Goal: Task Accomplishment & Management: Manage account settings

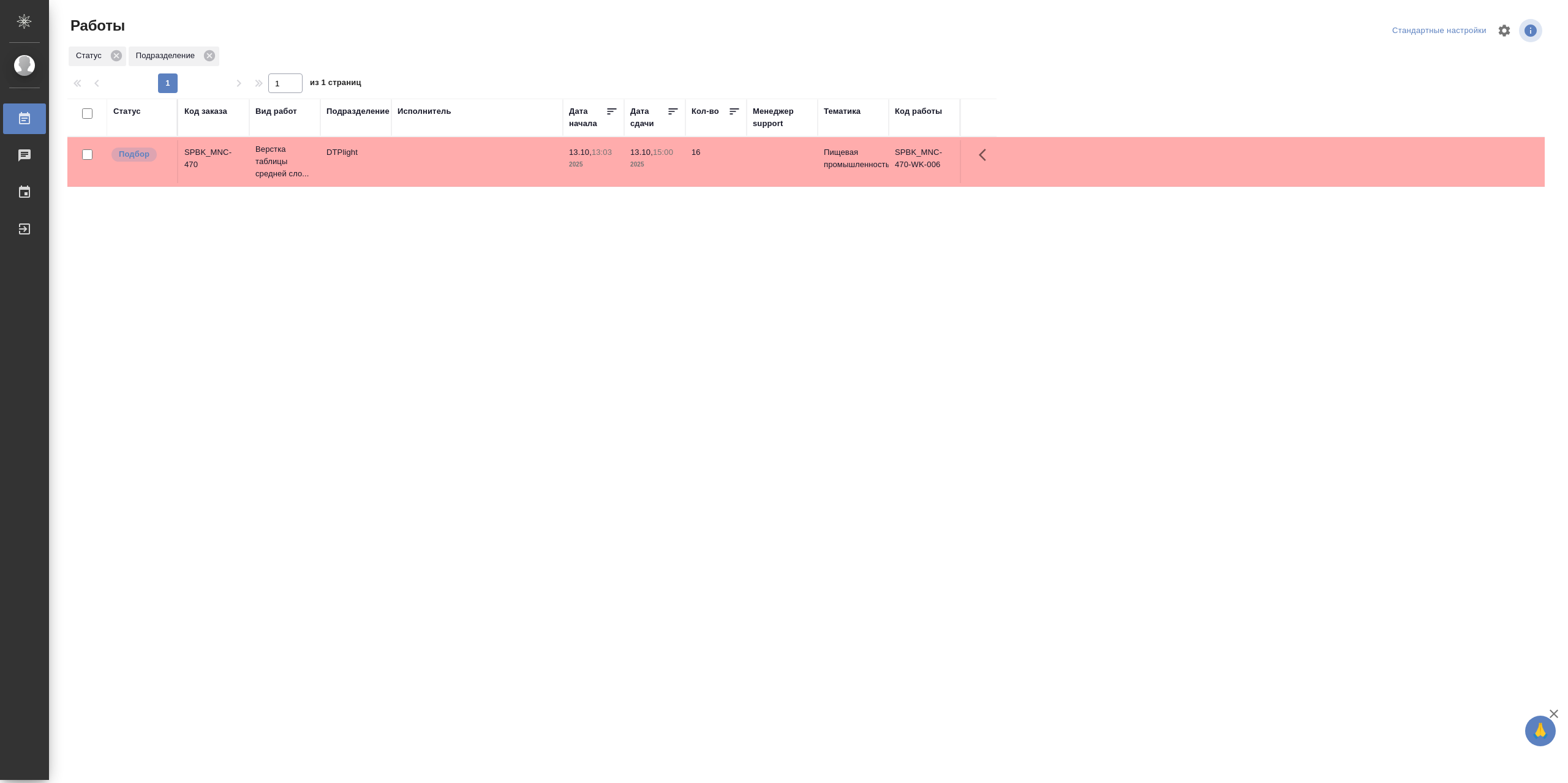
click at [470, 172] on td at bounding box center [478, 161] width 172 height 43
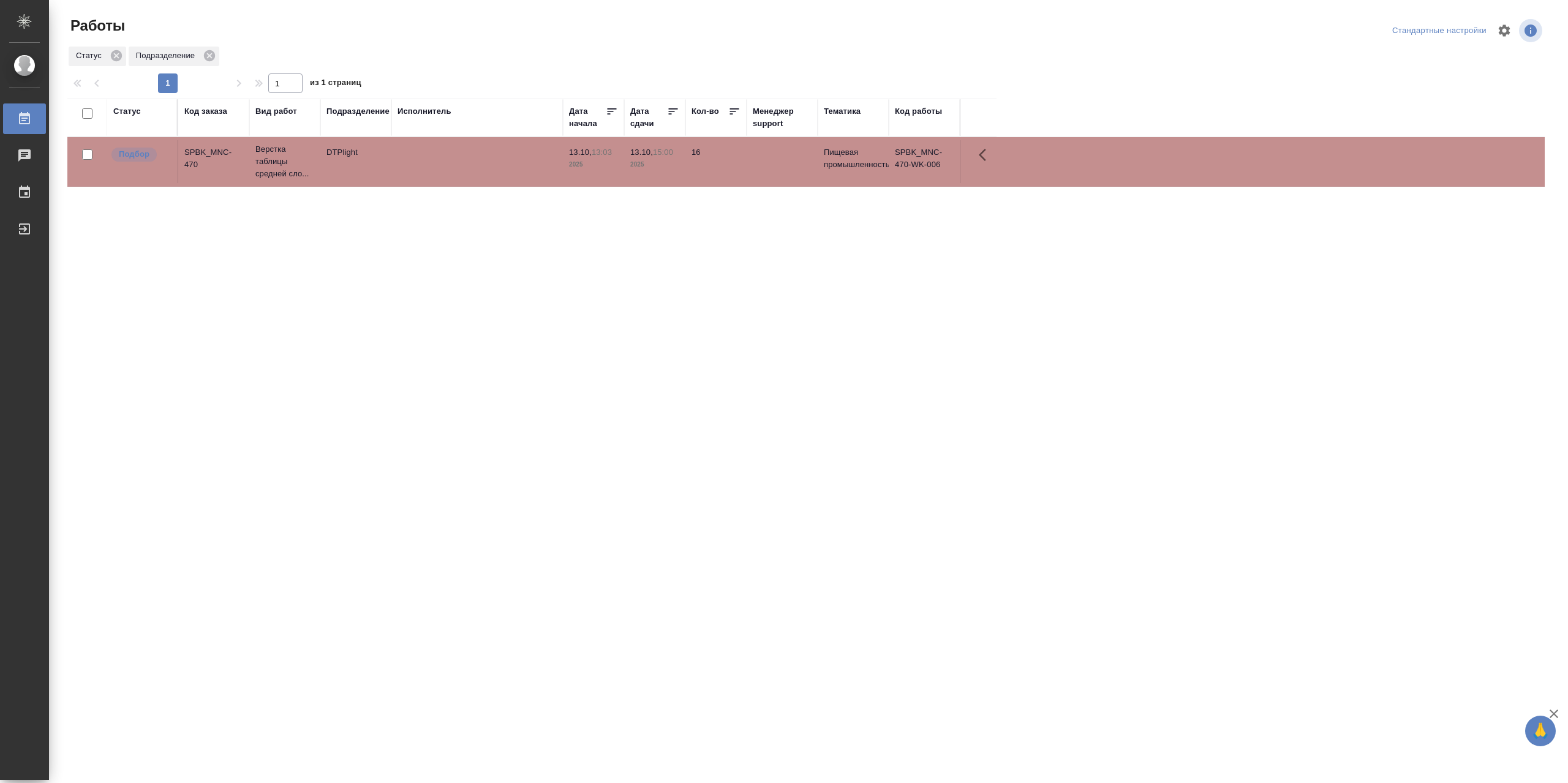
click at [470, 172] on td at bounding box center [478, 161] width 172 height 43
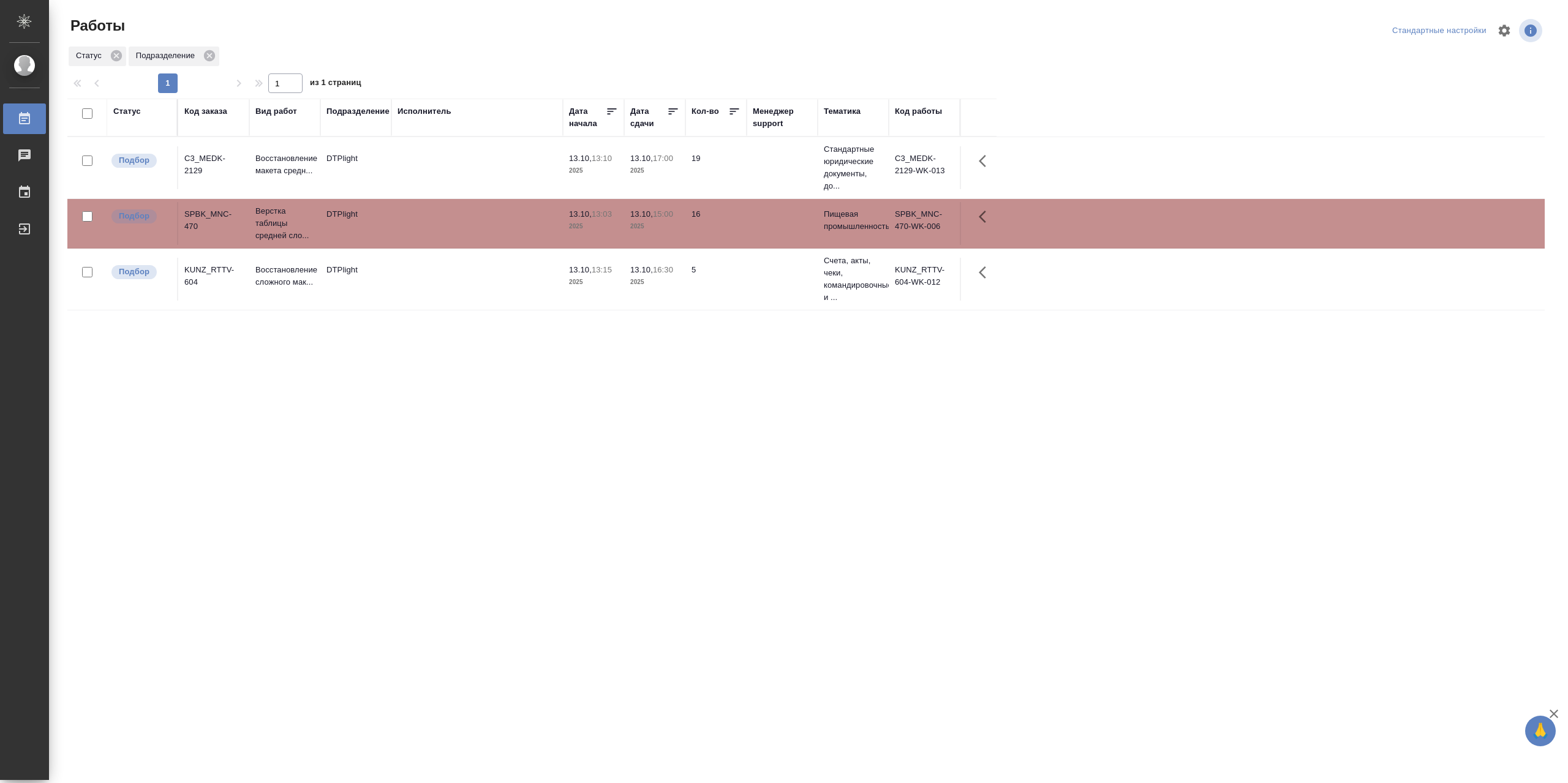
click at [442, 163] on td at bounding box center [478, 168] width 172 height 43
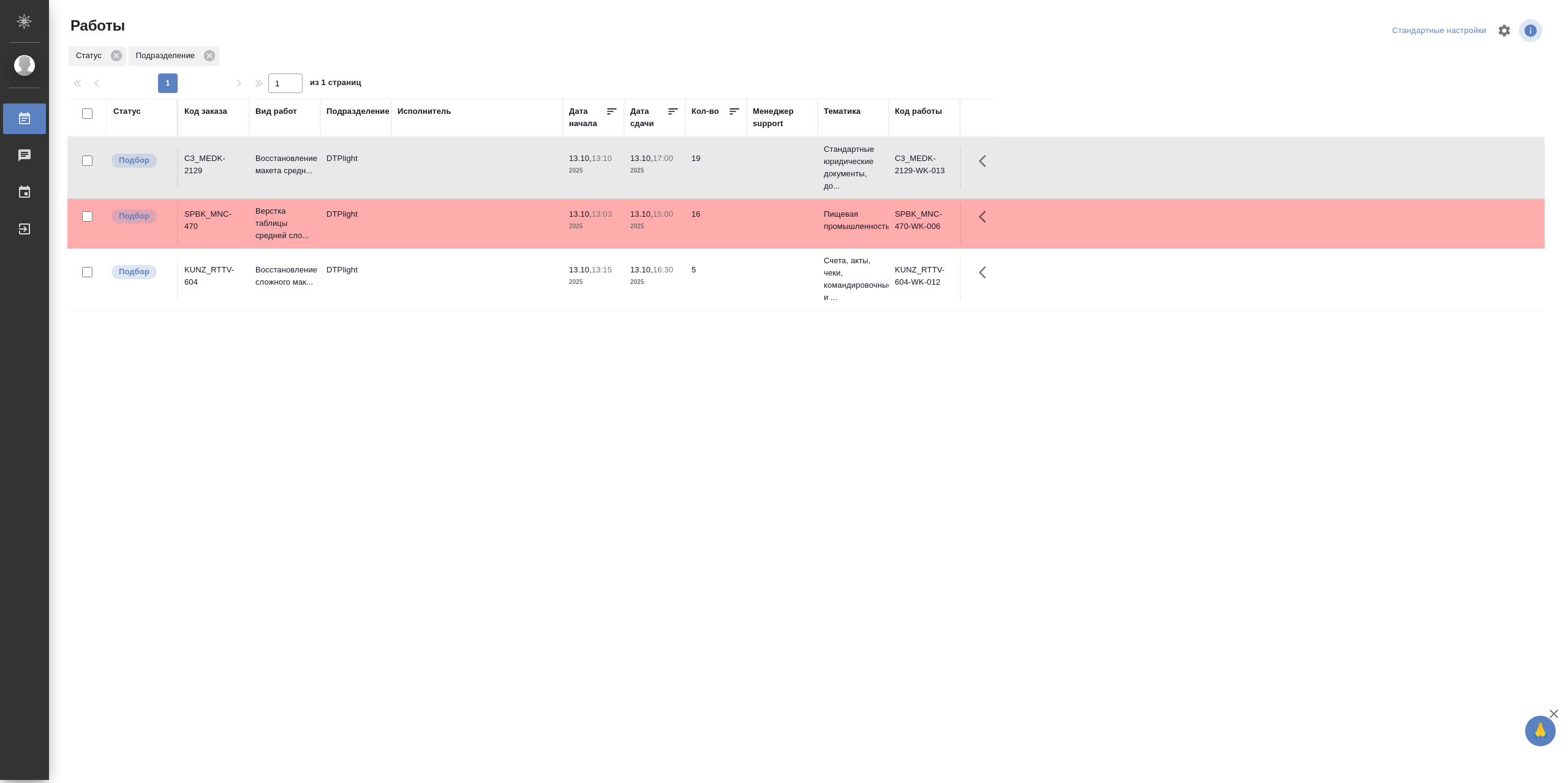
click at [442, 163] on td at bounding box center [478, 168] width 172 height 43
click at [501, 298] on td at bounding box center [478, 279] width 172 height 43
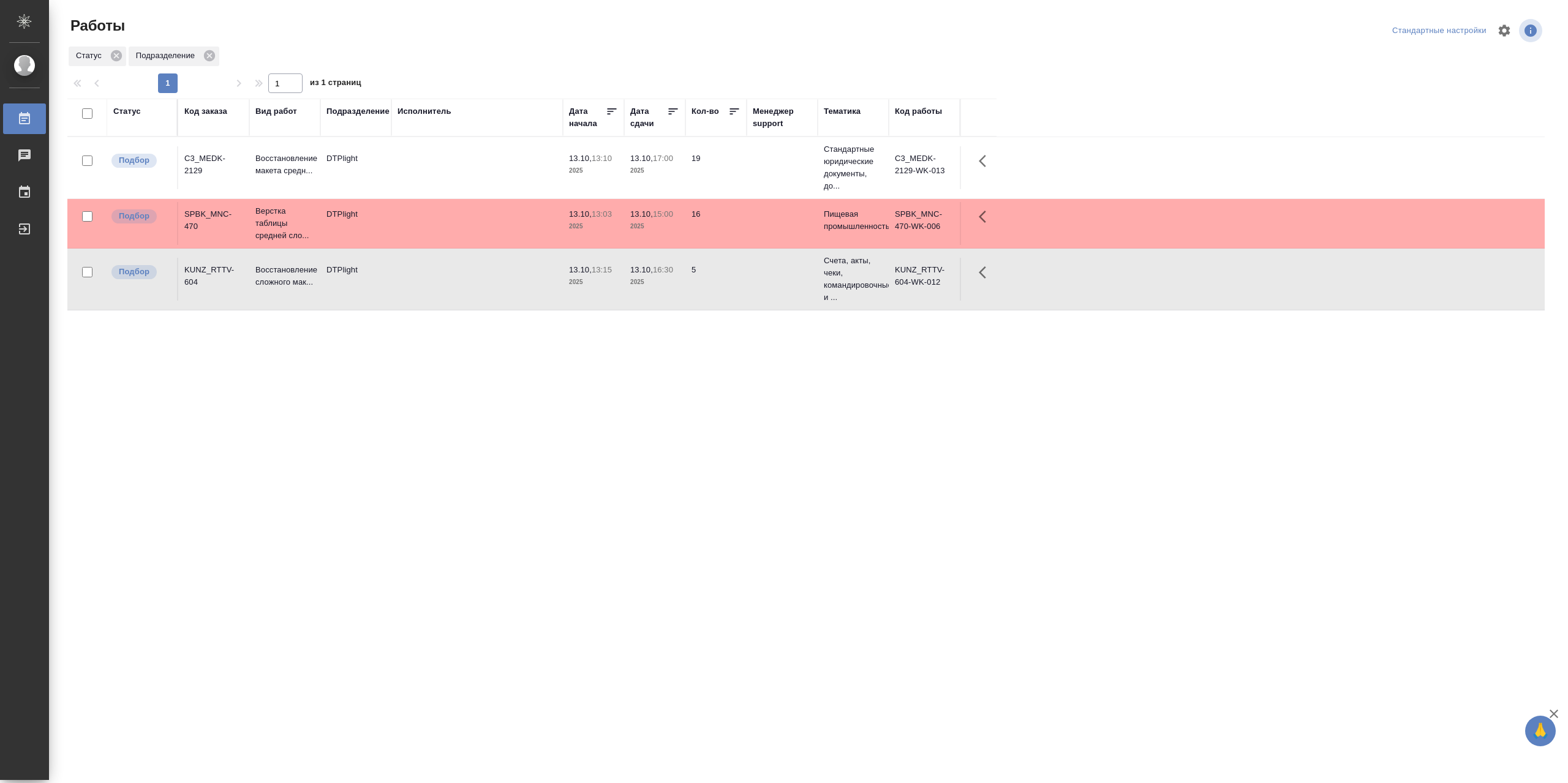
click at [501, 298] on td at bounding box center [478, 279] width 172 height 43
click at [453, 220] on td at bounding box center [478, 224] width 172 height 43
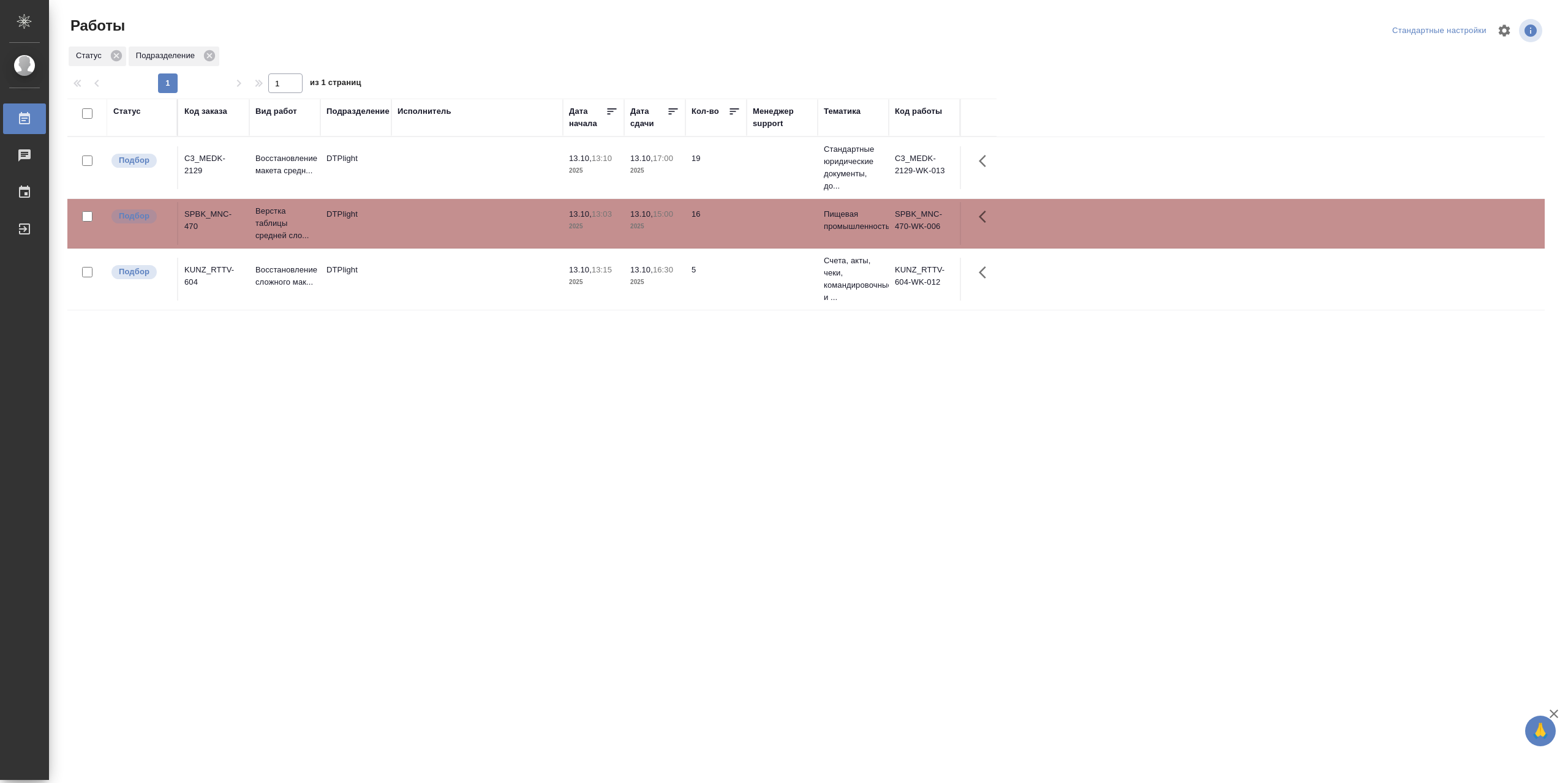
click at [453, 220] on td at bounding box center [478, 224] width 172 height 43
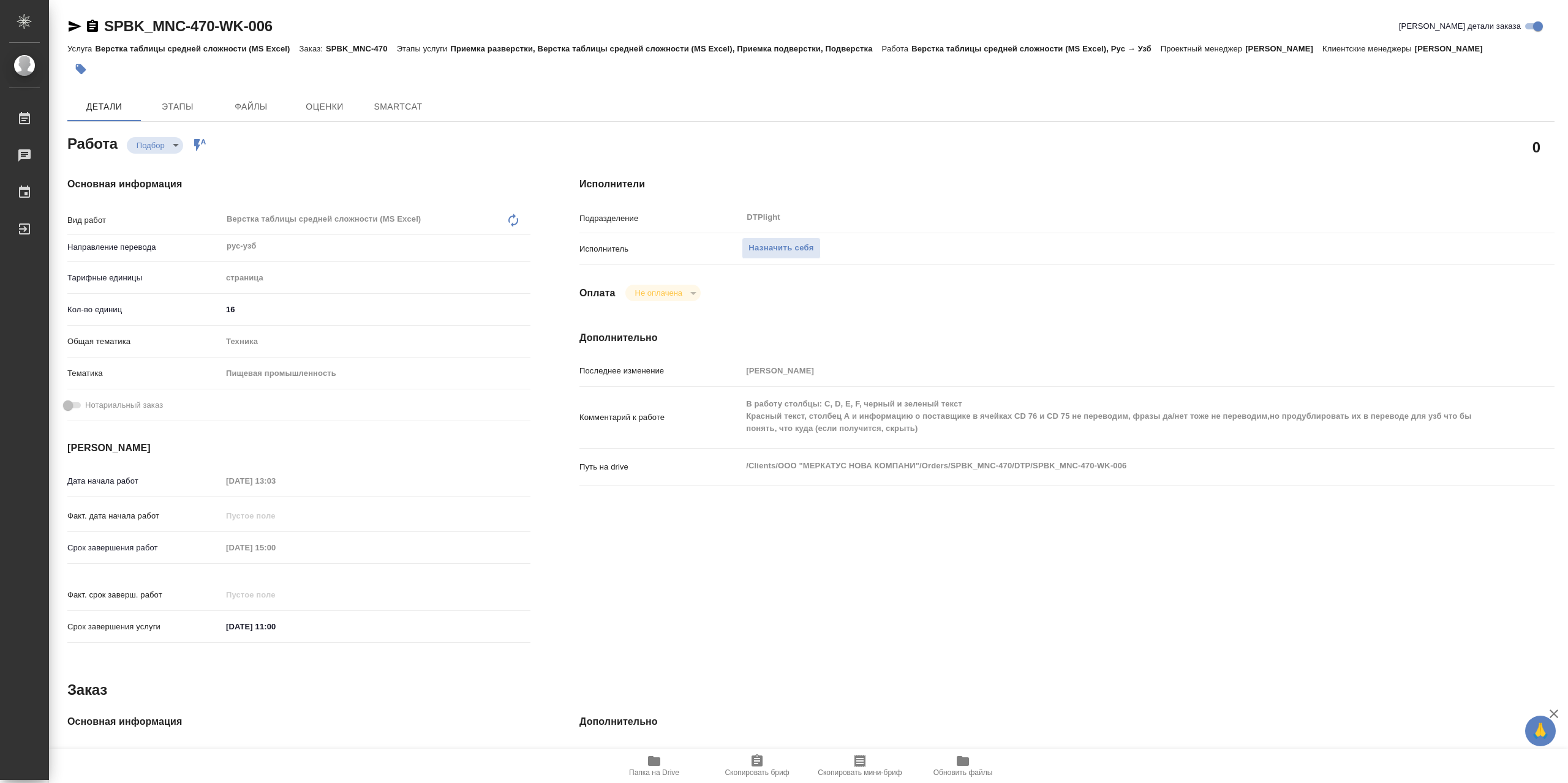
type textarea "x"
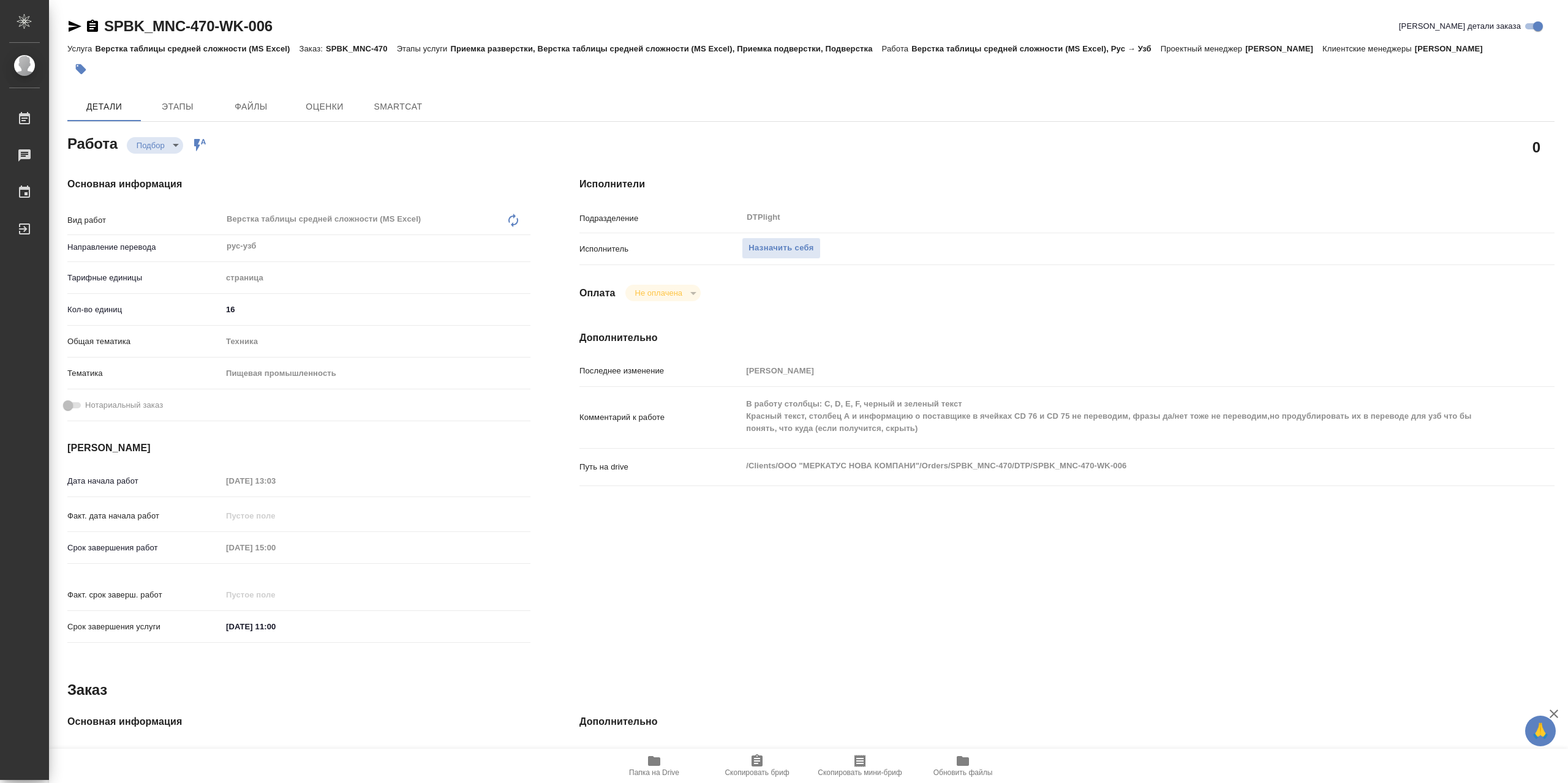
type textarea "x"
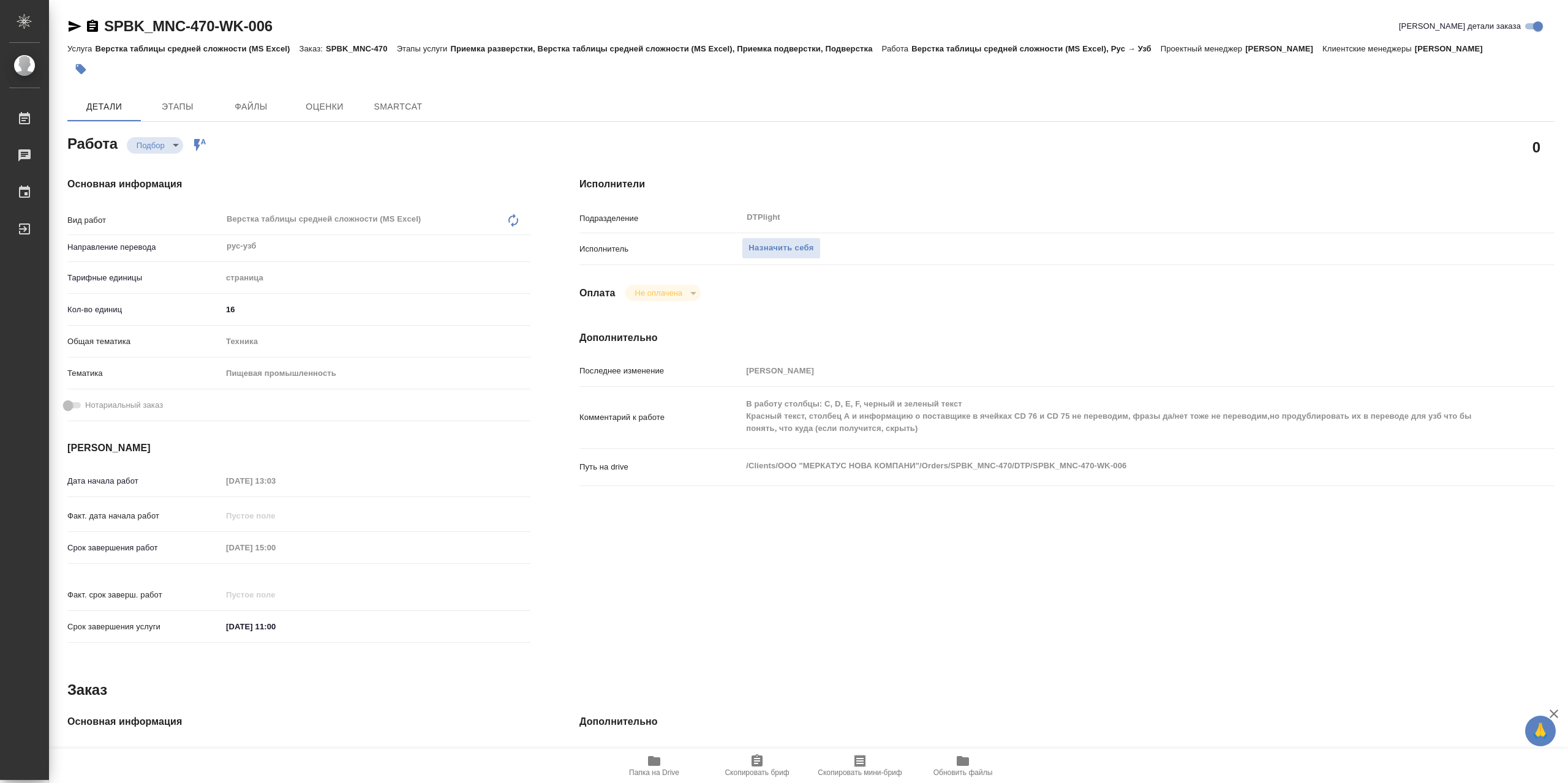
type textarea "x"
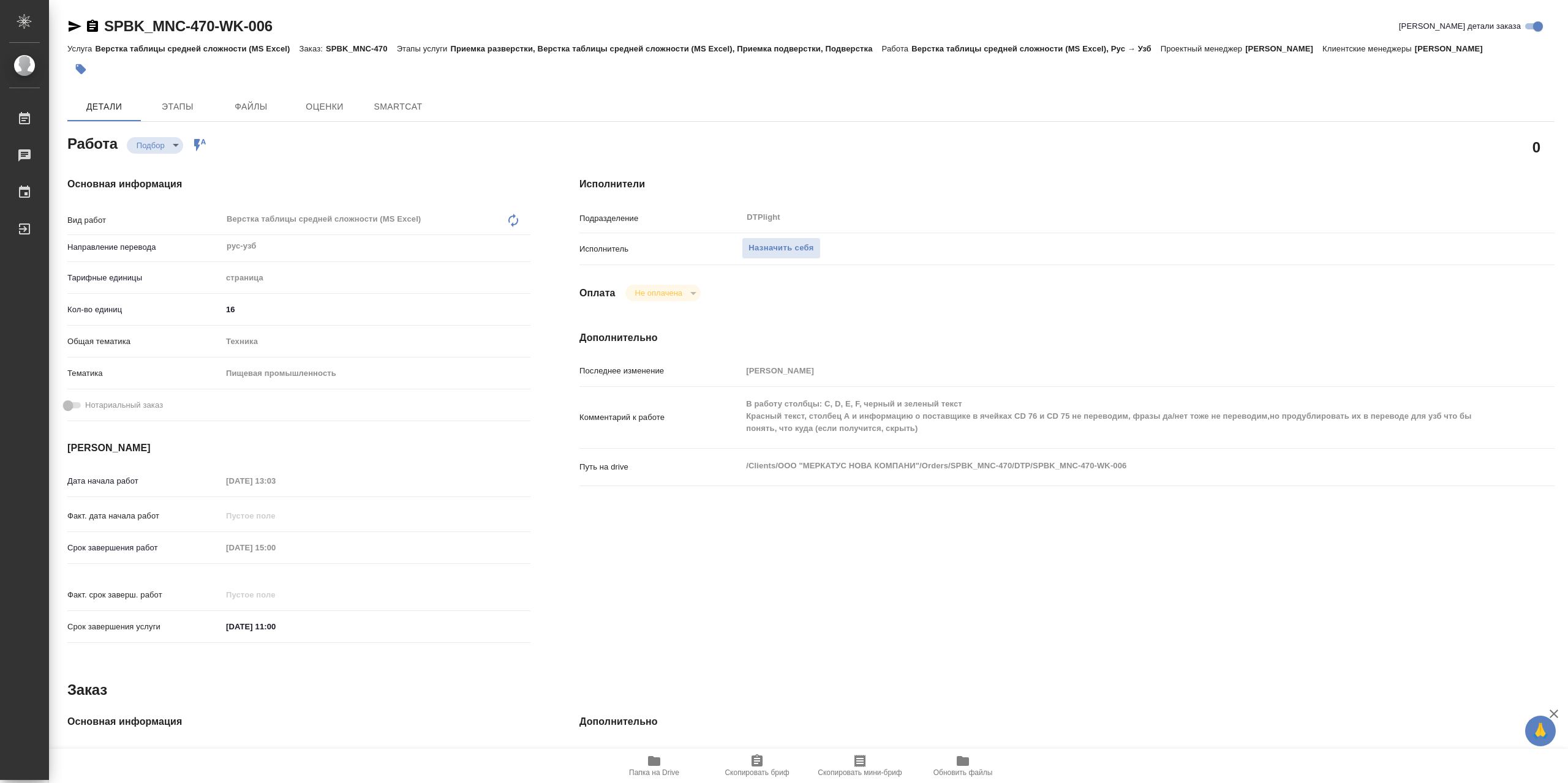
type textarea "x"
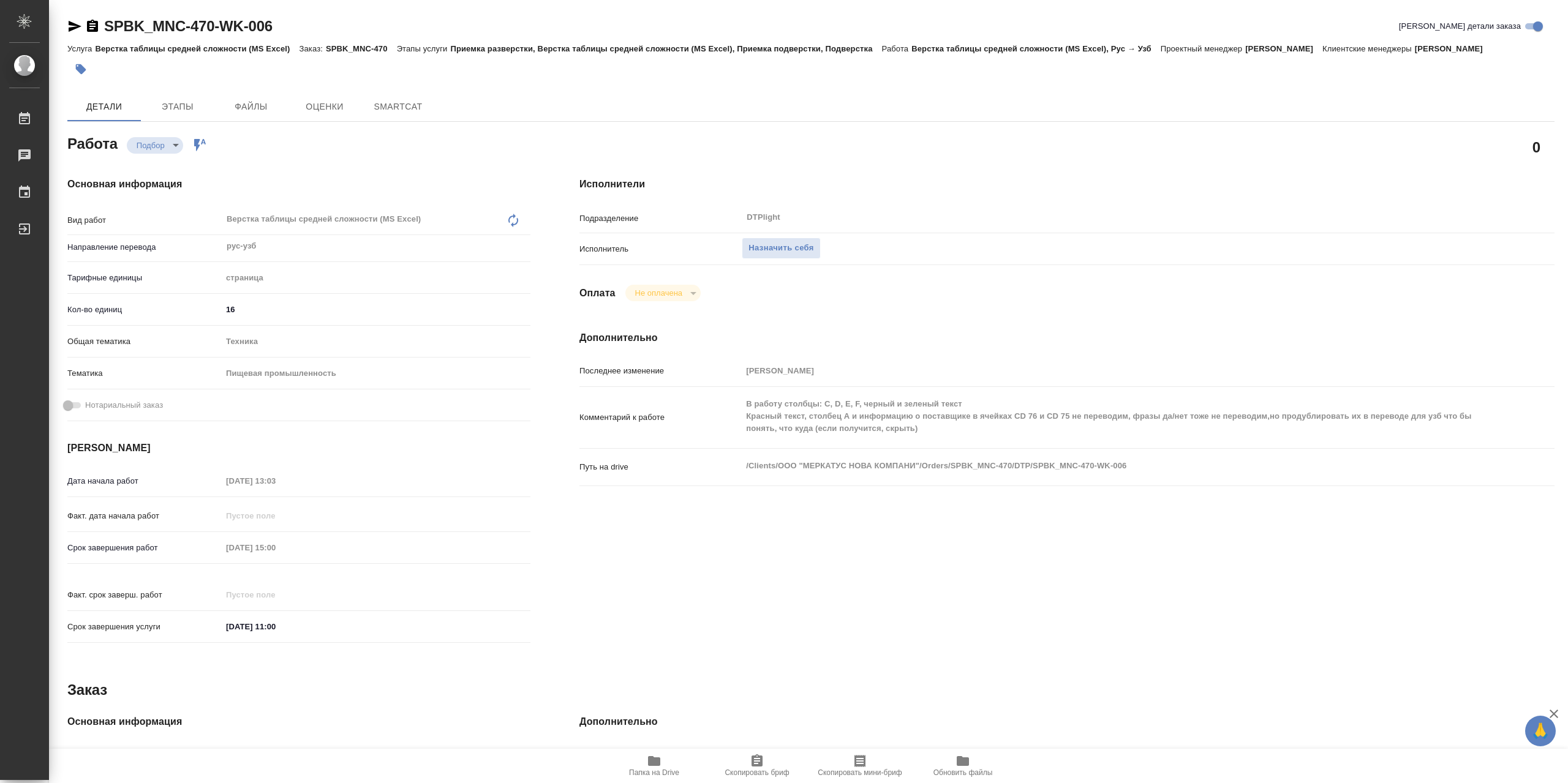
type textarea "x"
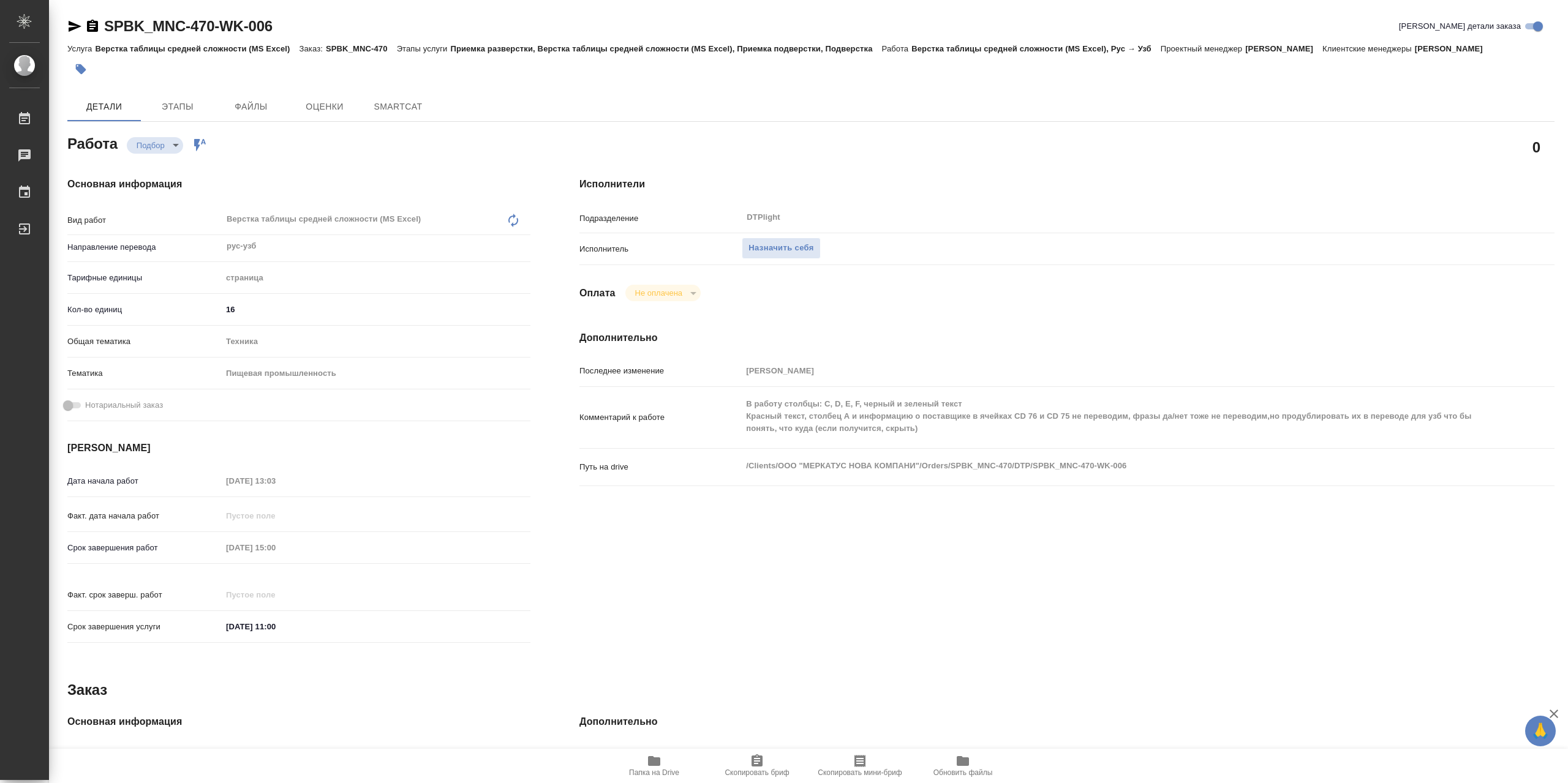
type textarea "x"
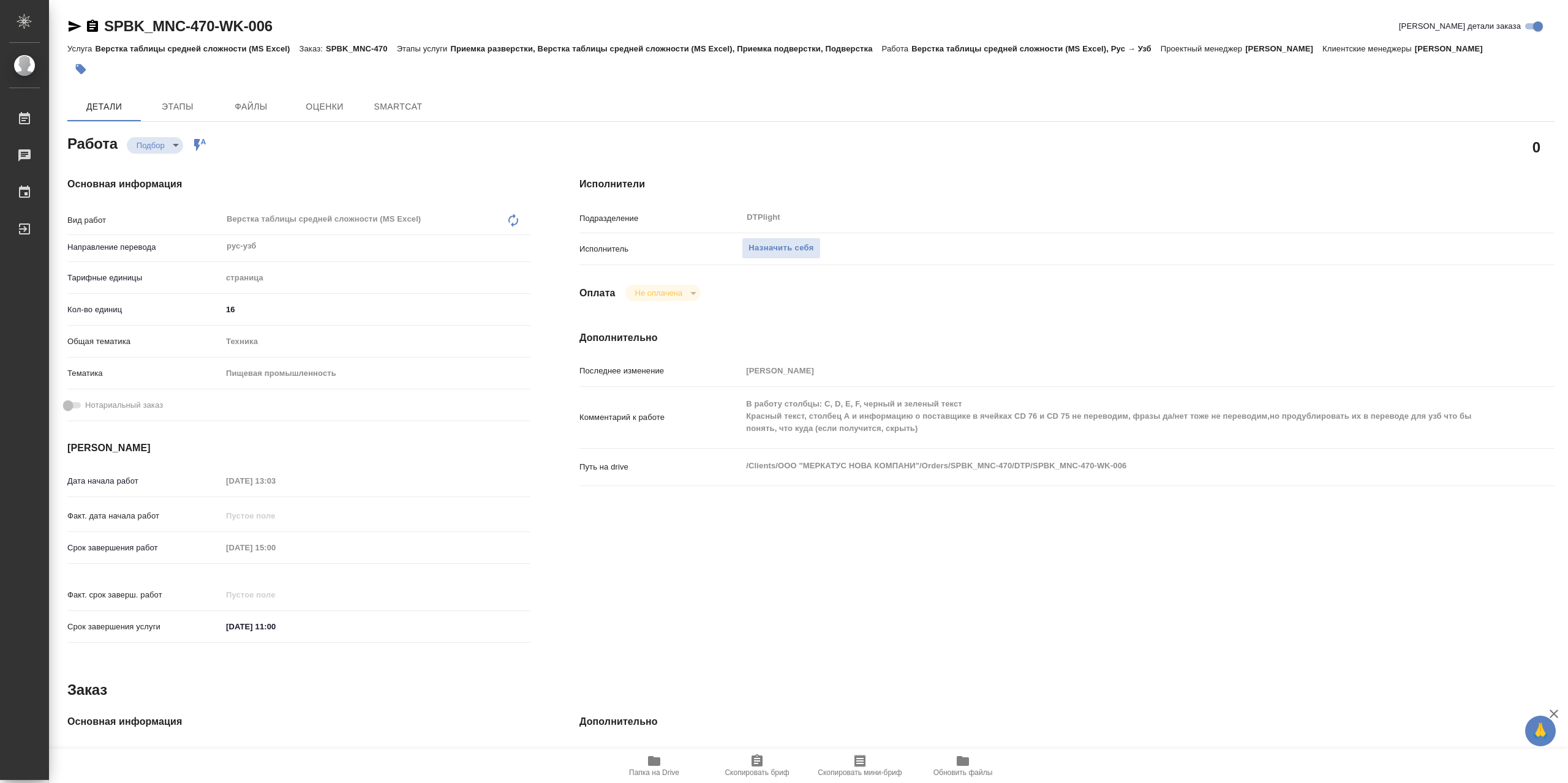
type textarea "x"
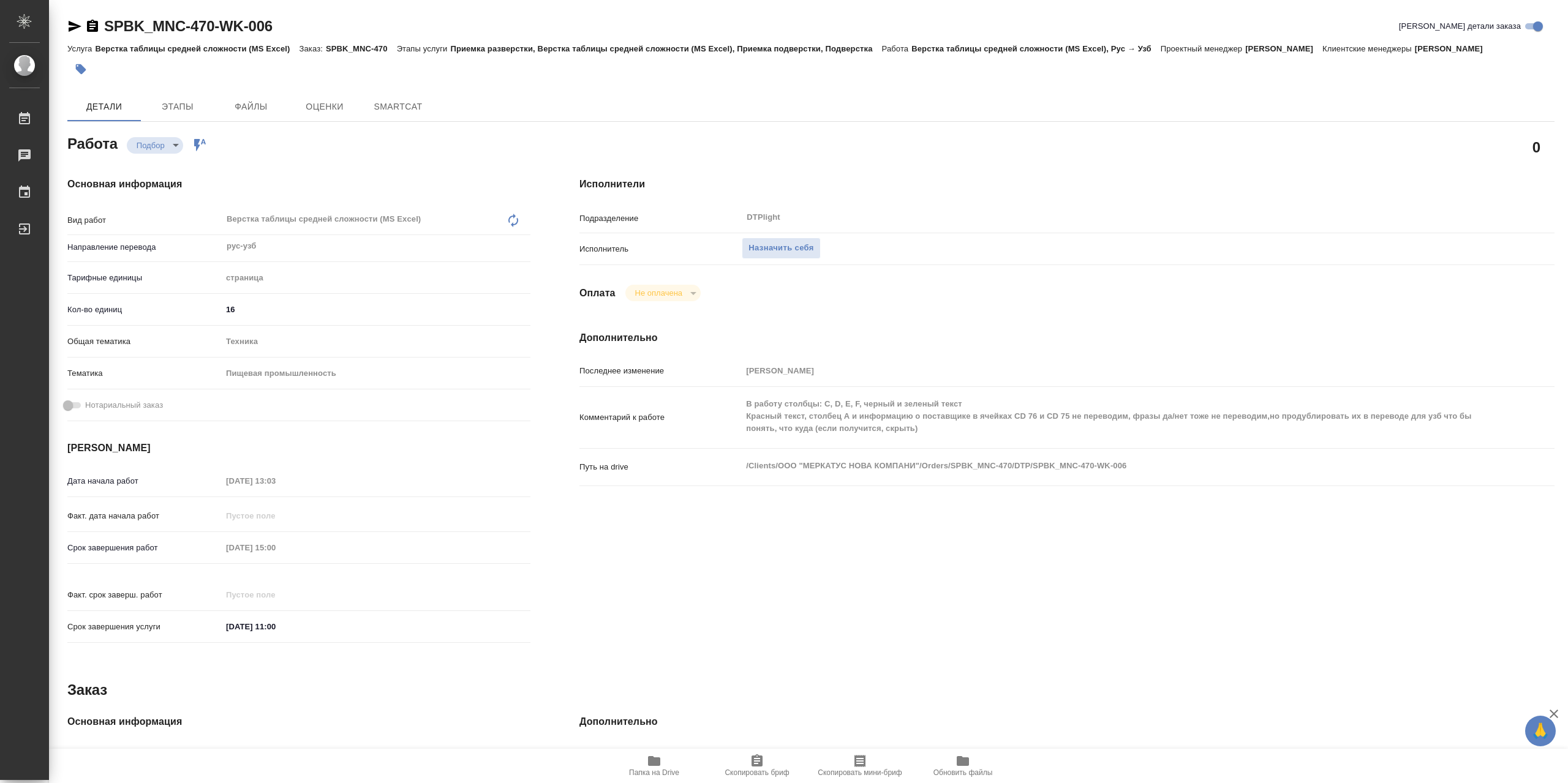
type textarea "x"
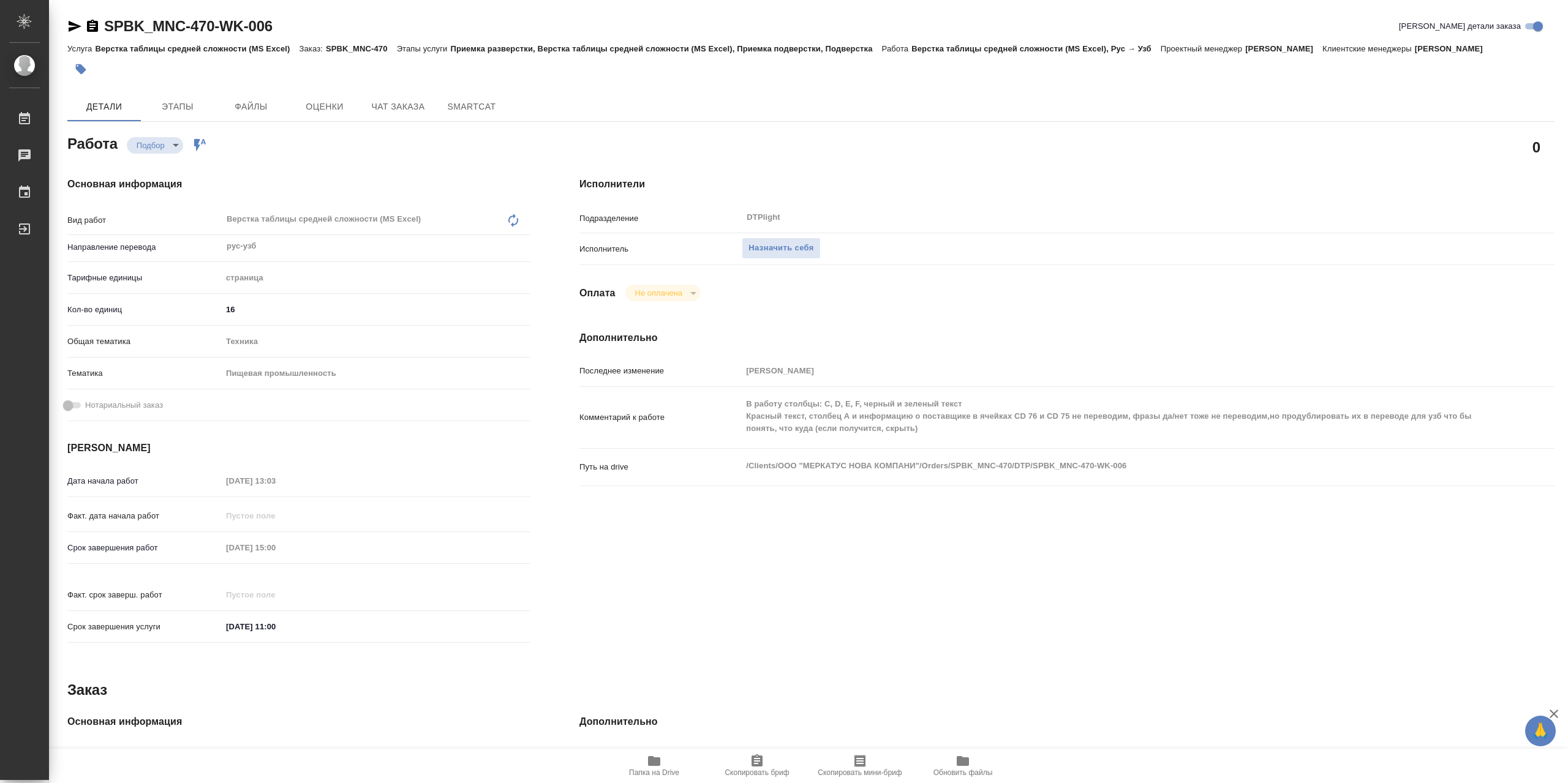
type textarea "x"
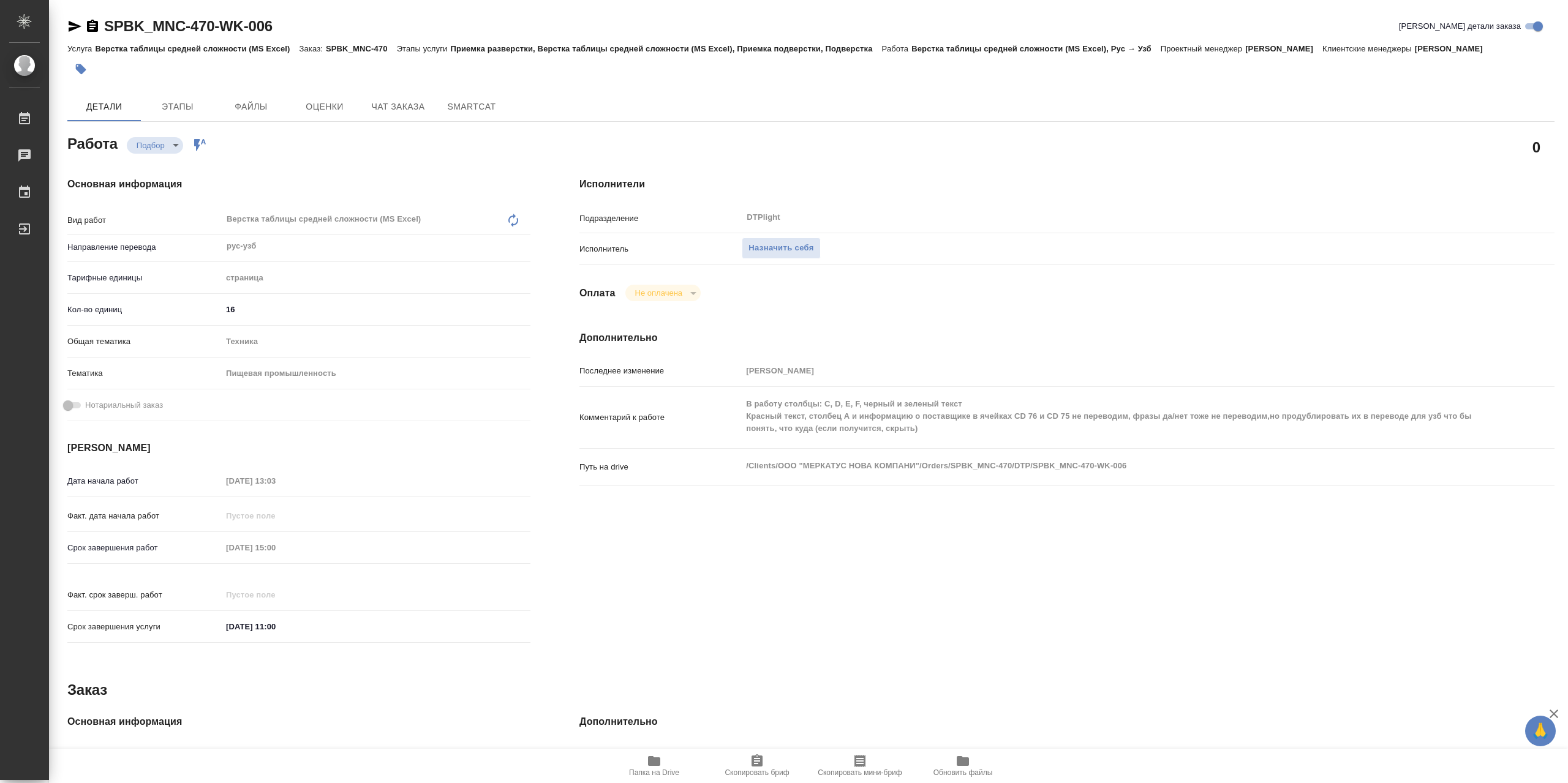
type textarea "x"
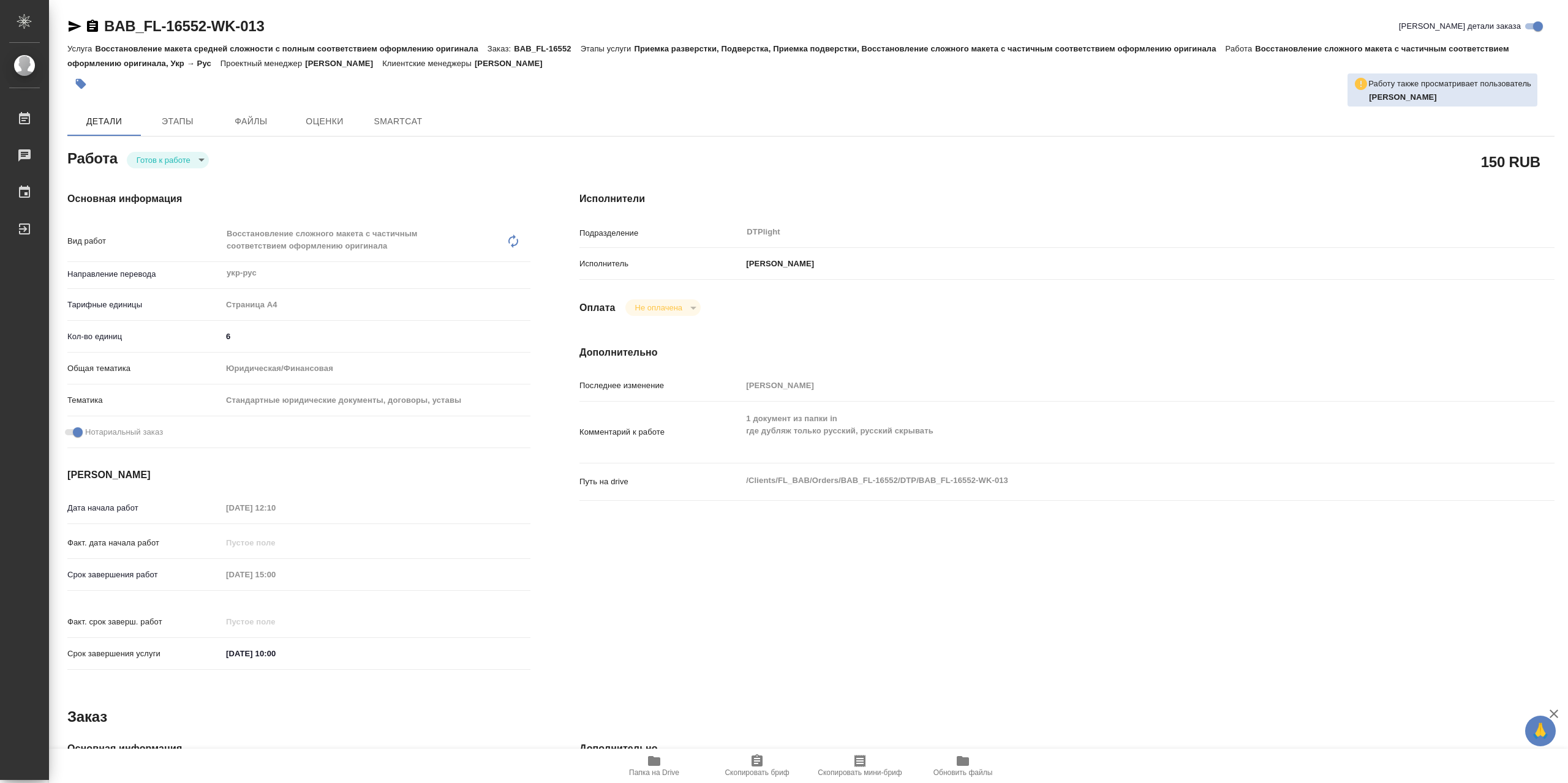
type textarea "x"
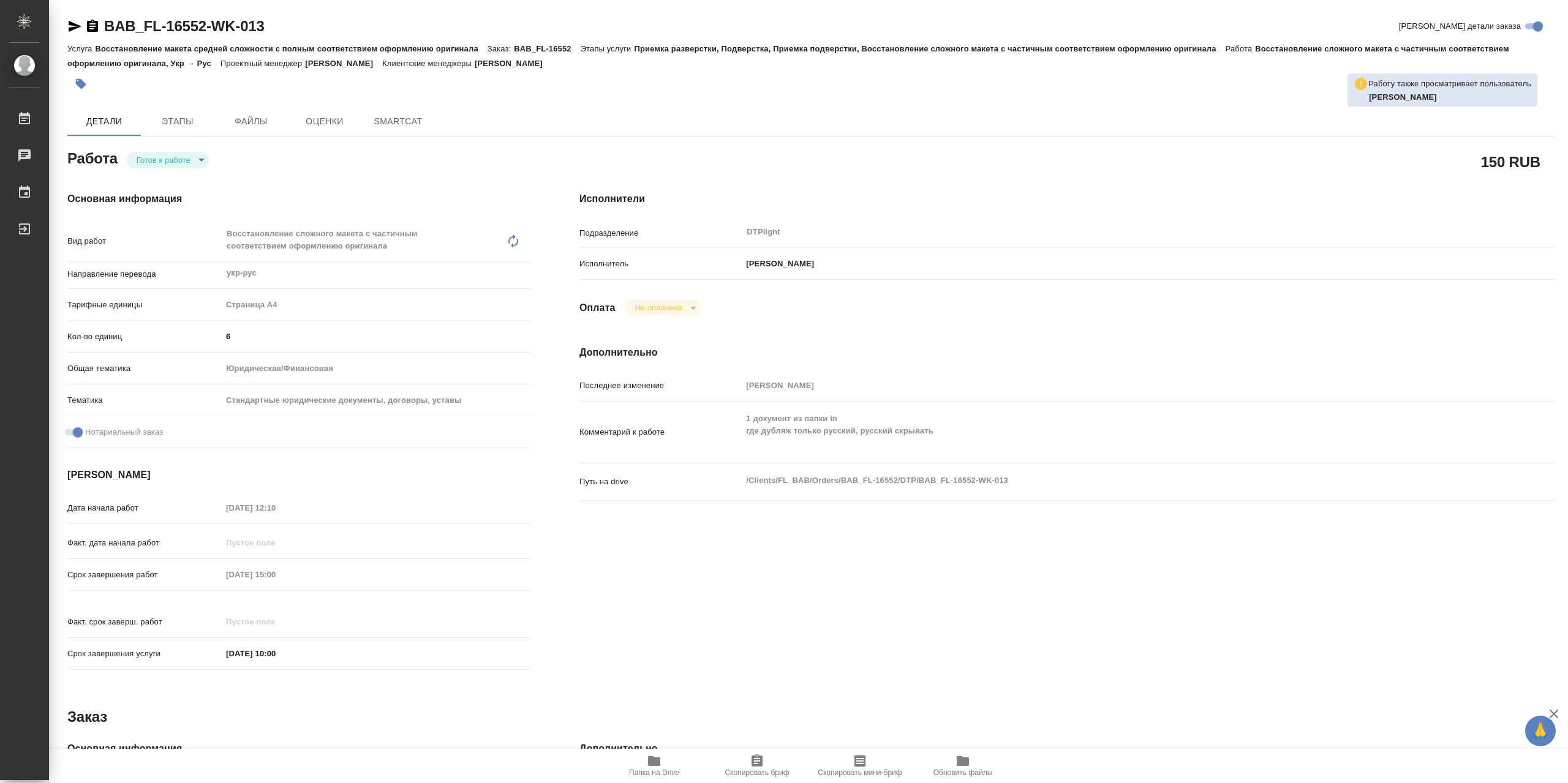
type textarea "x"
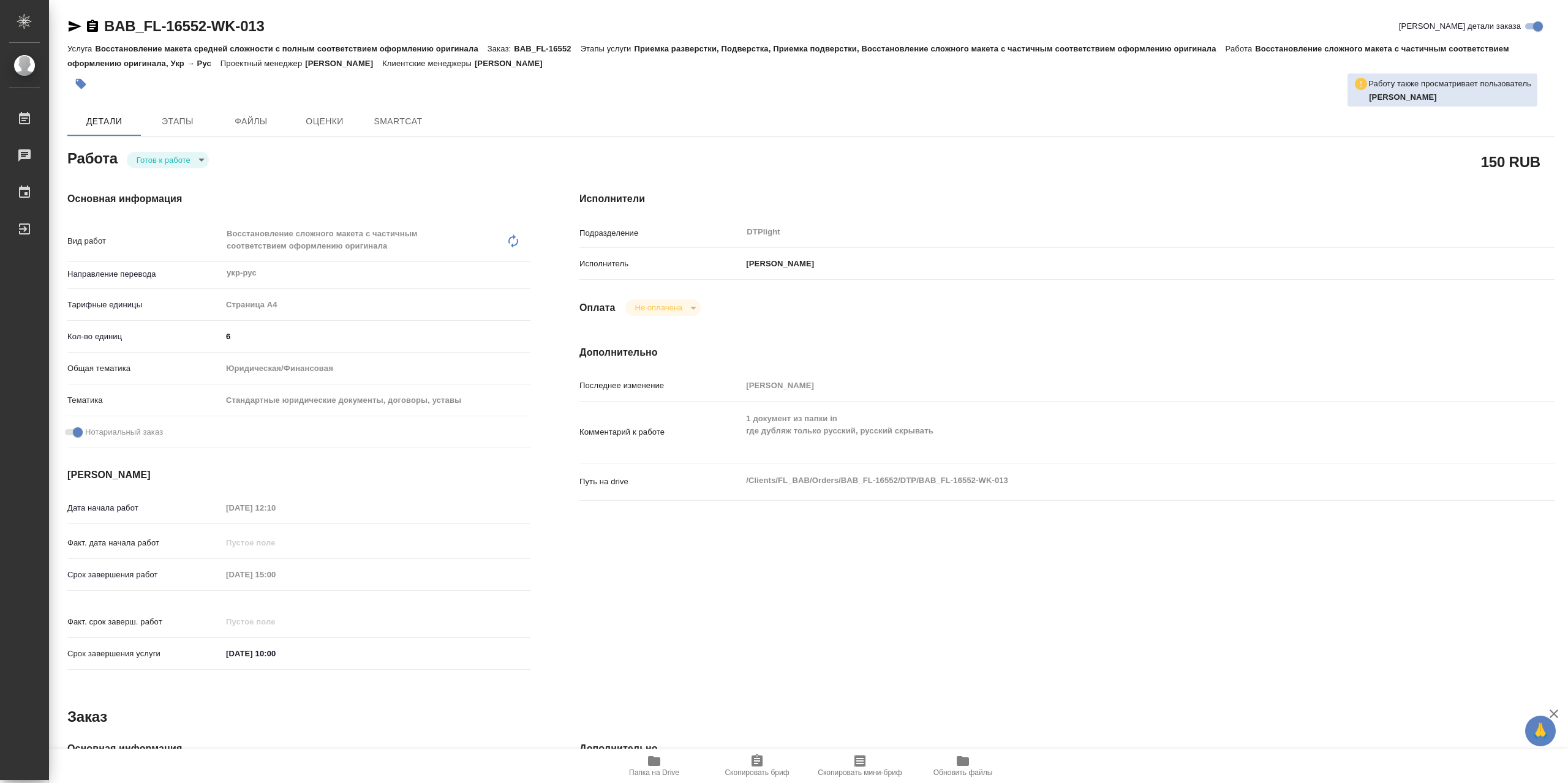
type textarea "x"
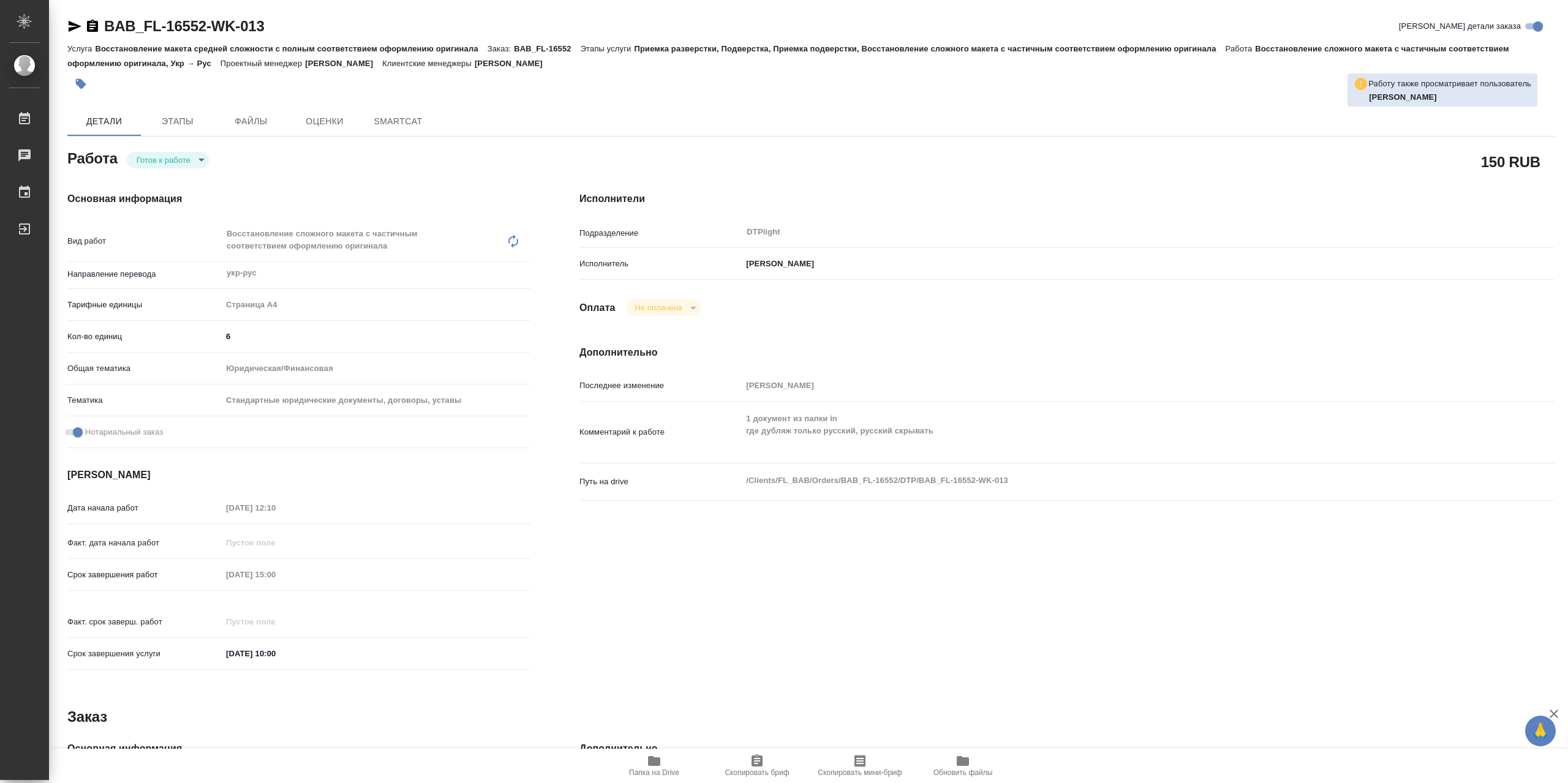
type textarea "x"
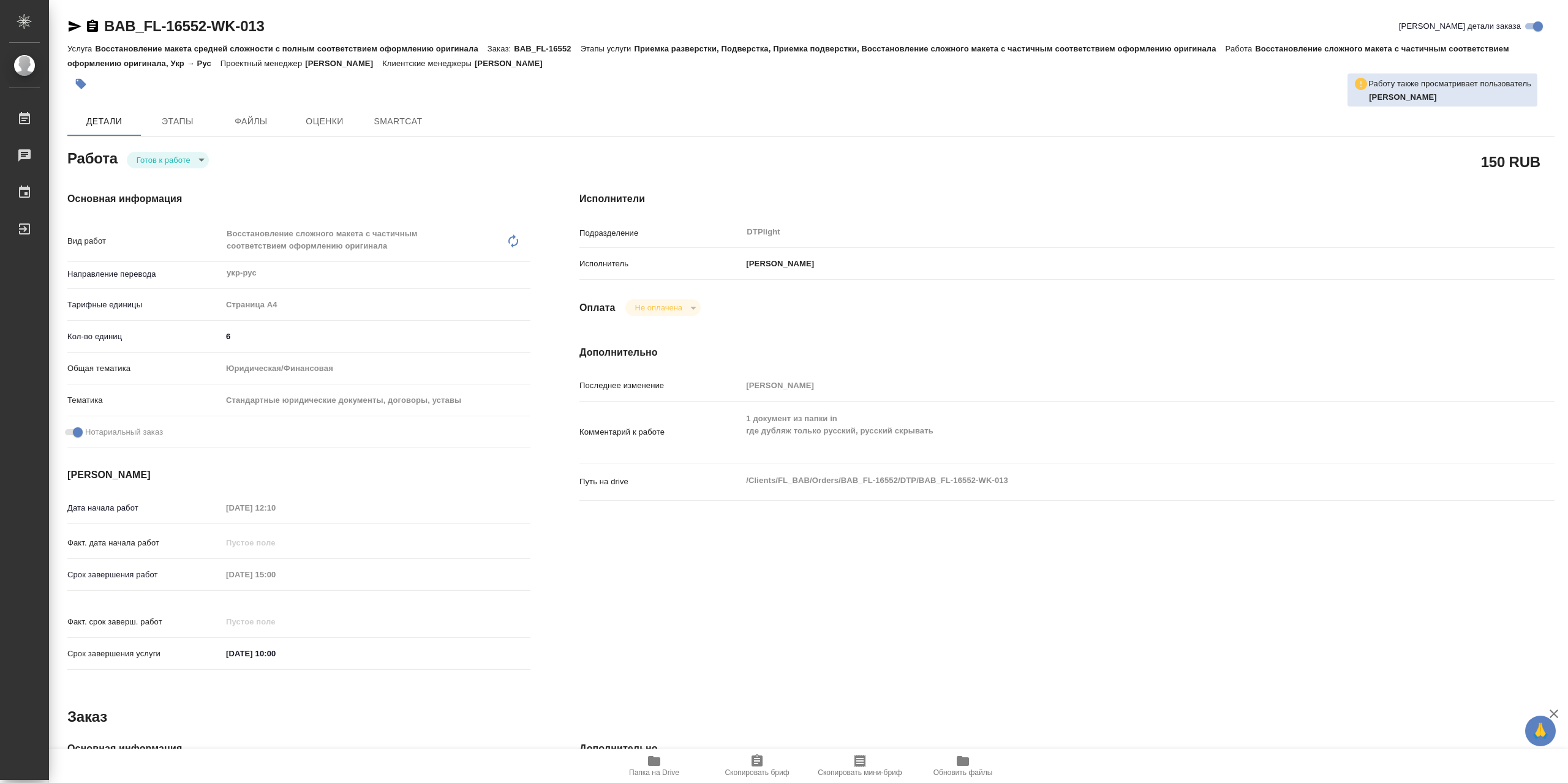
type textarea "x"
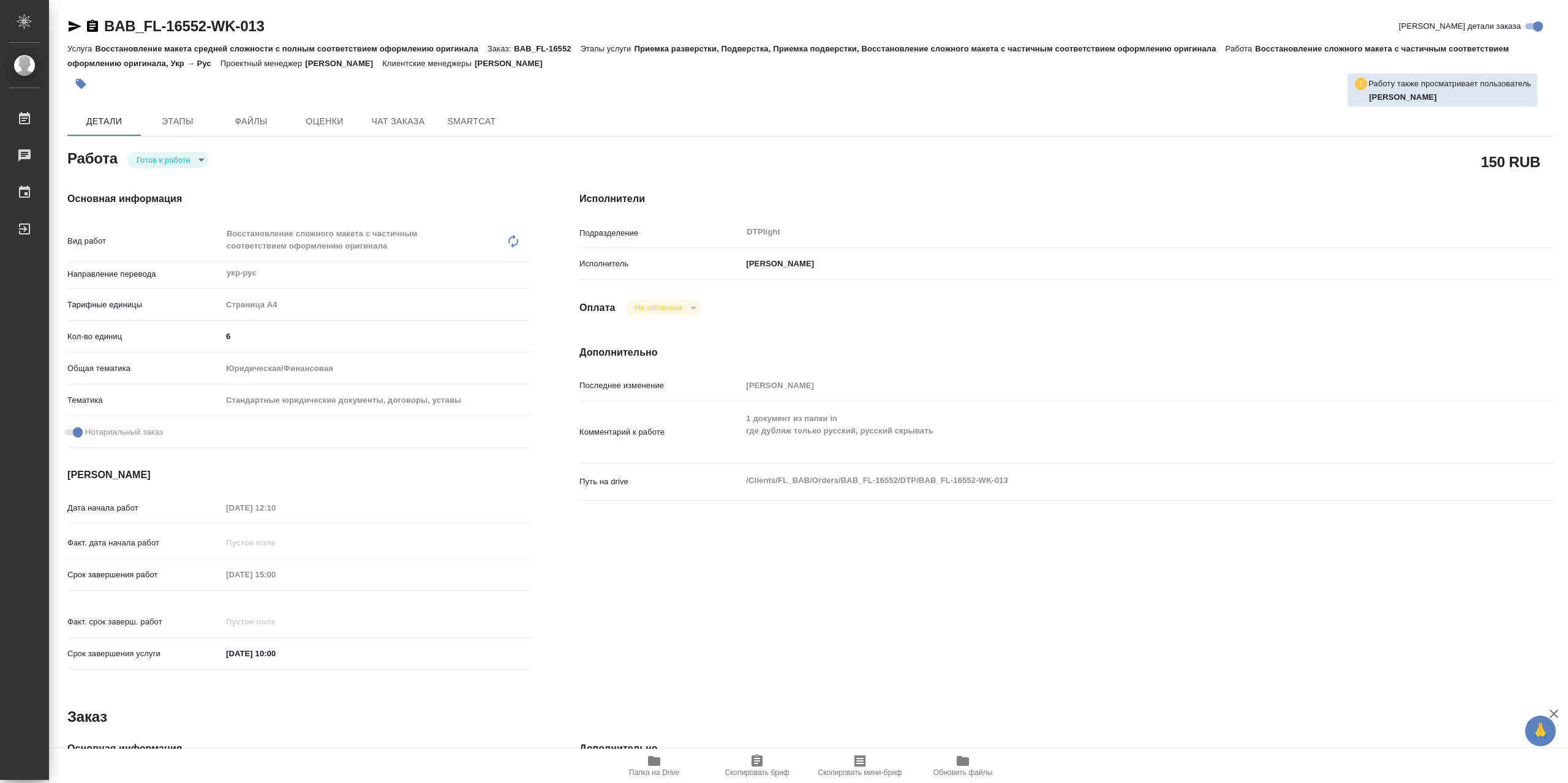
type textarea "x"
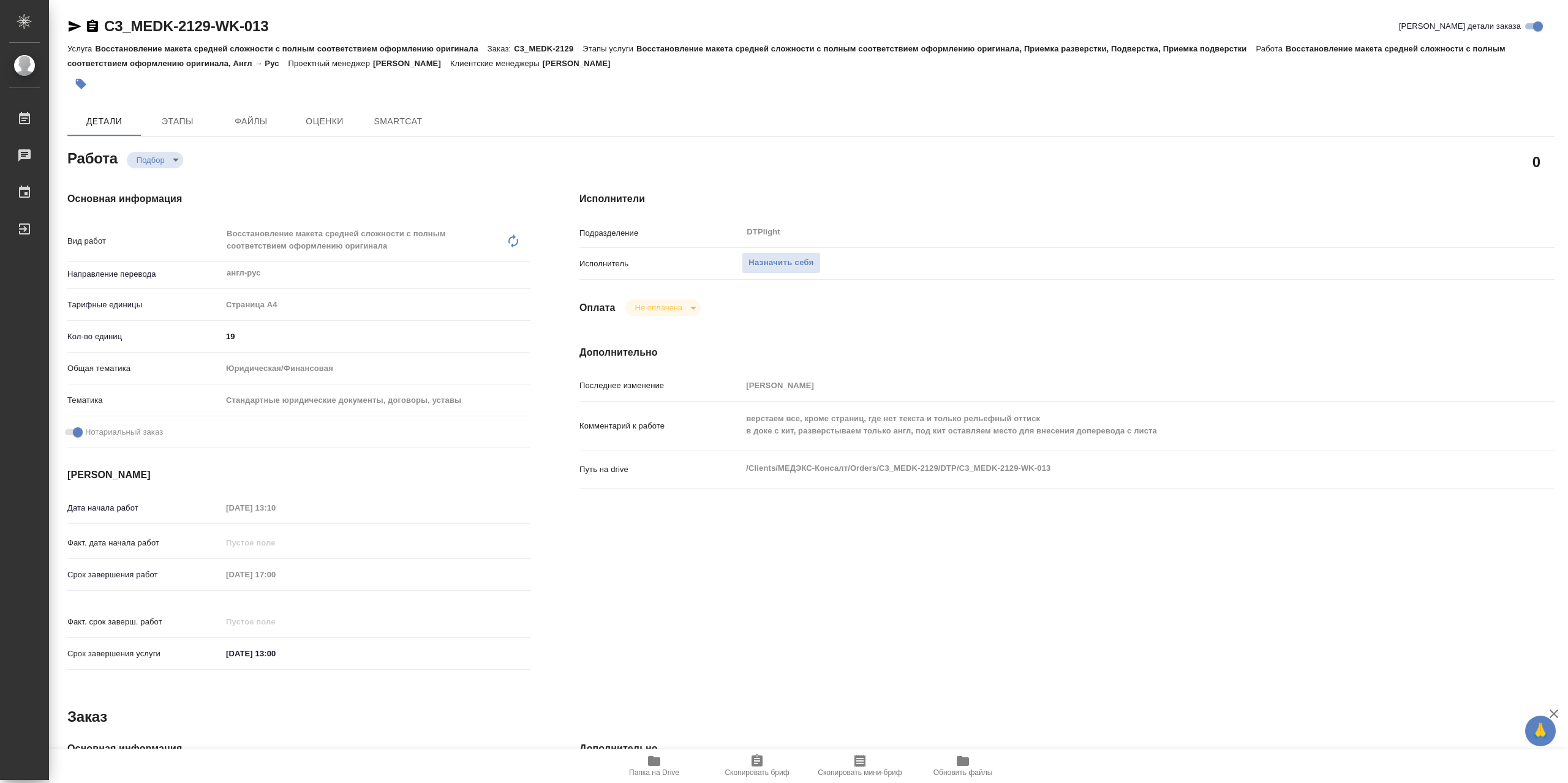
type textarea "x"
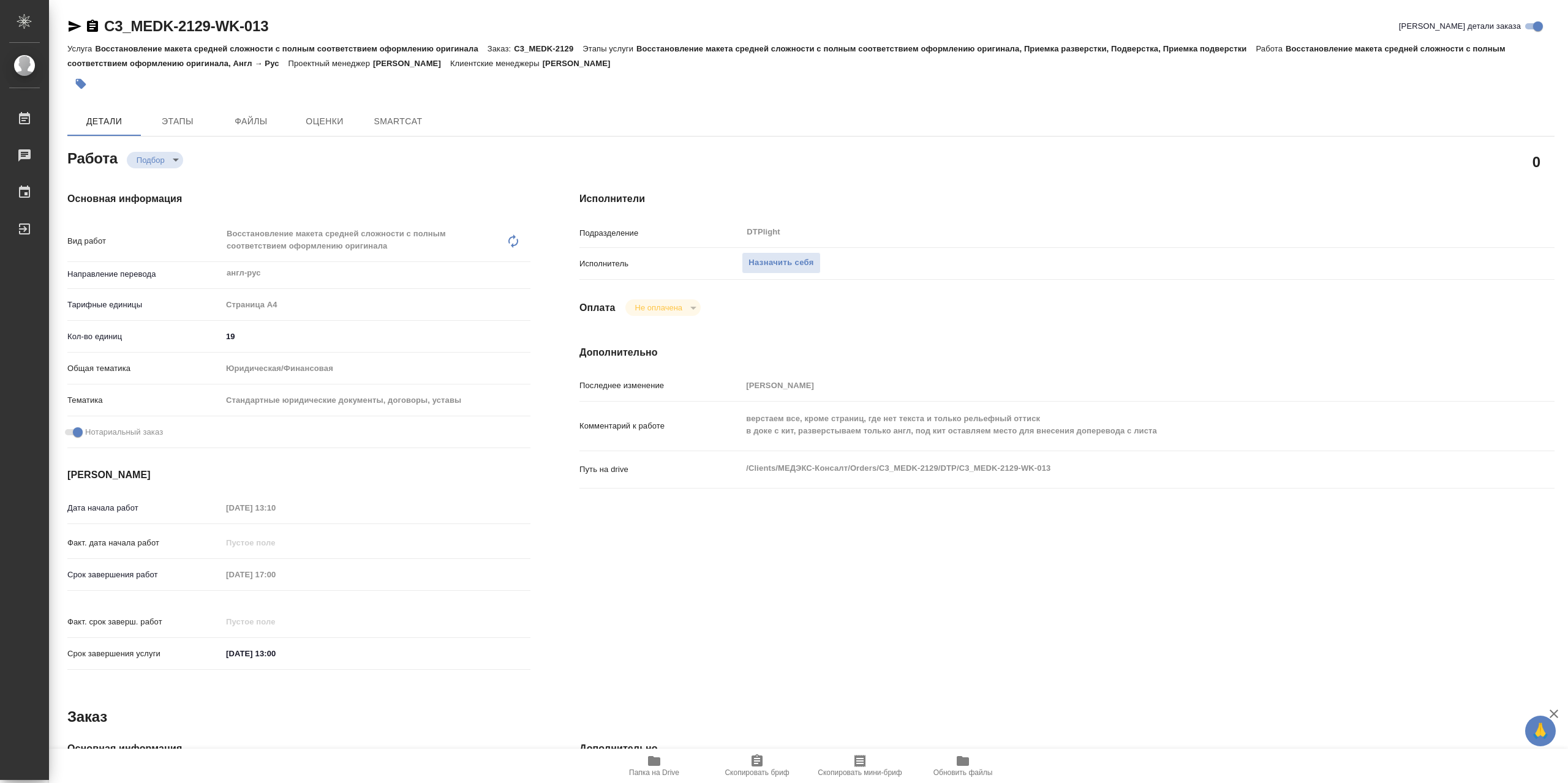
type textarea "x"
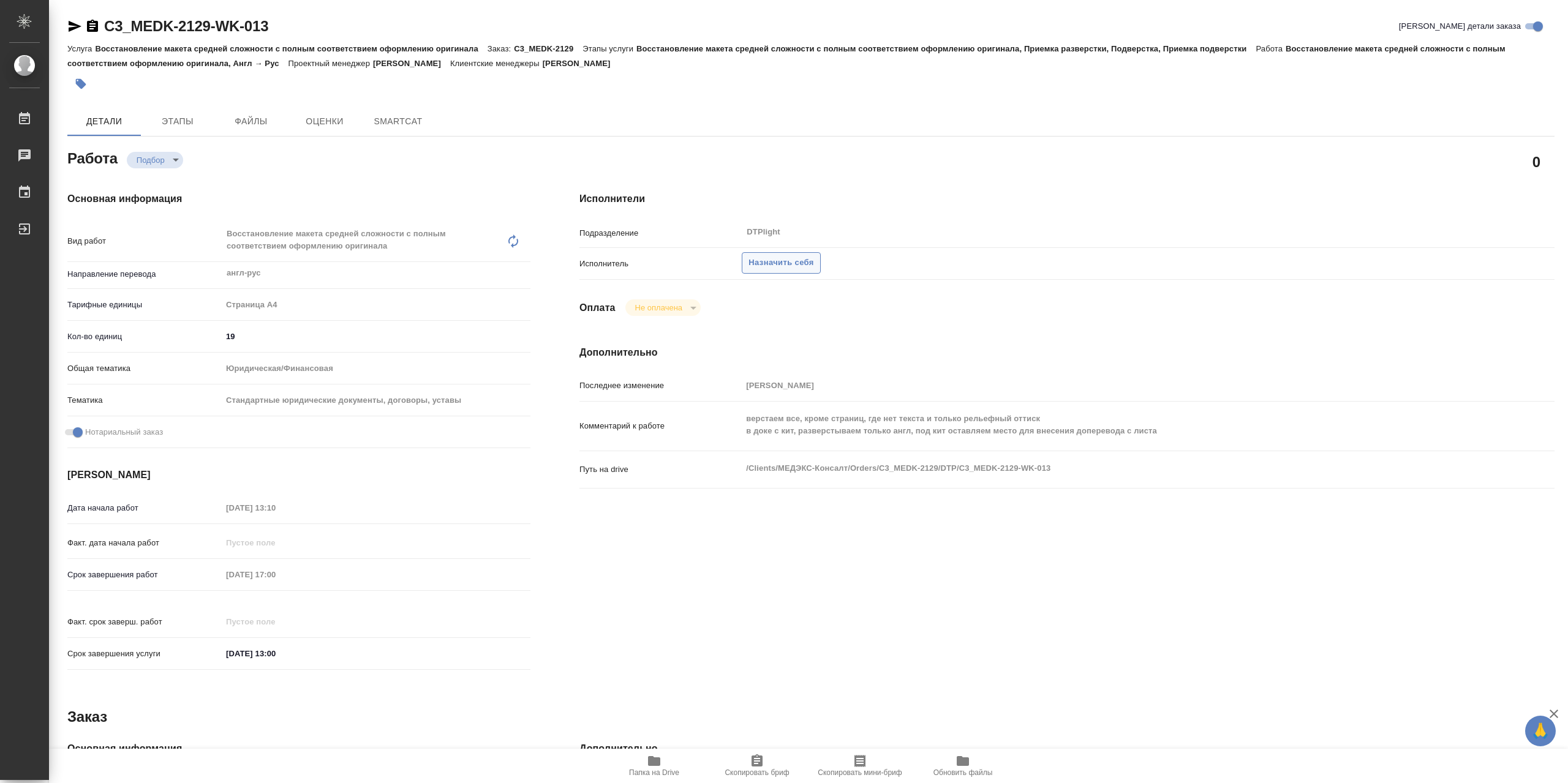
type textarea "x"
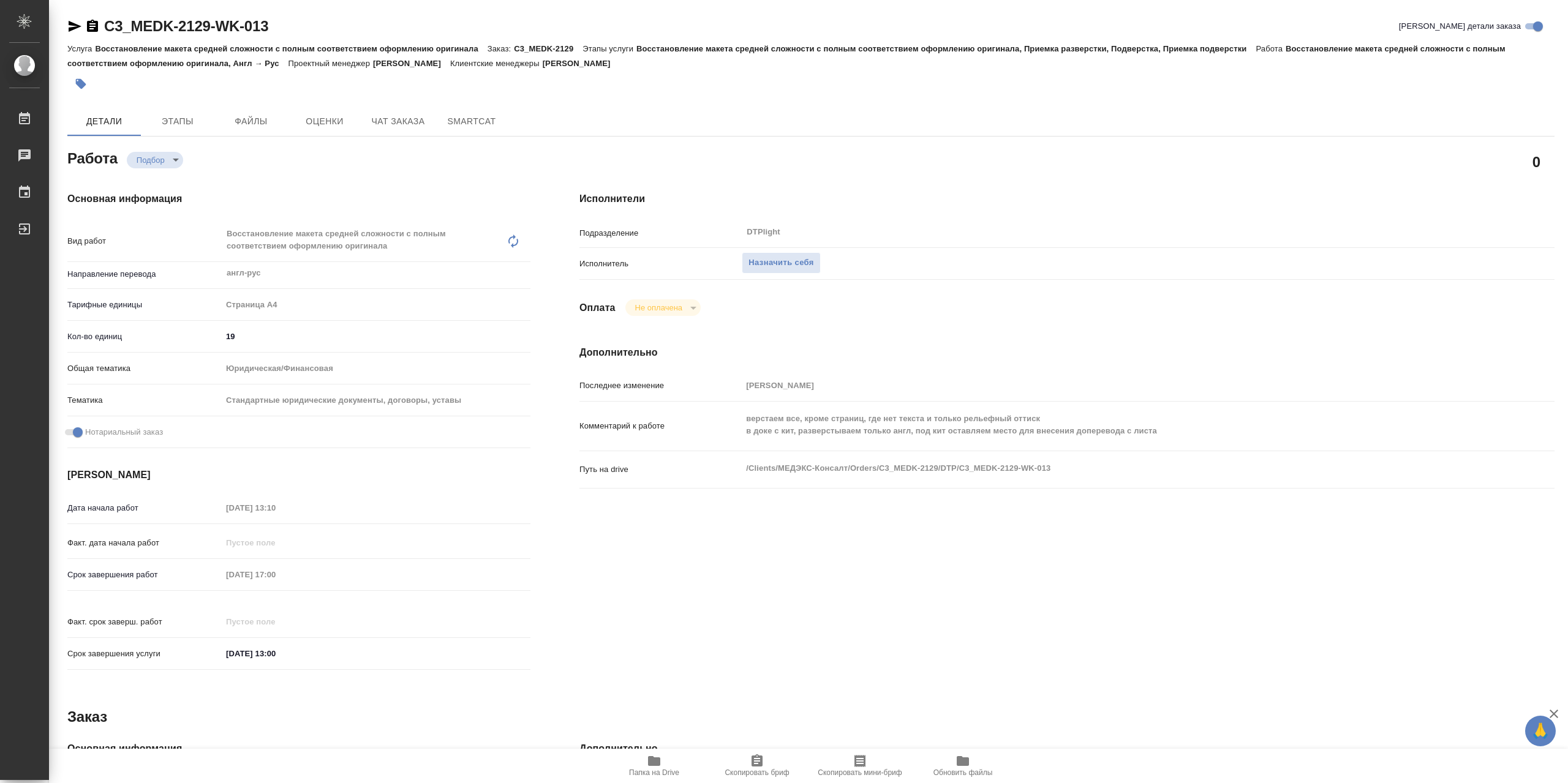
type textarea "x"
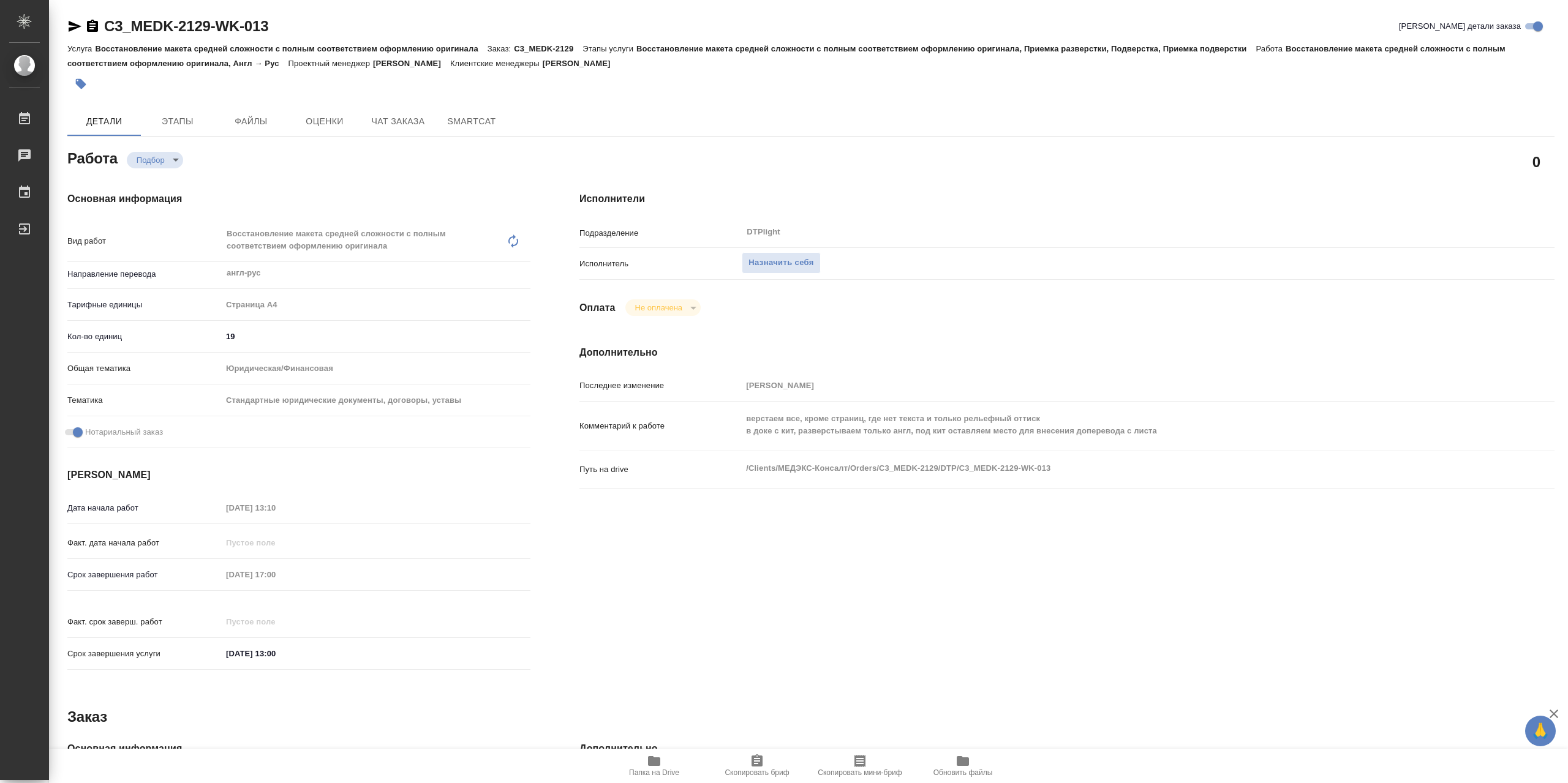
type textarea "x"
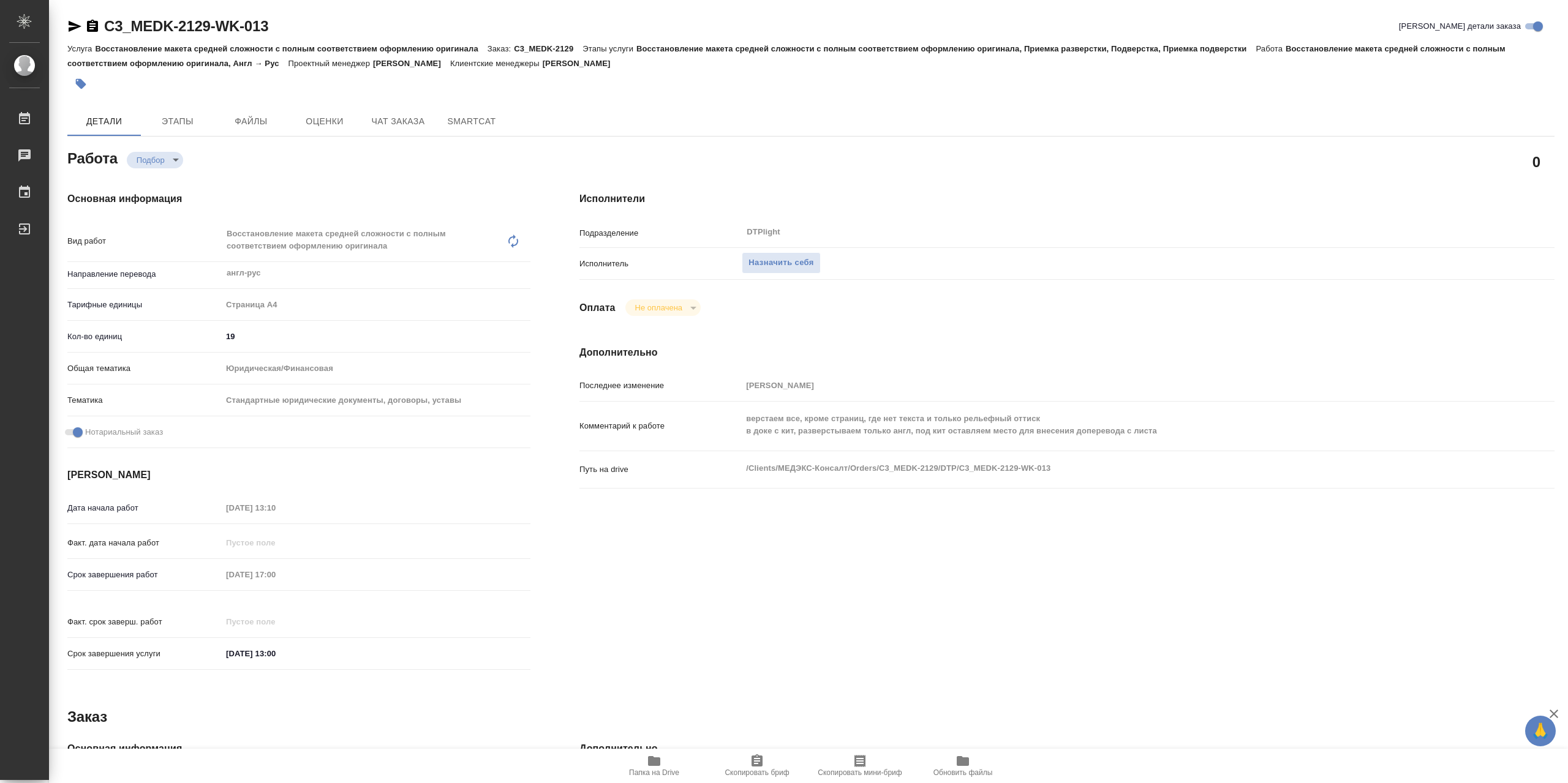
click at [649, 759] on icon "button" at bounding box center [654, 761] width 13 height 10
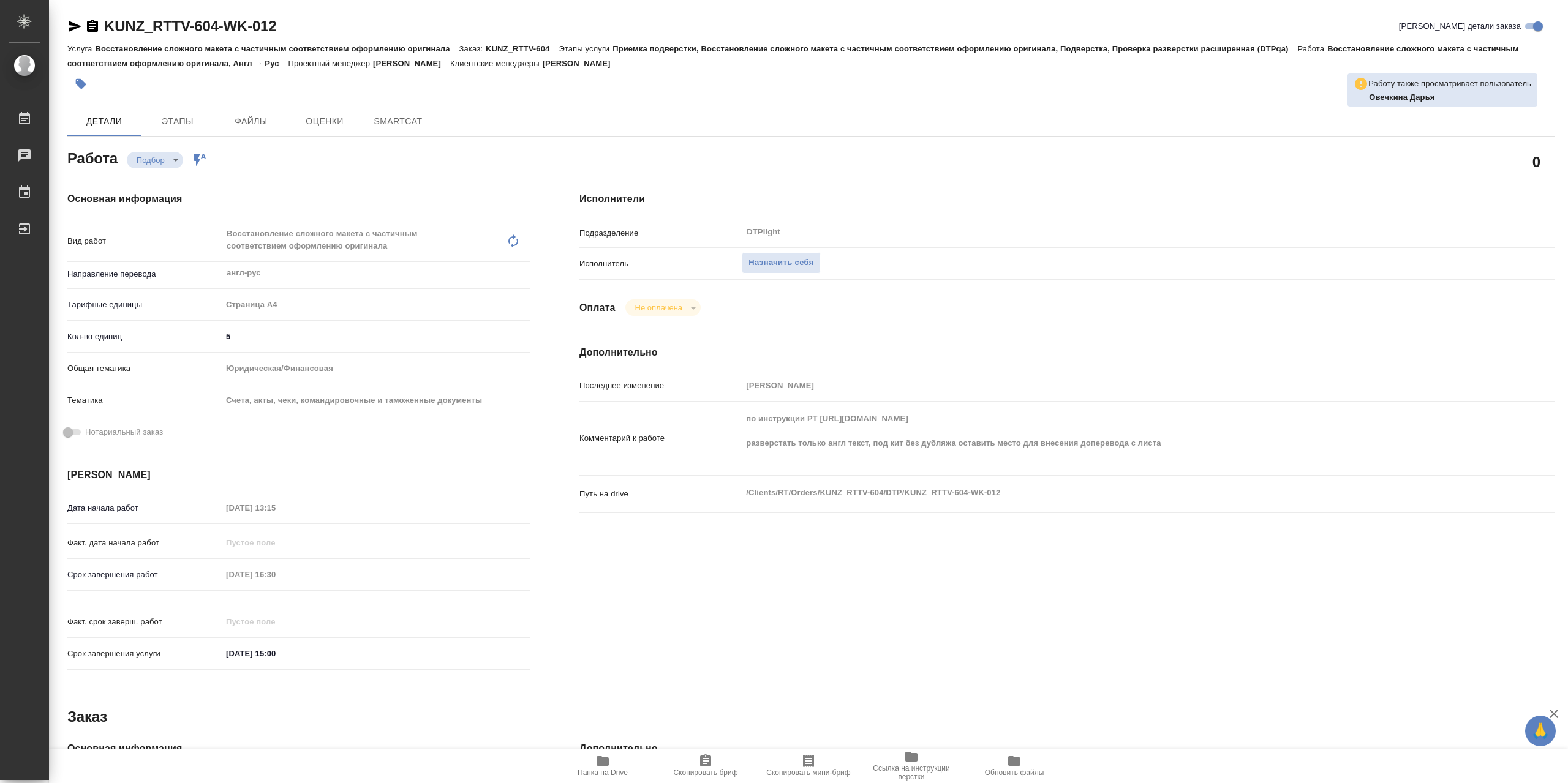
type textarea "x"
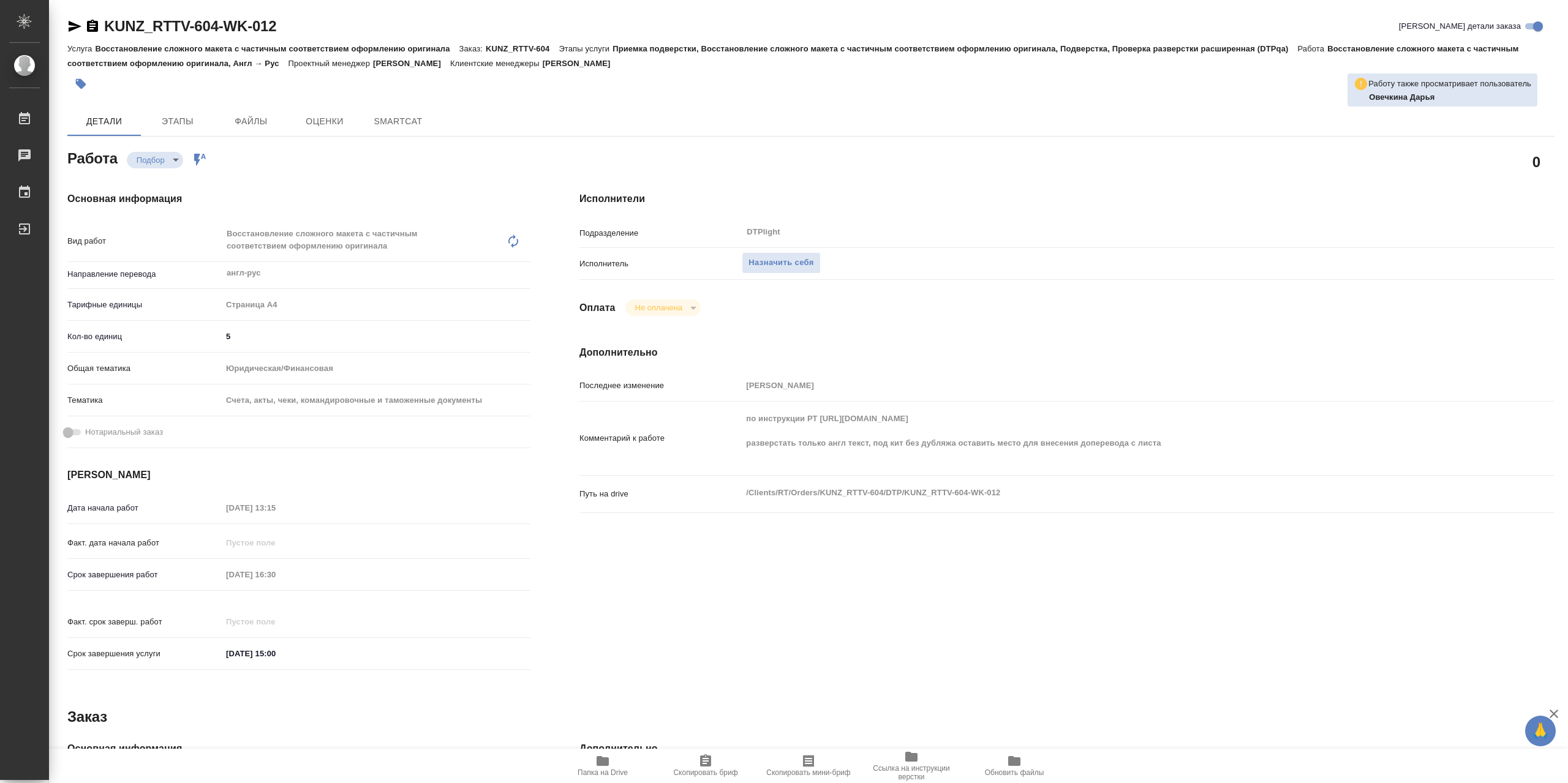
type textarea "x"
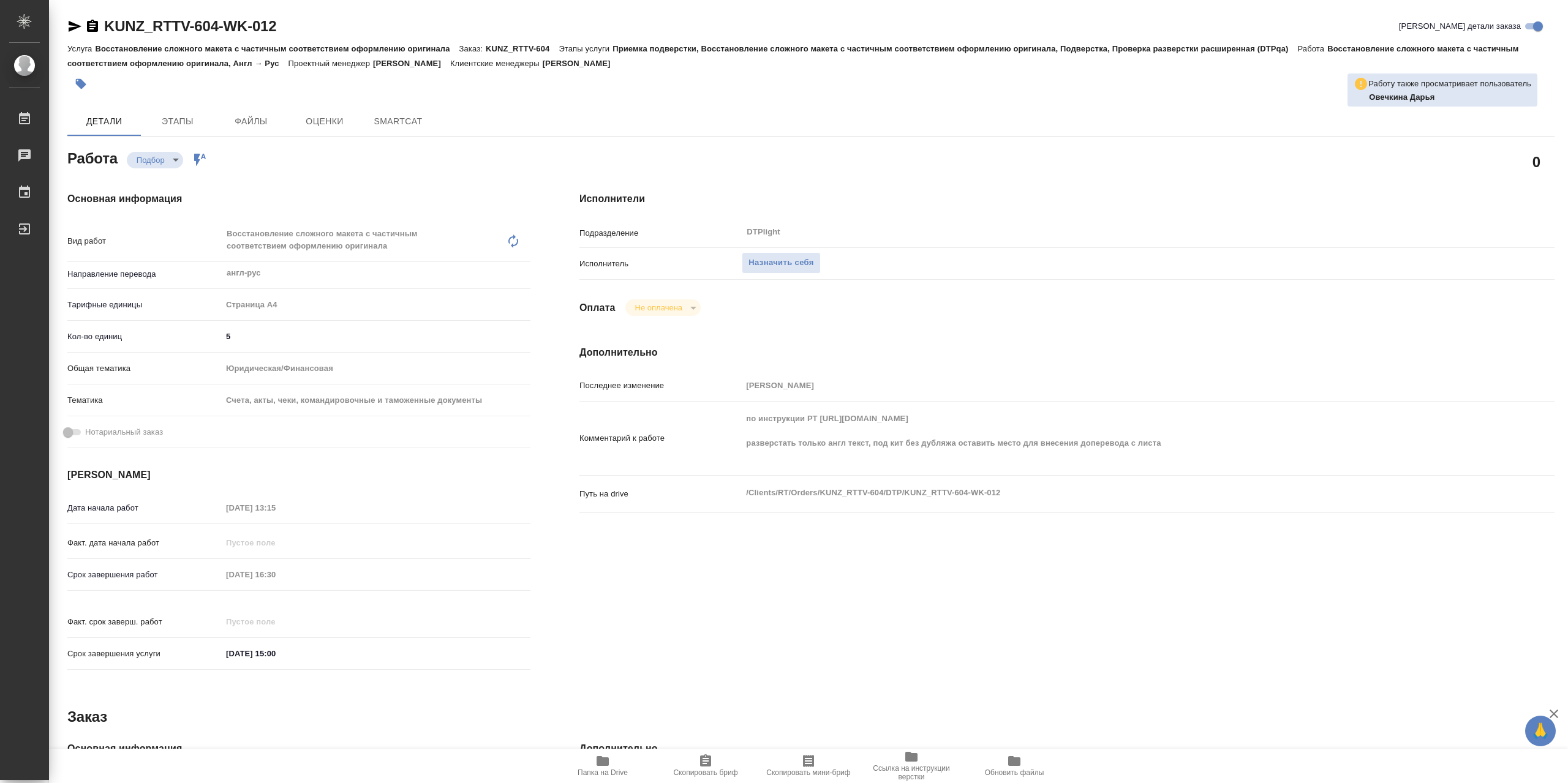
type textarea "x"
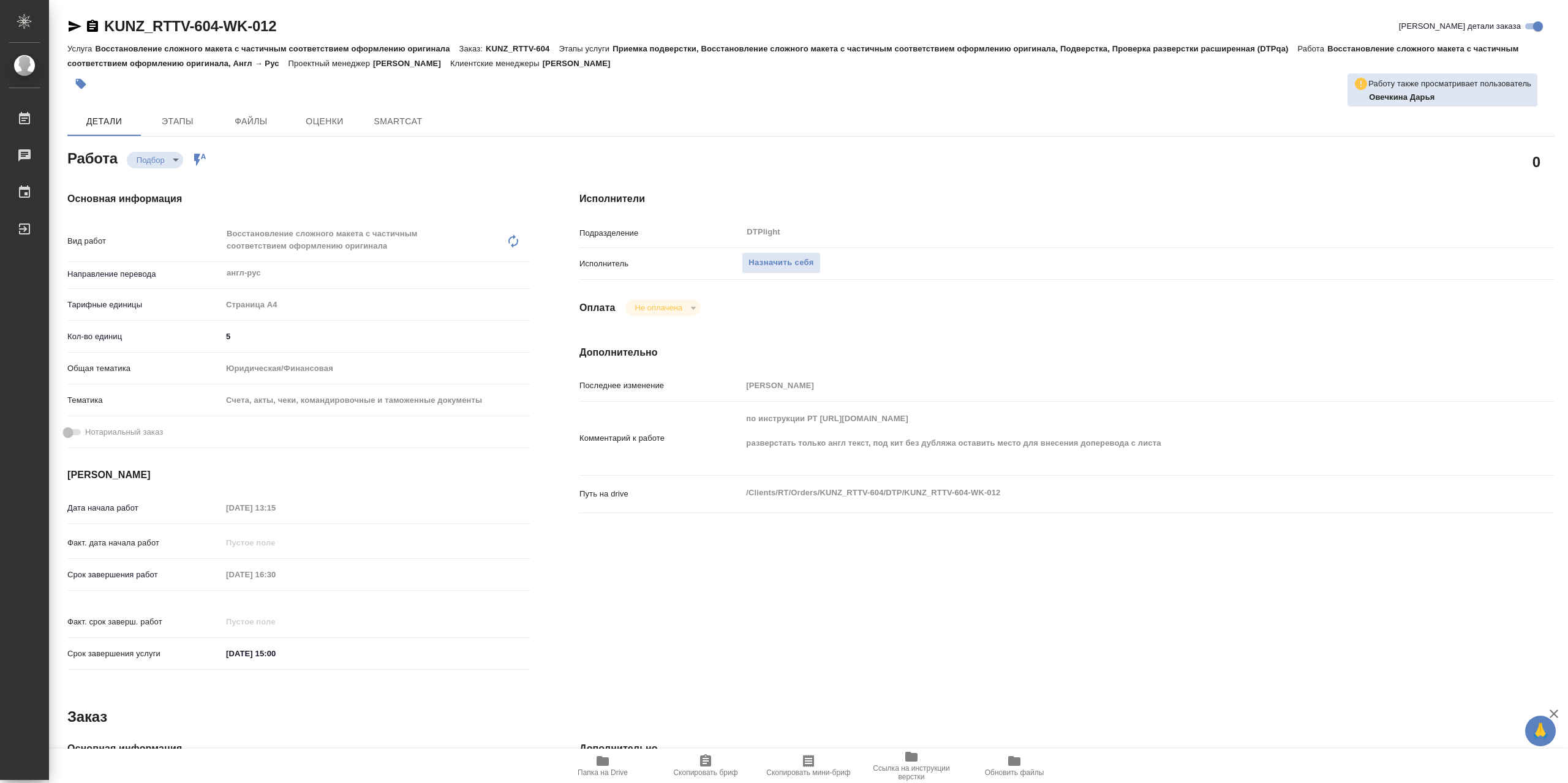
type textarea "x"
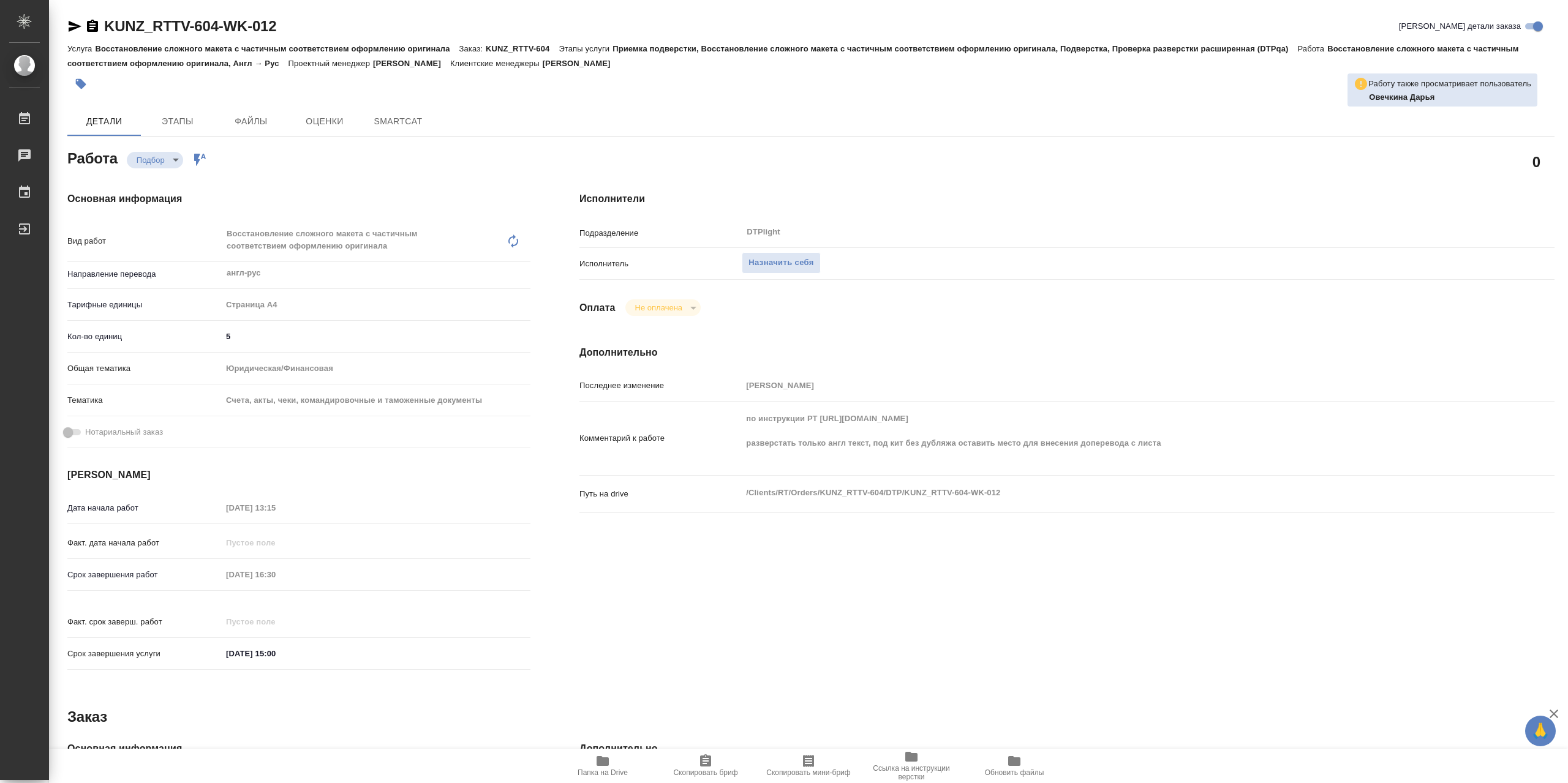
type textarea "x"
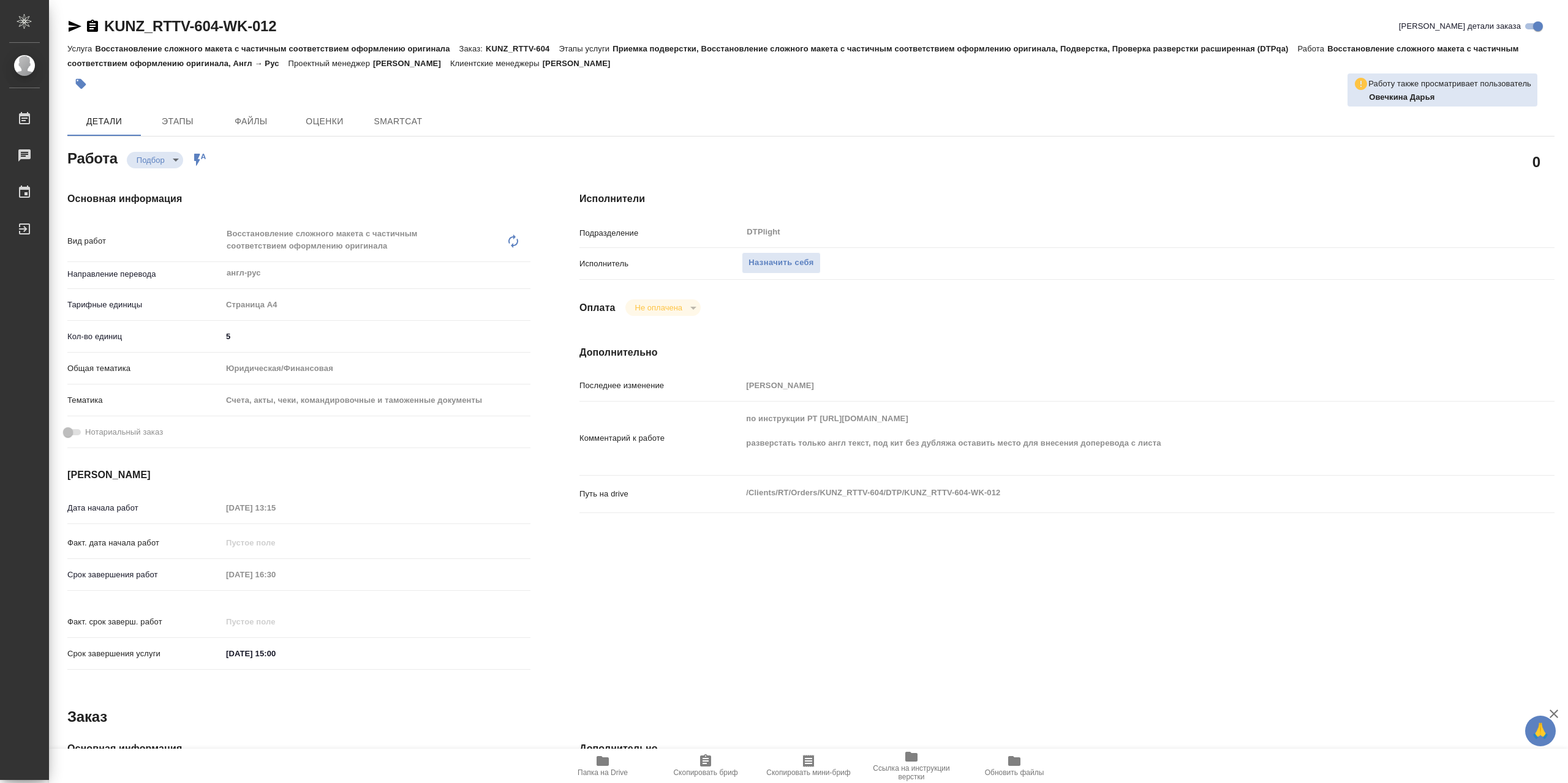
type textarea "x"
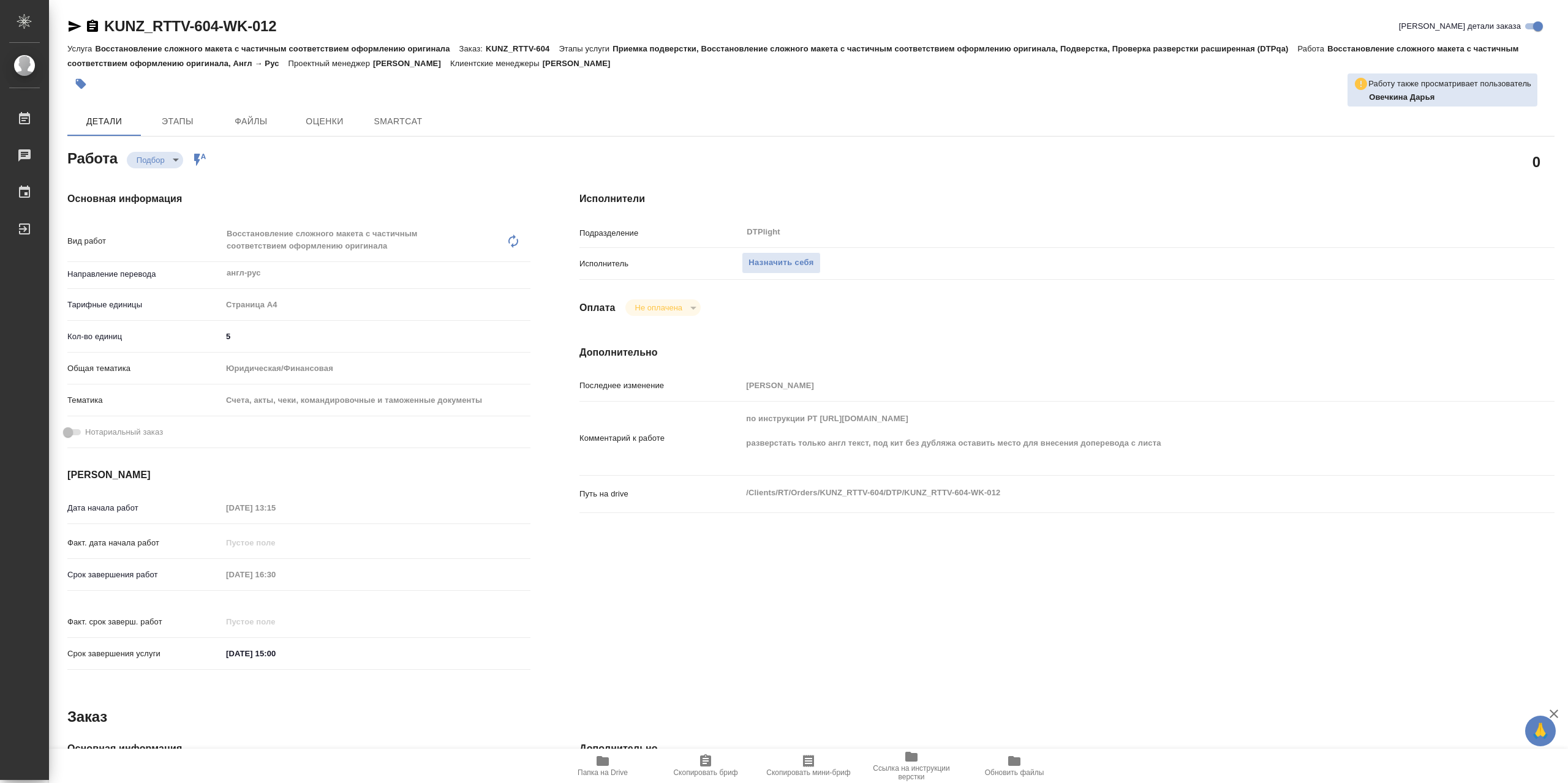
type textarea "x"
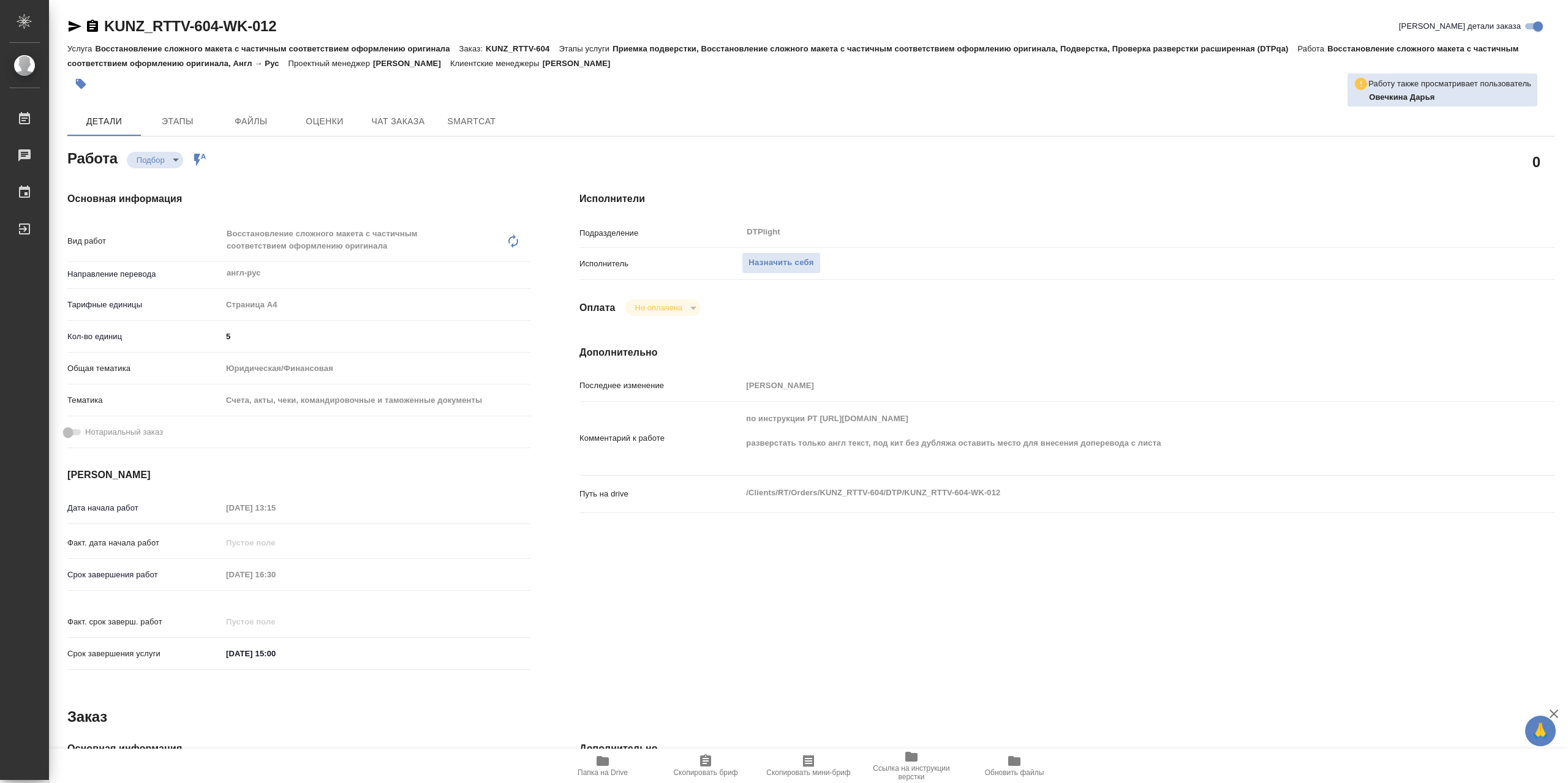
type textarea "x"
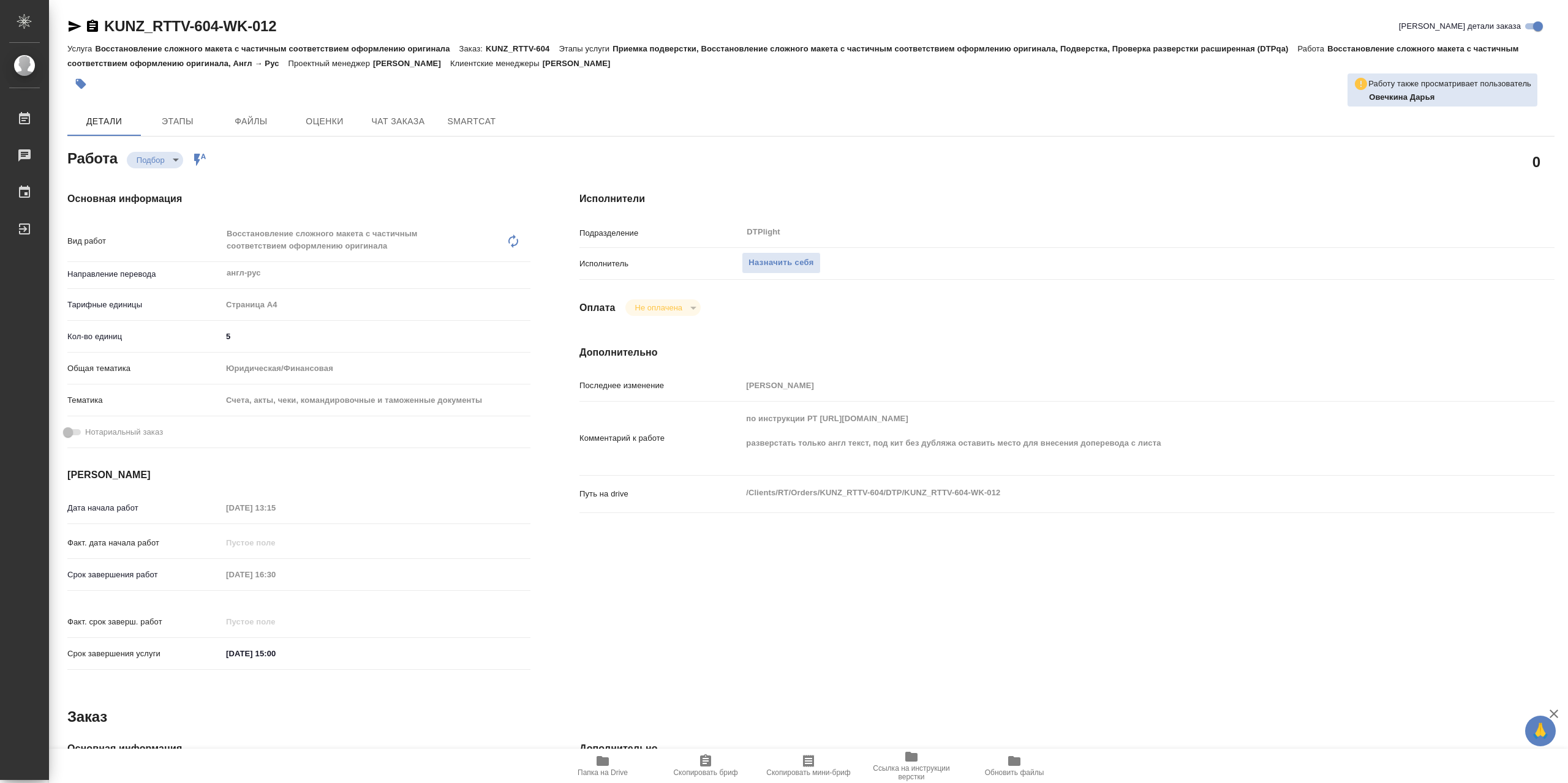
type textarea "x"
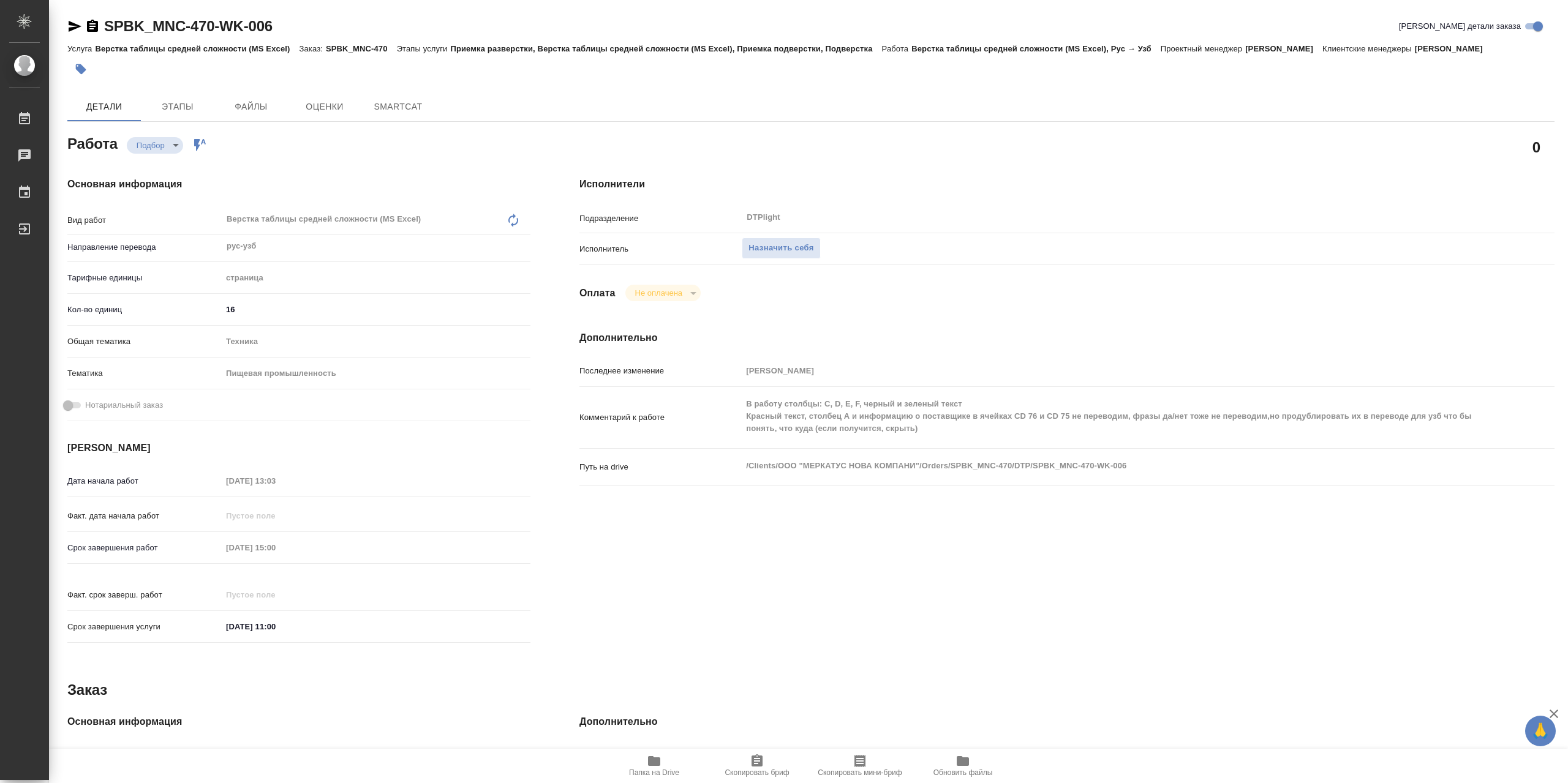
type textarea "x"
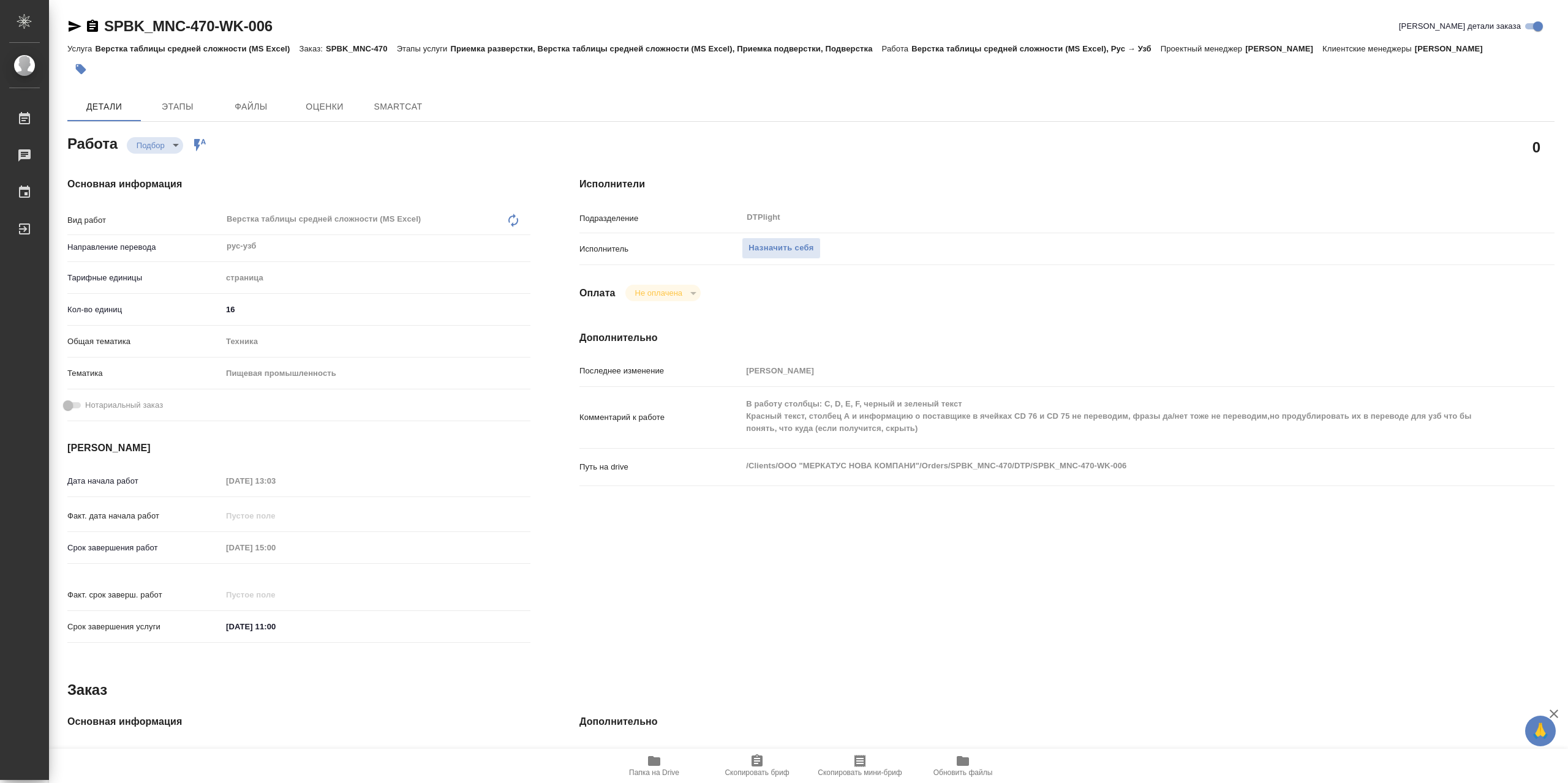
type textarea "x"
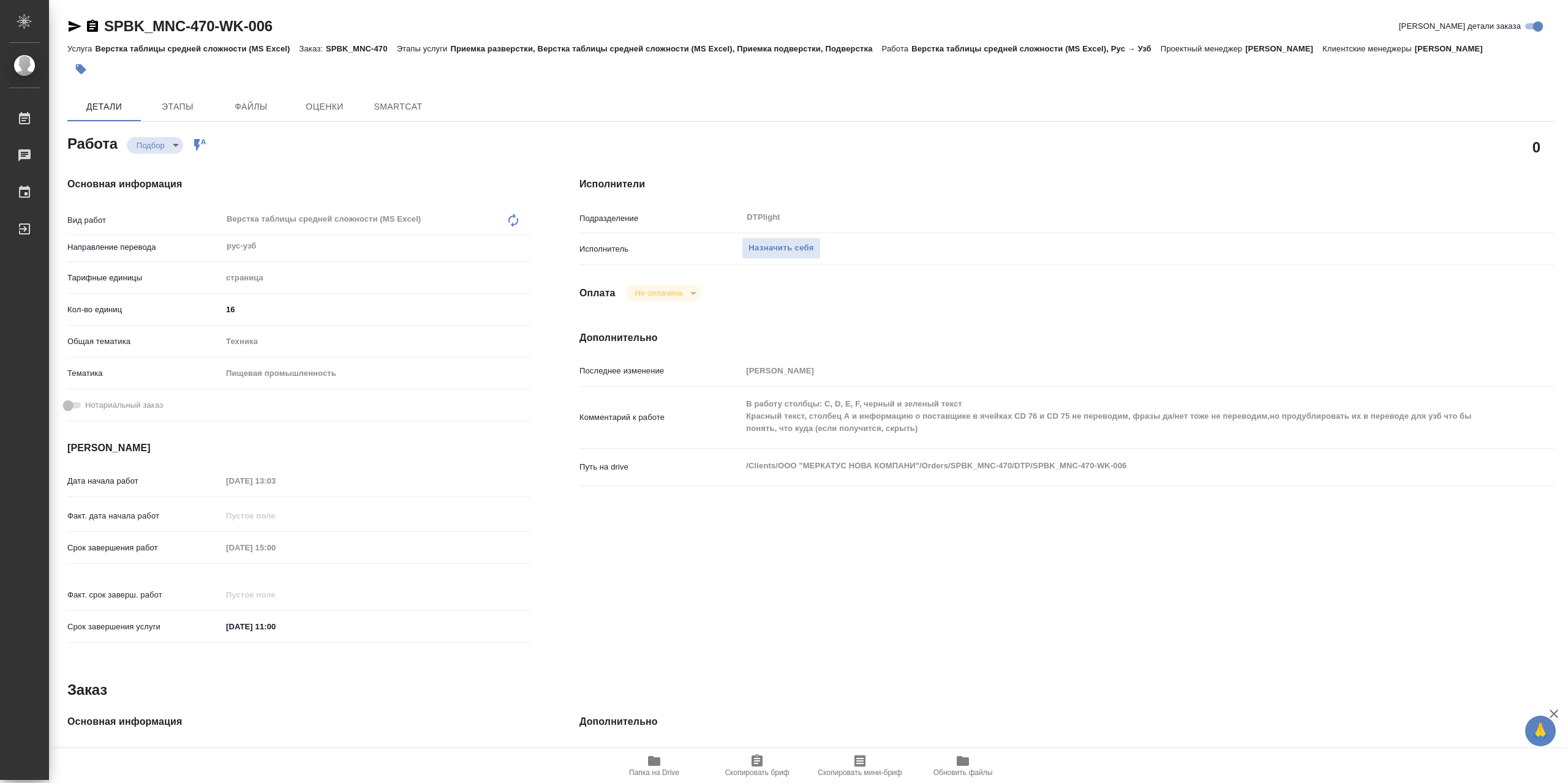
type textarea "x"
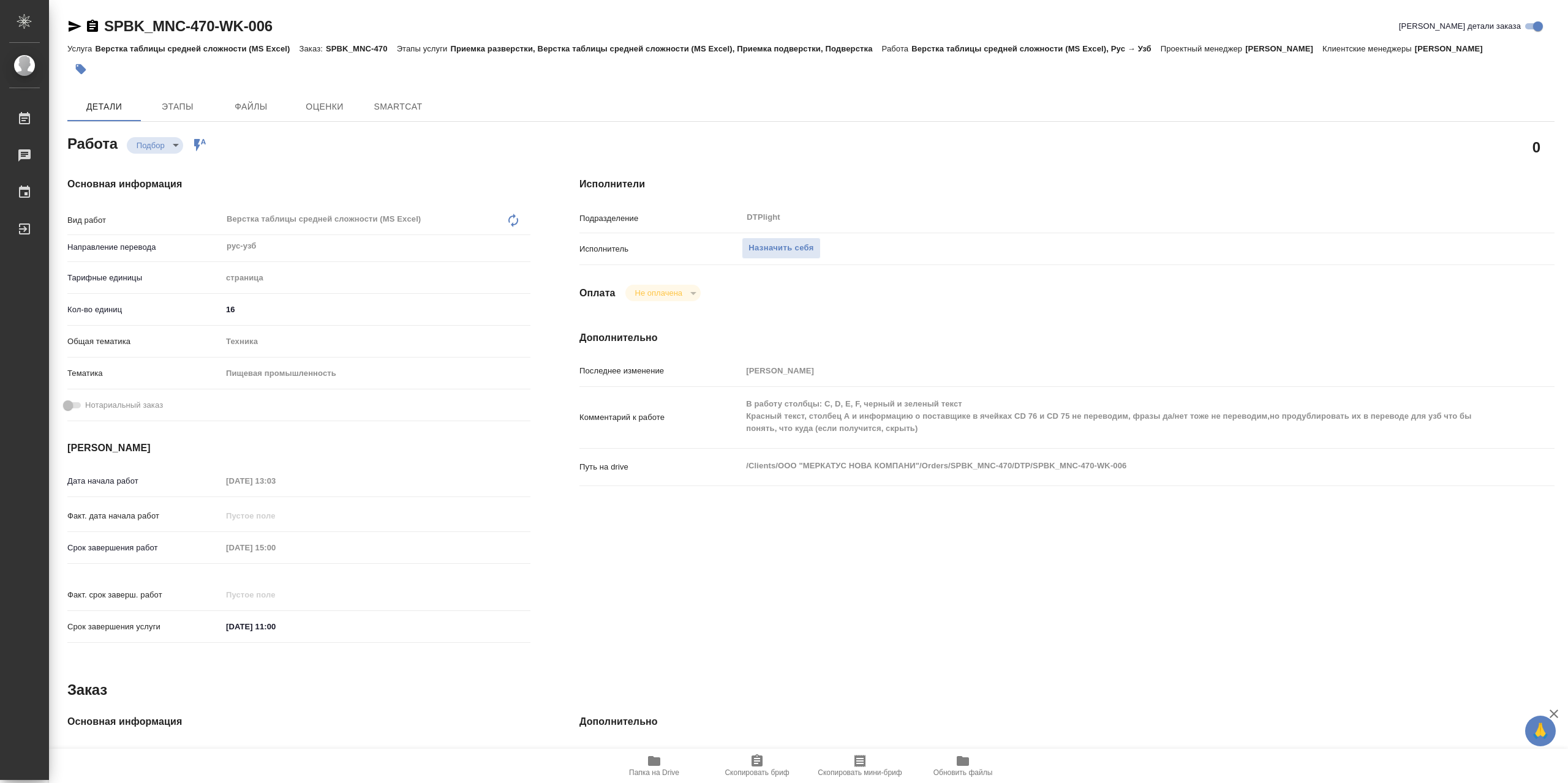
type textarea "x"
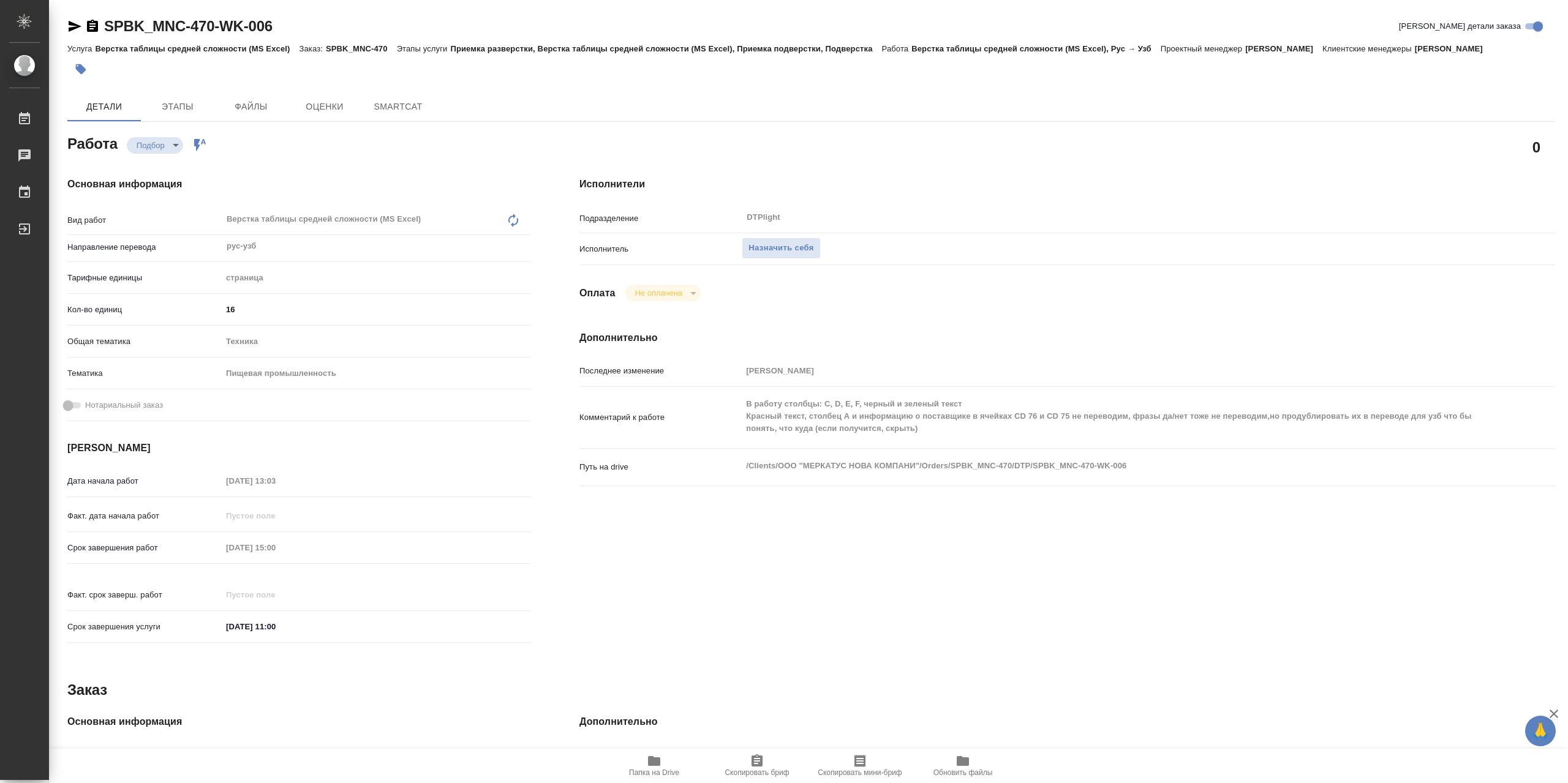
type textarea "x"
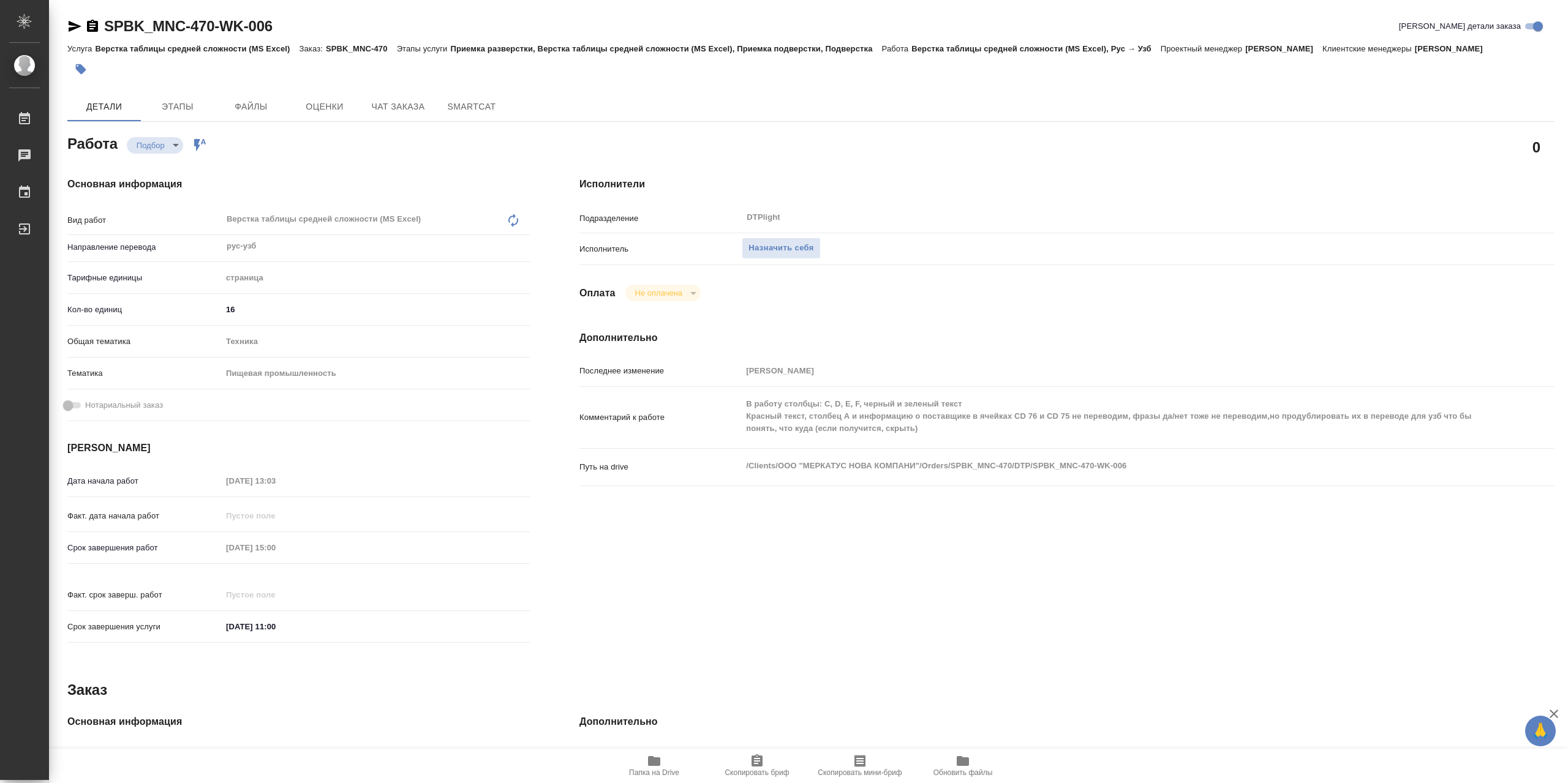
type textarea "x"
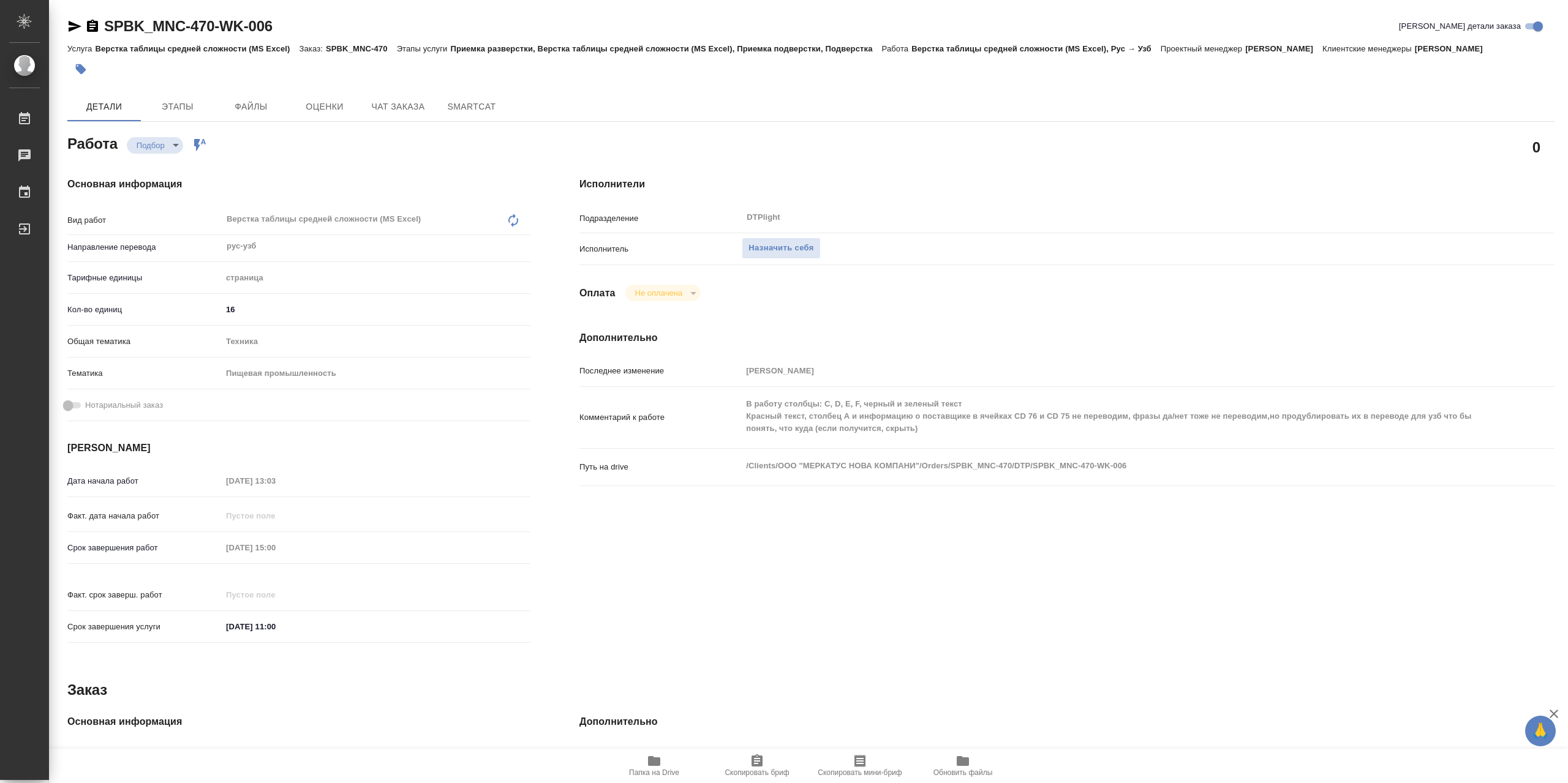
type textarea "x"
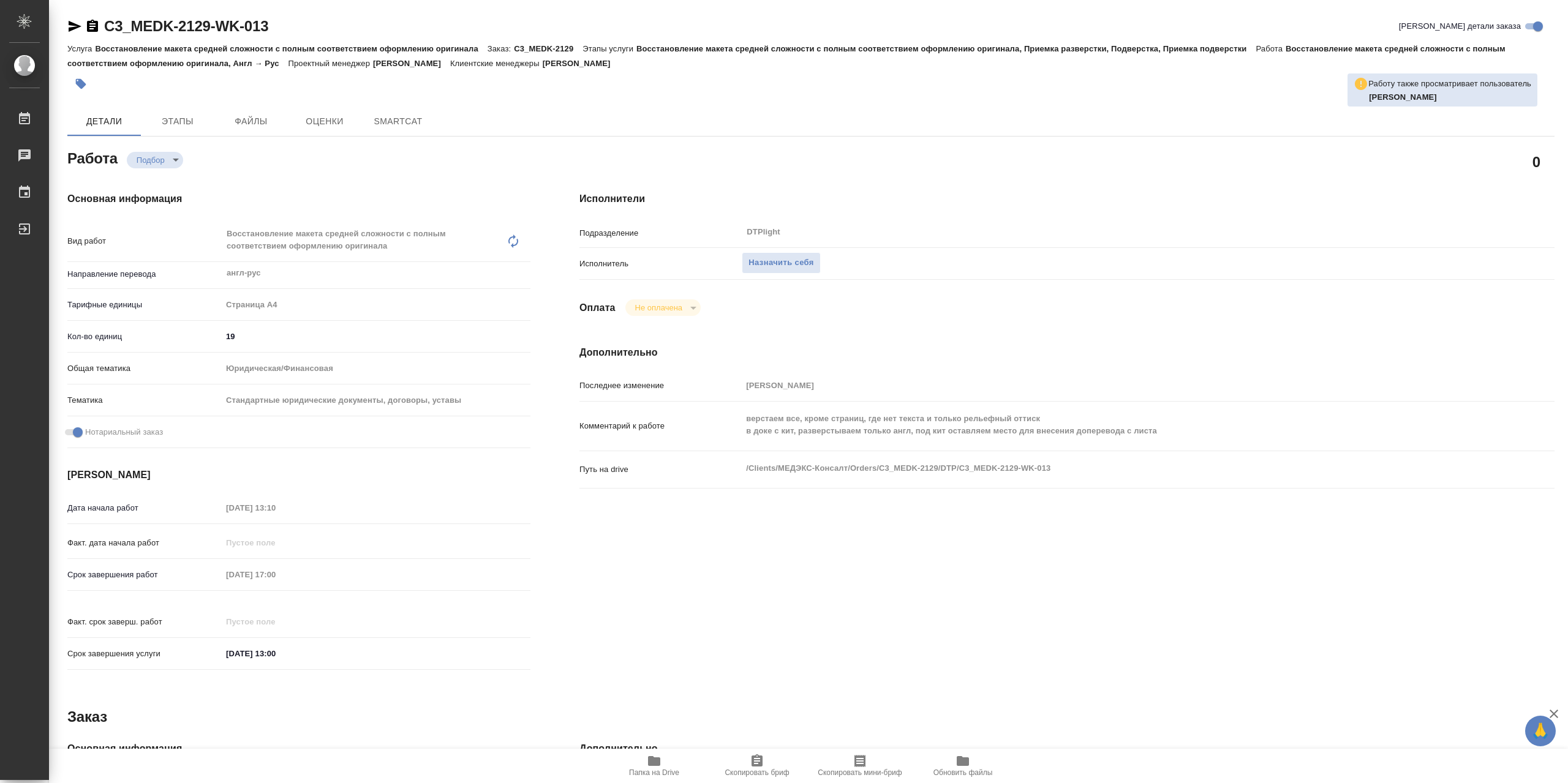
type textarea "x"
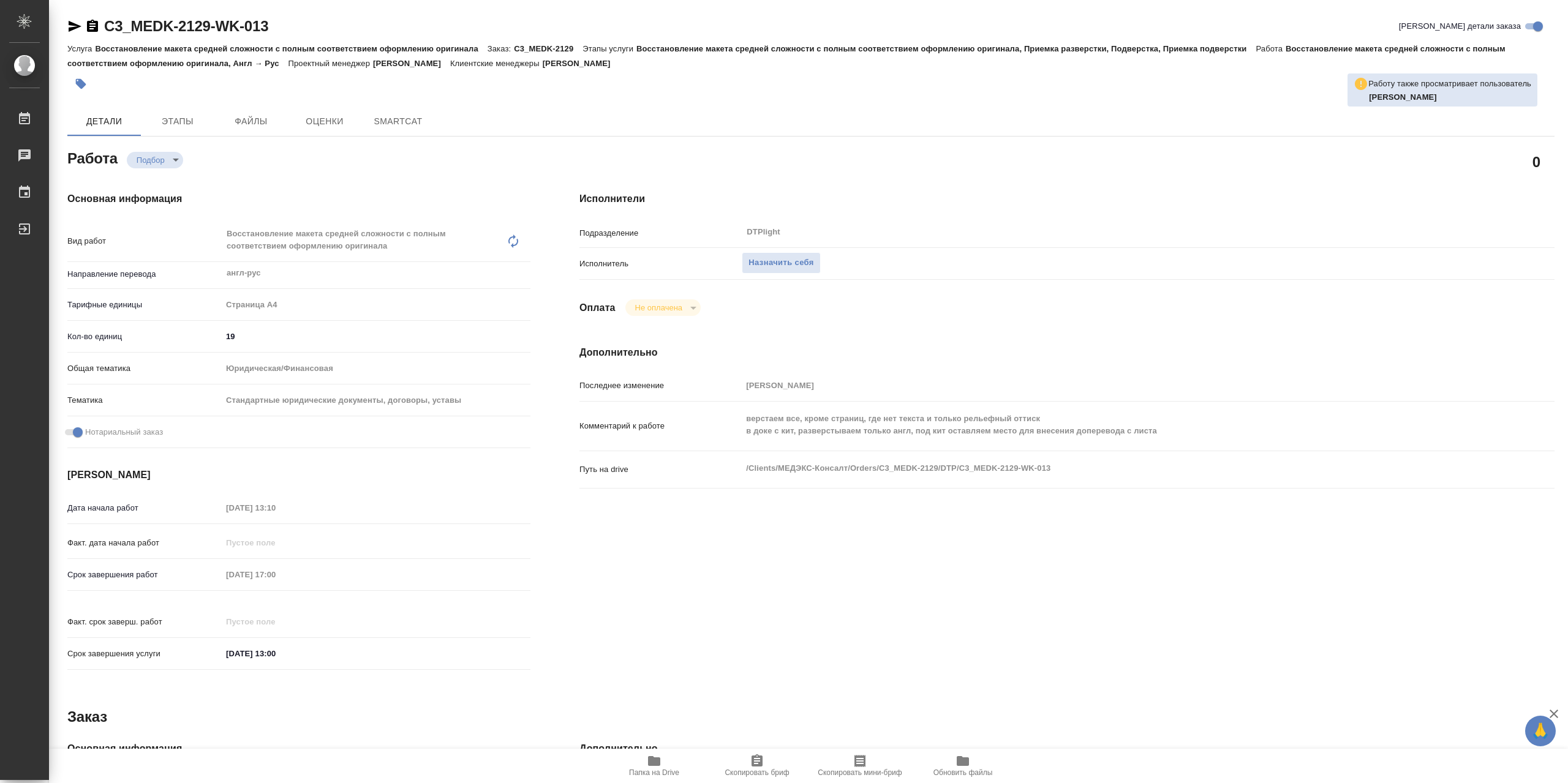
type textarea "x"
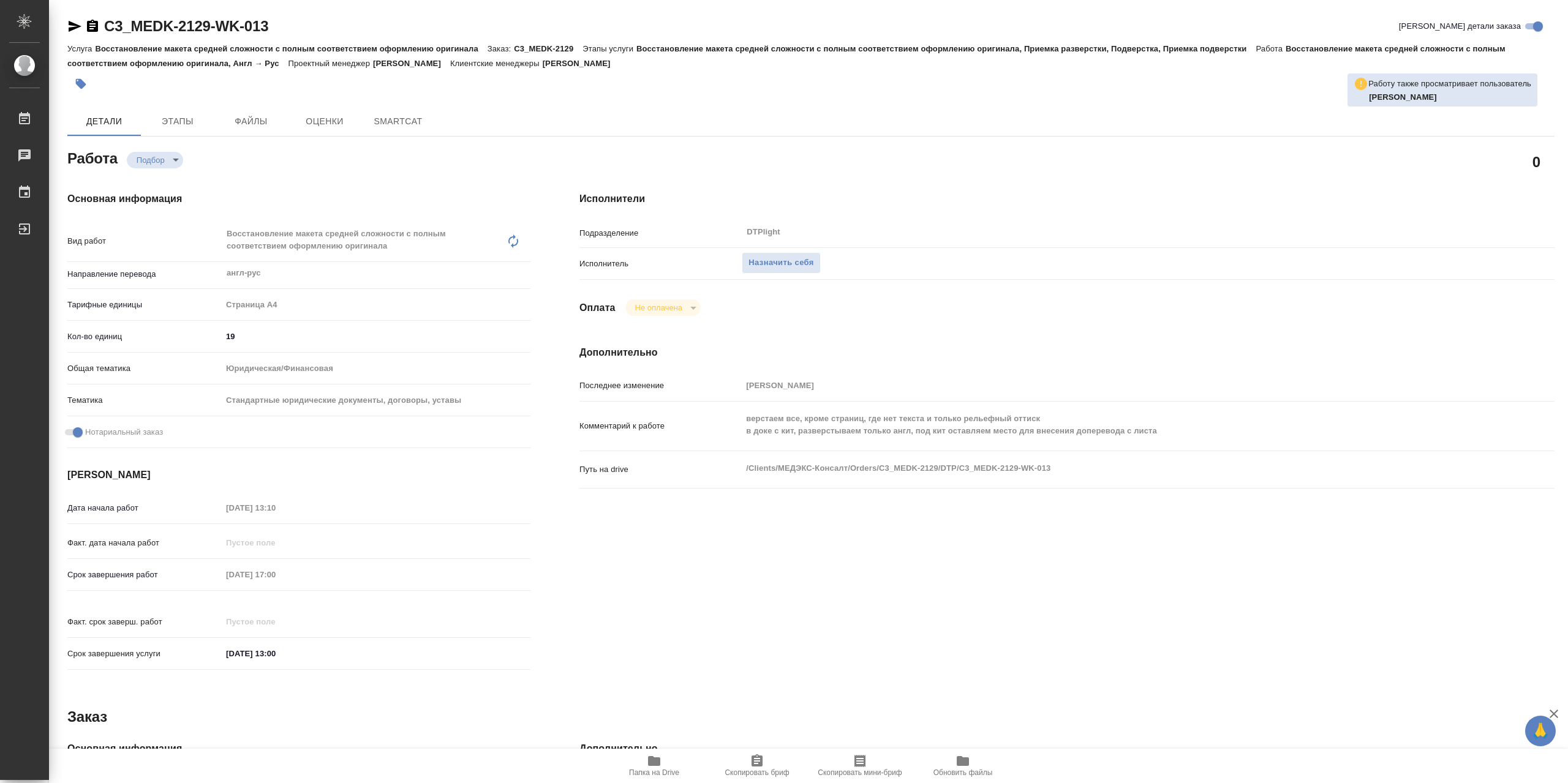
type textarea "x"
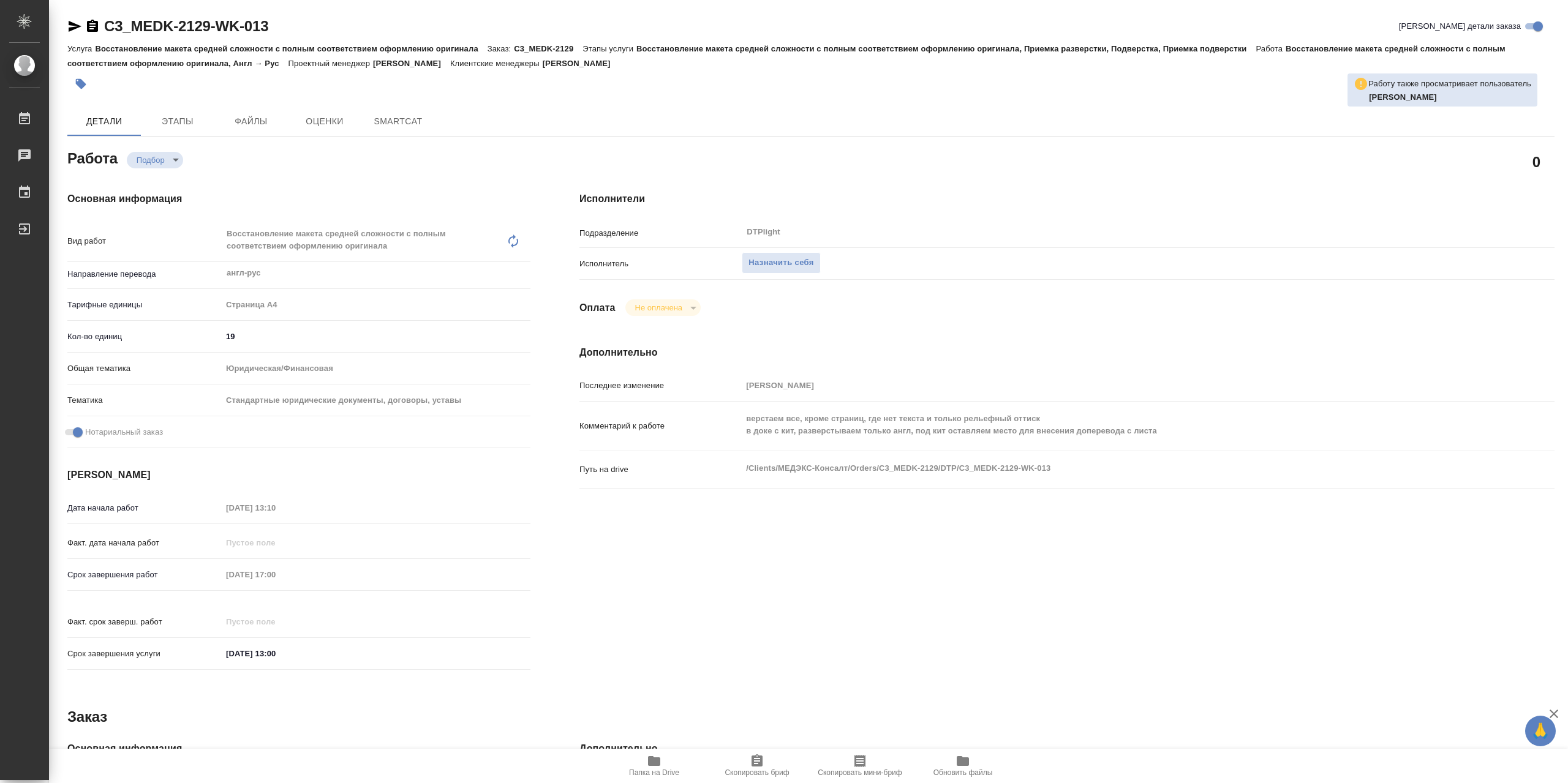
type textarea "x"
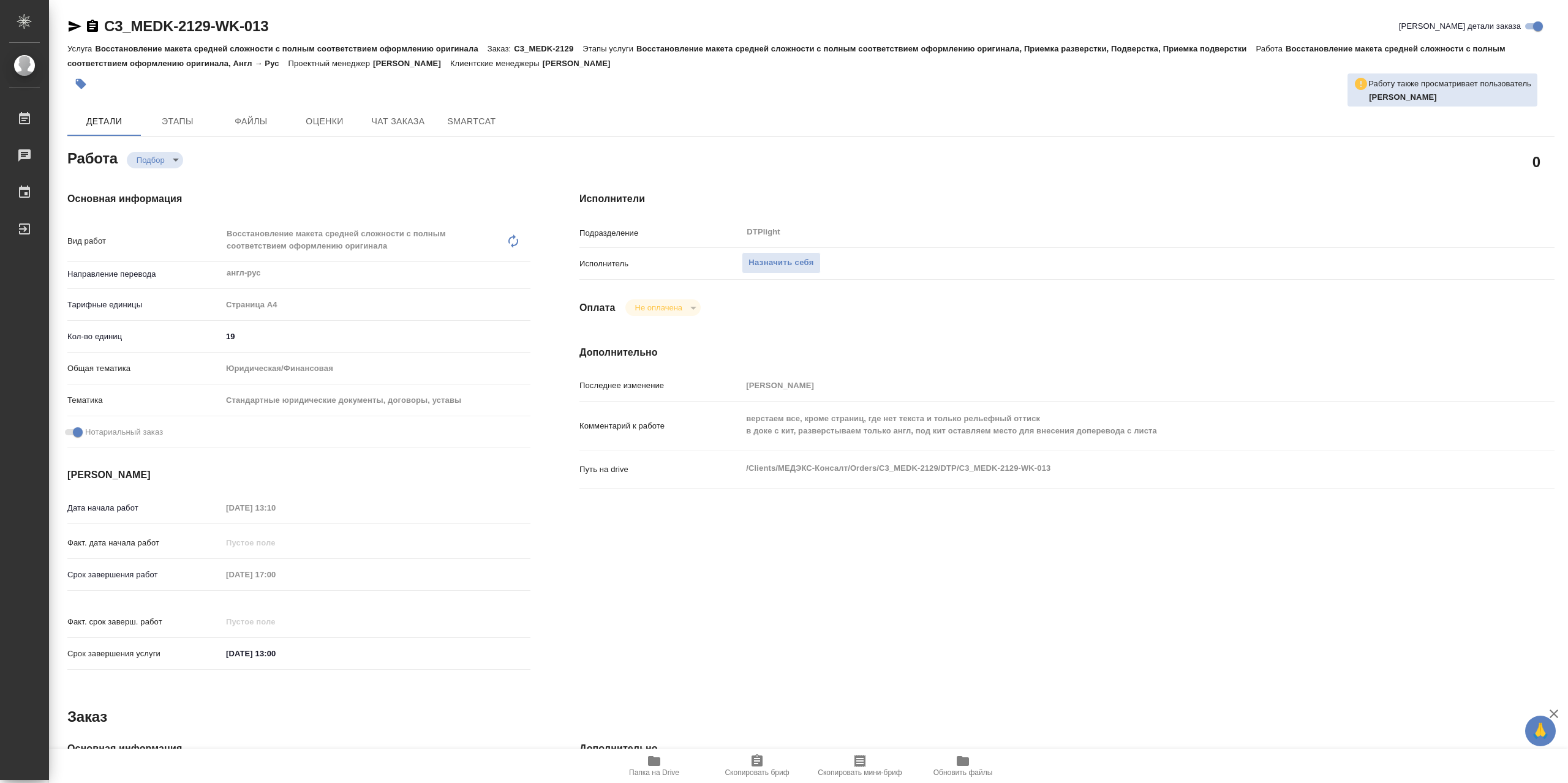
type textarea "x"
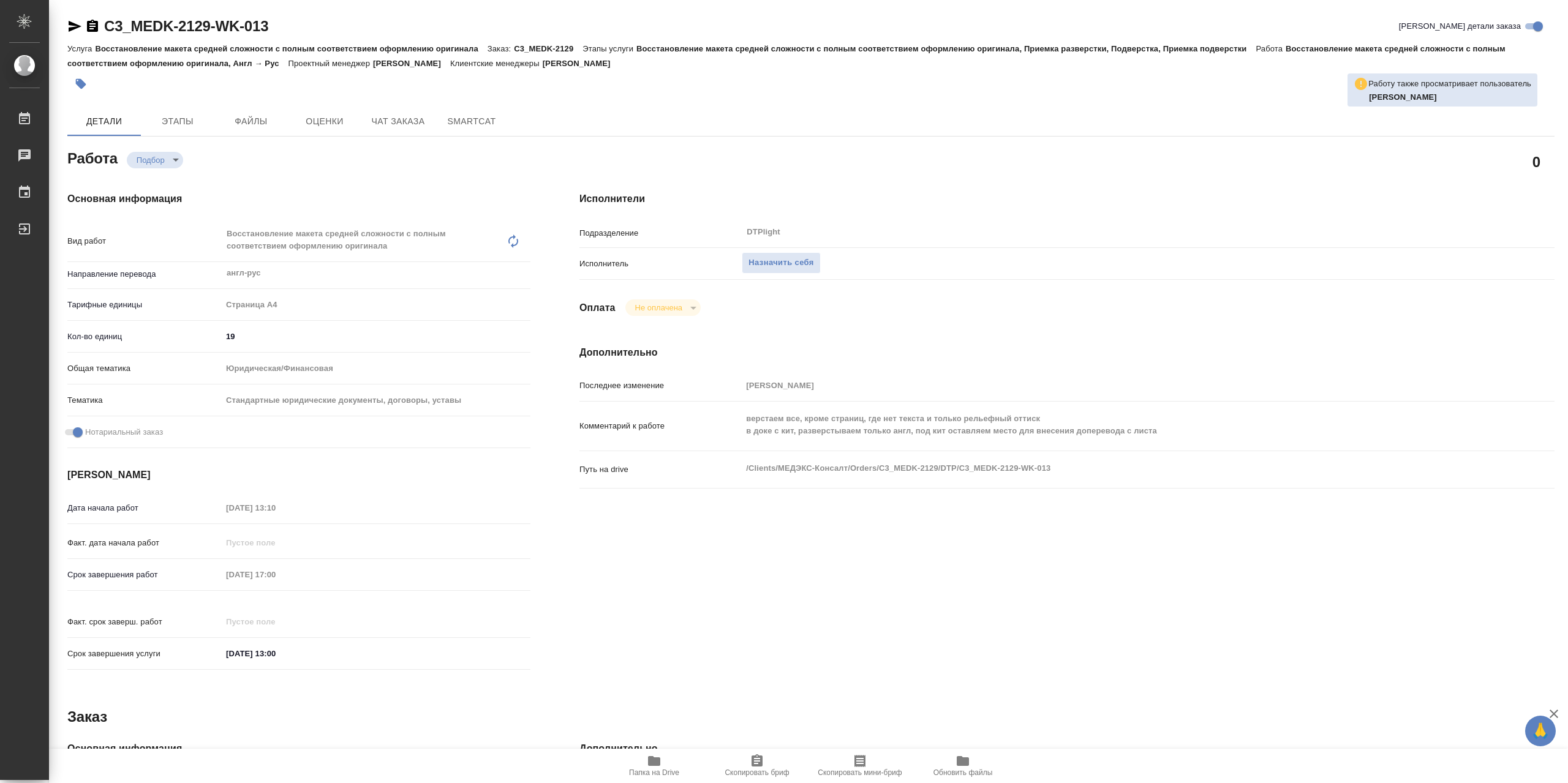
type textarea "x"
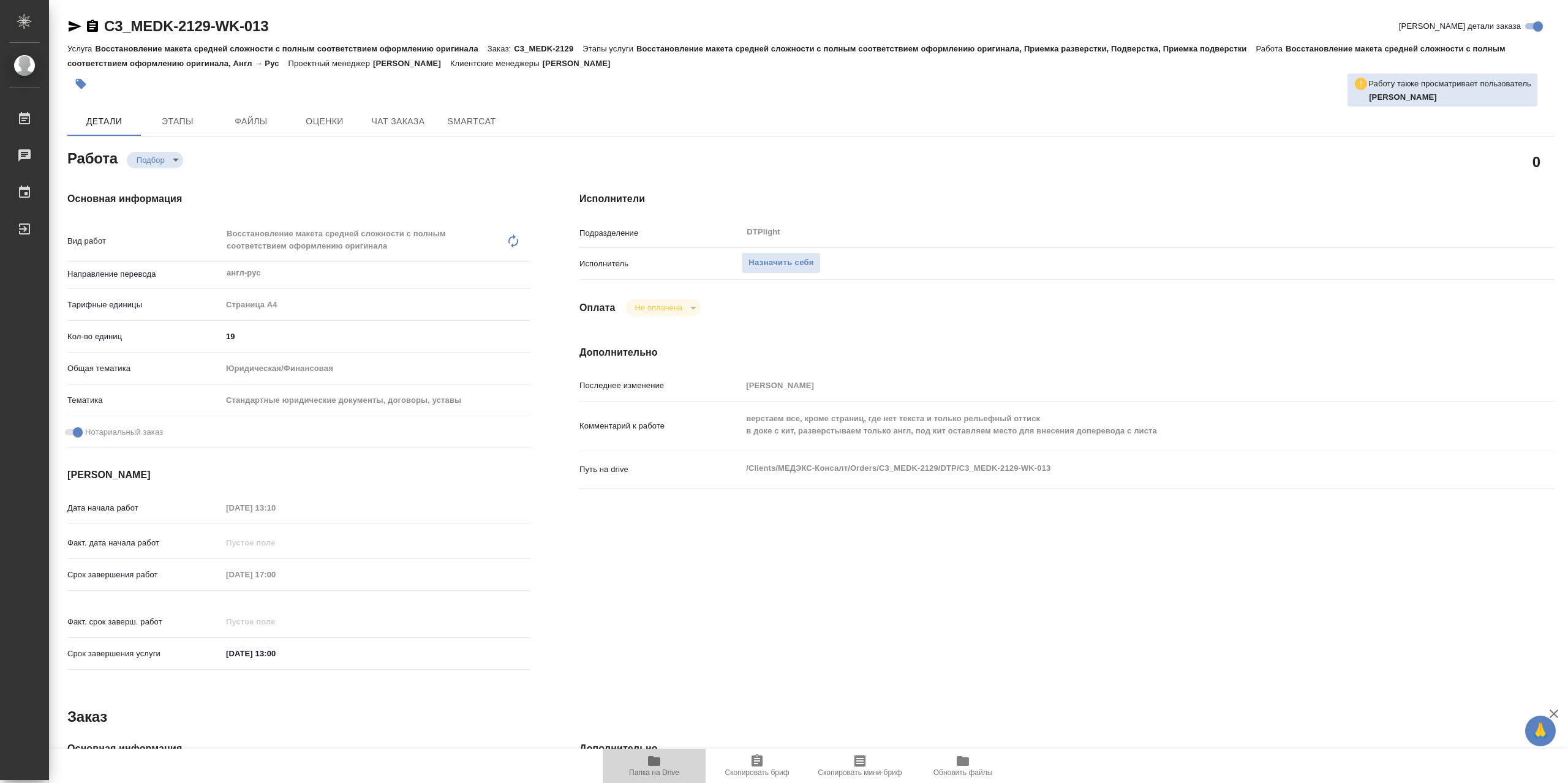
click at [657, 766] on icon "button" at bounding box center [654, 761] width 13 height 10
click at [814, 260] on span "Назначить себя" at bounding box center [781, 263] width 65 height 14
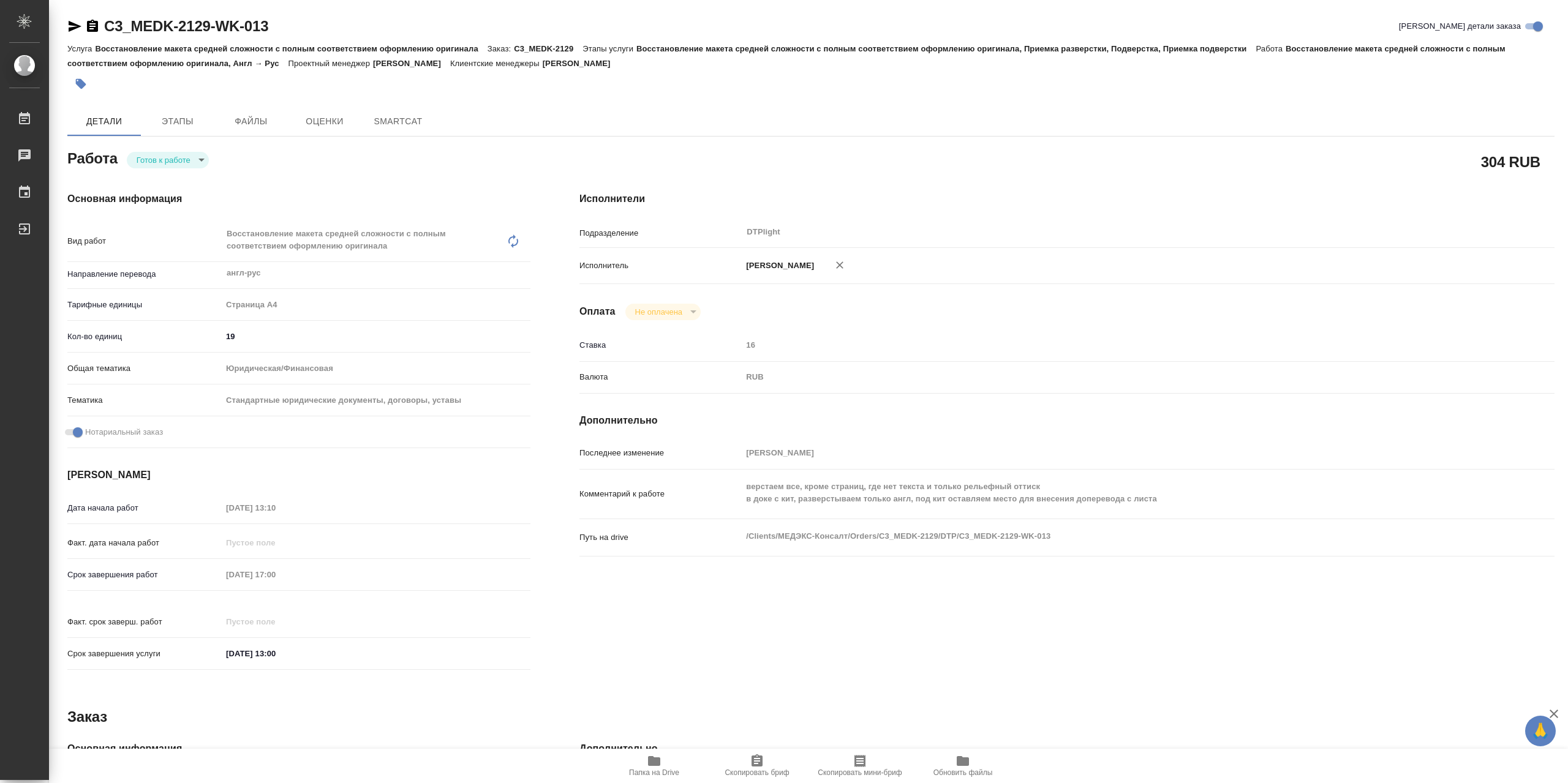
type textarea "x"
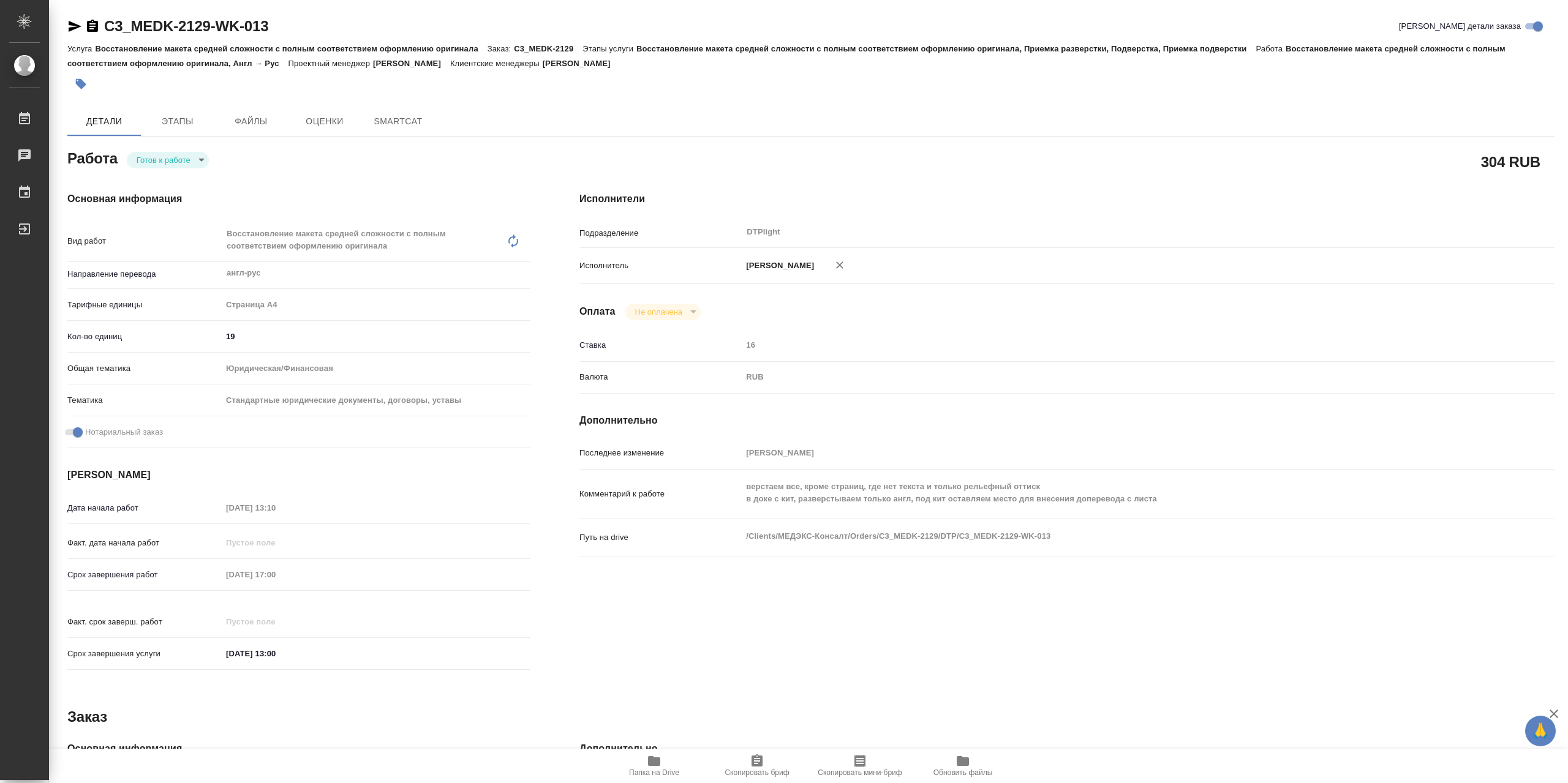
type textarea "x"
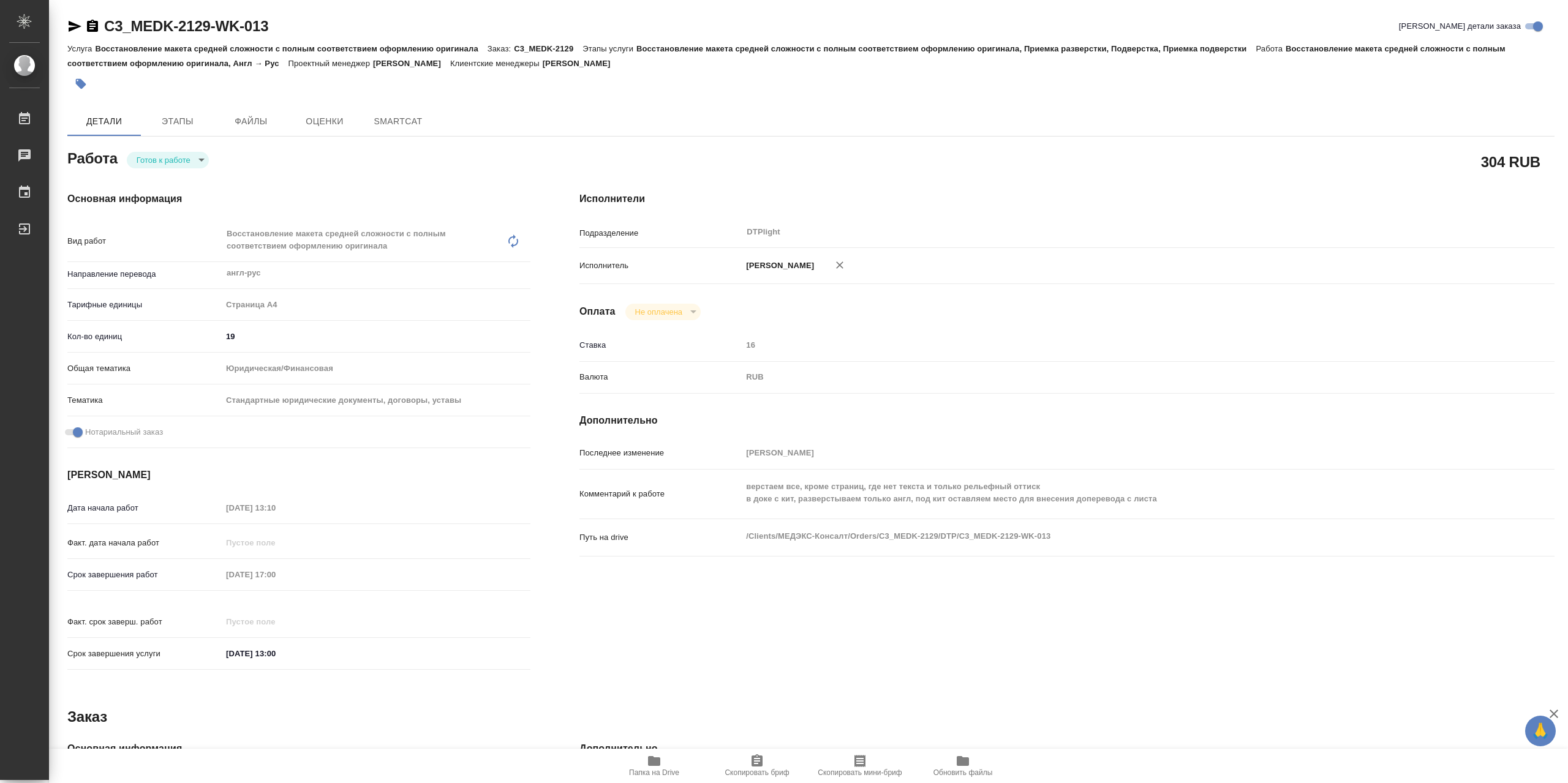
type textarea "x"
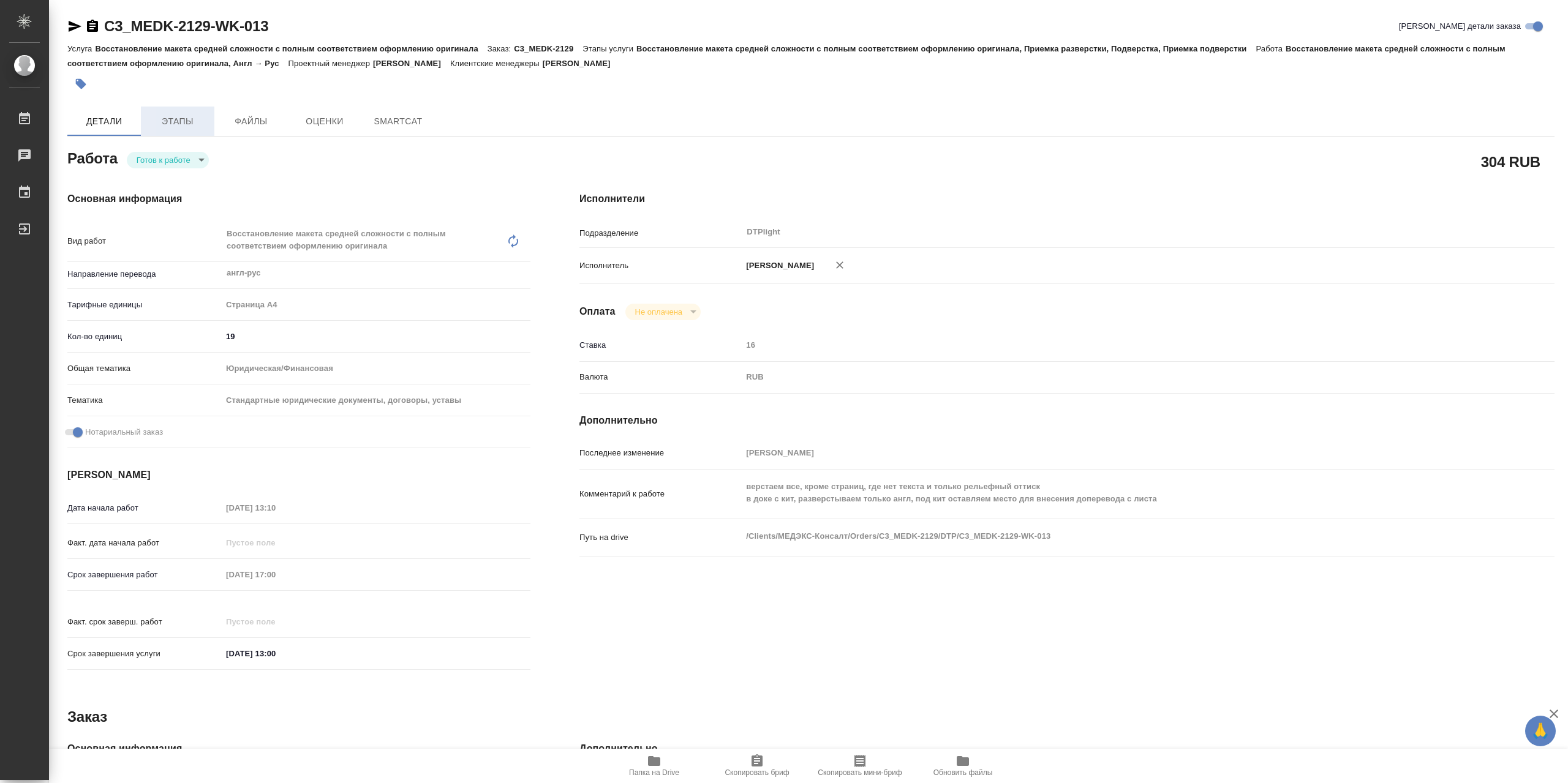
type textarea "x"
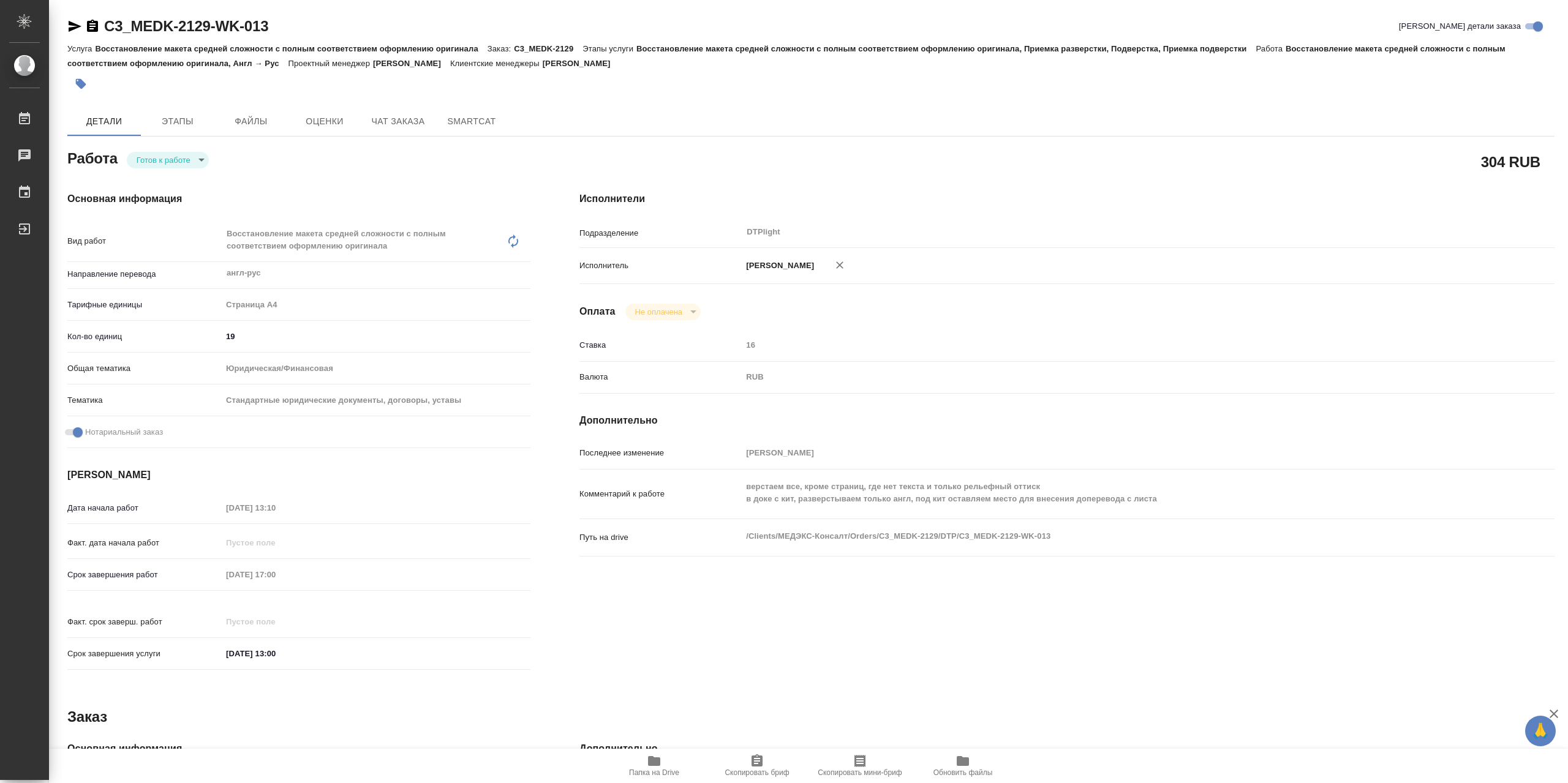
click at [215, 168] on div "[PERSON_NAME] к работе readyForWork" at bounding box center [298, 158] width 463 height 22
click at [187, 167] on body "🙏 .cls-1 fill:#fff; AWATERA Сархатов [PERSON_NAME] Работы Чаты График Выйти C3_…" at bounding box center [784, 392] width 1568 height 783
type textarea "x"
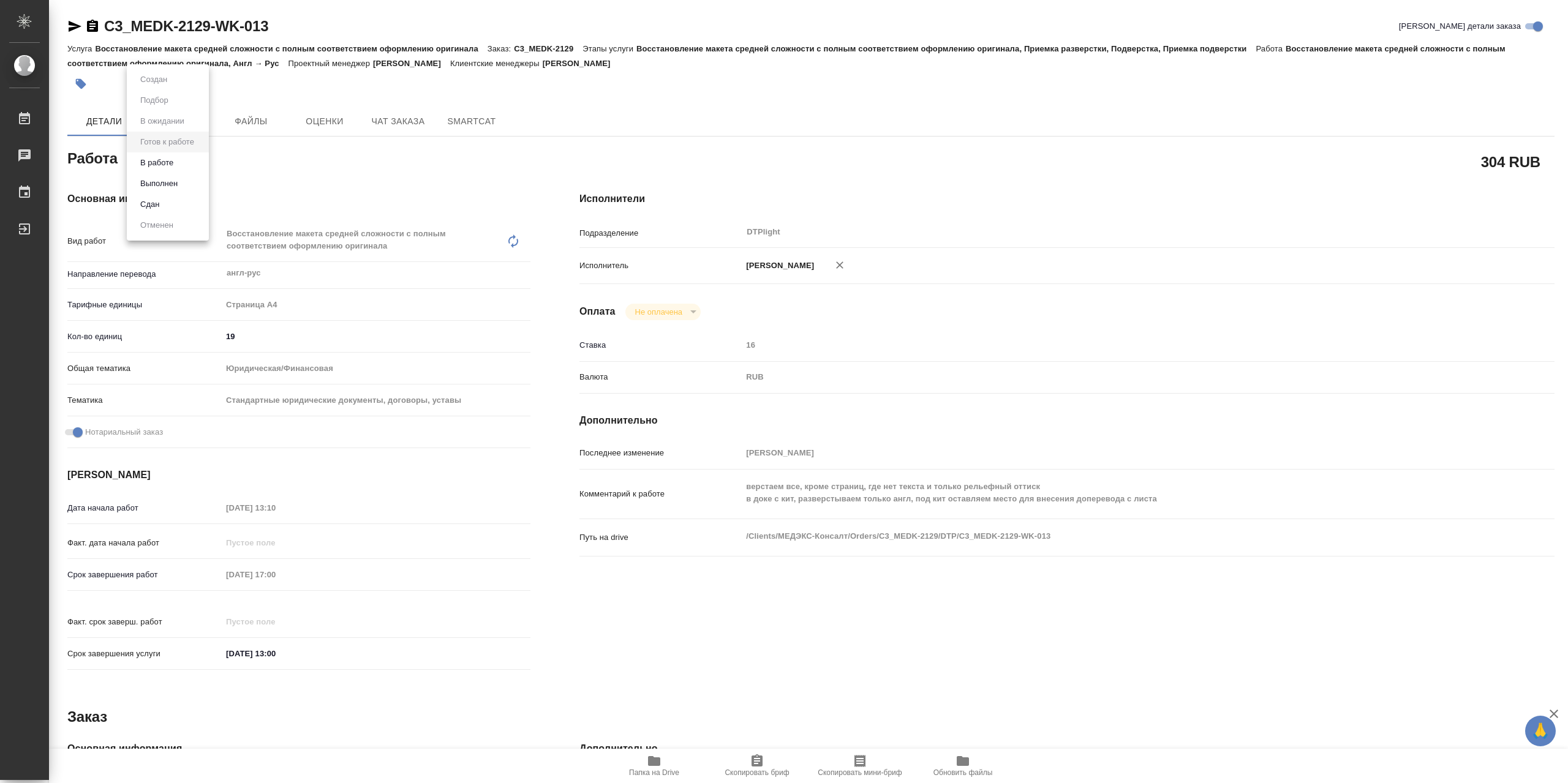
type textarea "x"
drag, startPoint x: 190, startPoint y: 166, endPoint x: 660, endPoint y: 24, distance: 491.0
click at [191, 166] on li "В работе" at bounding box center [167, 163] width 82 height 21
type textarea "x"
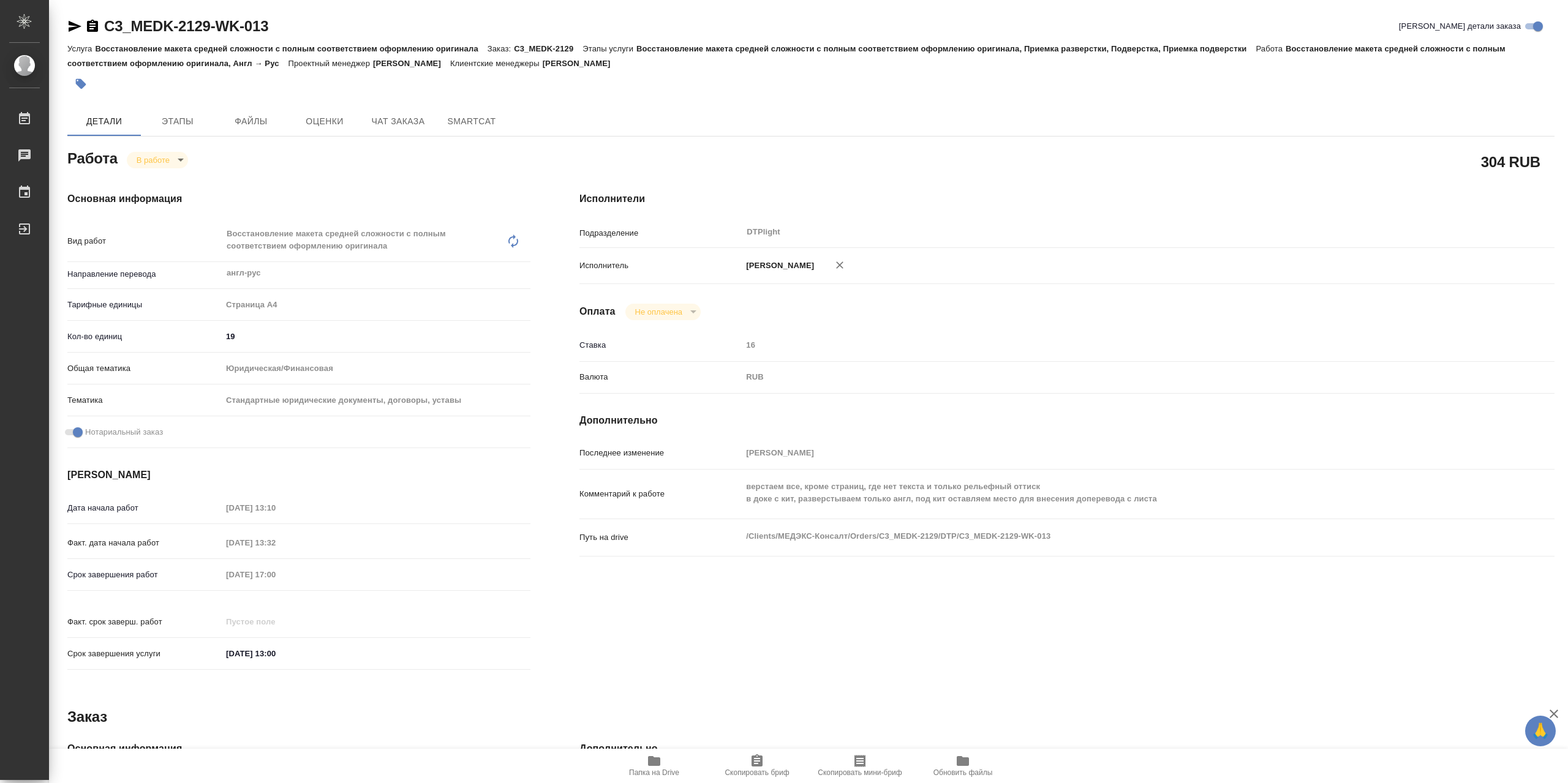
type textarea "x"
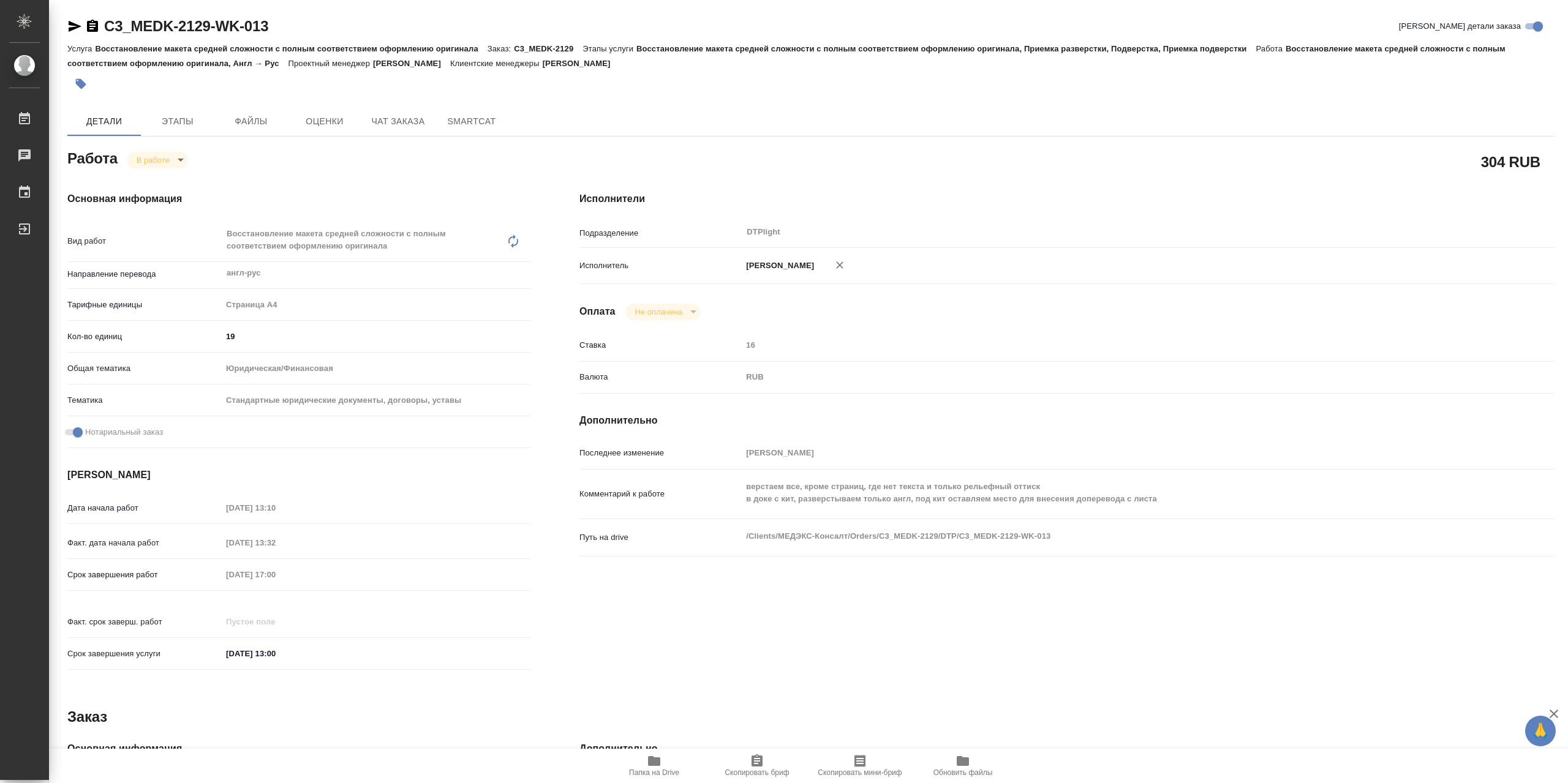
type textarea "x"
